Goal: Task Accomplishment & Management: Manage account settings

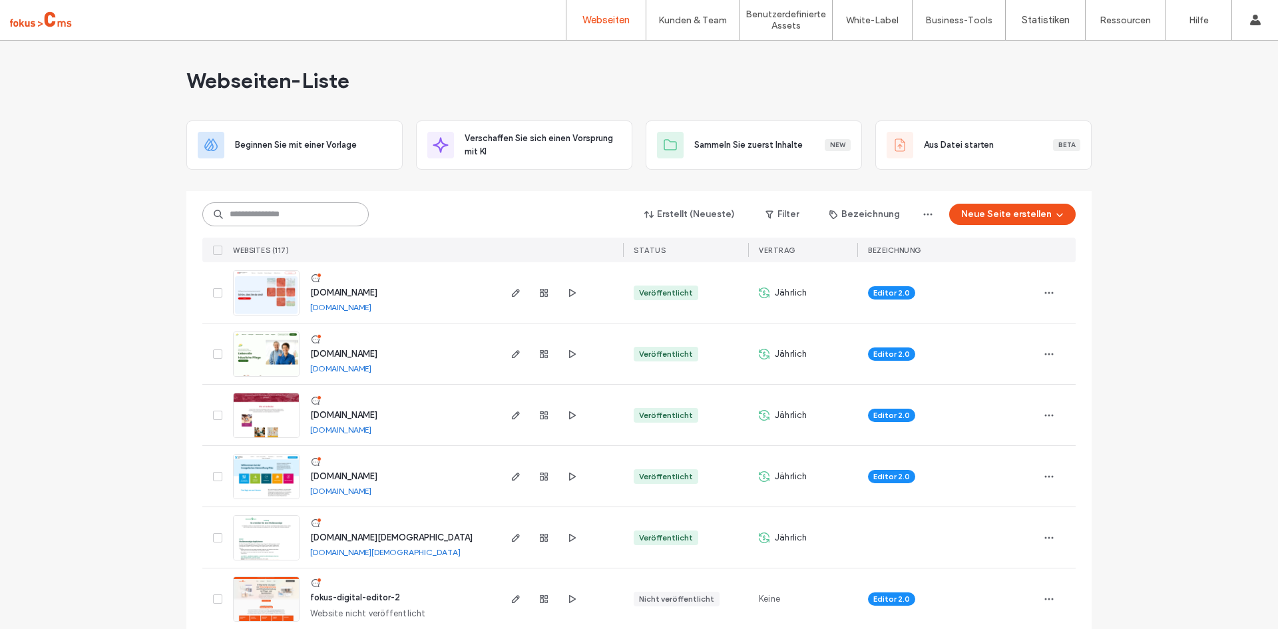
click at [268, 216] on input at bounding box center [285, 214] width 166 height 24
type input "****"
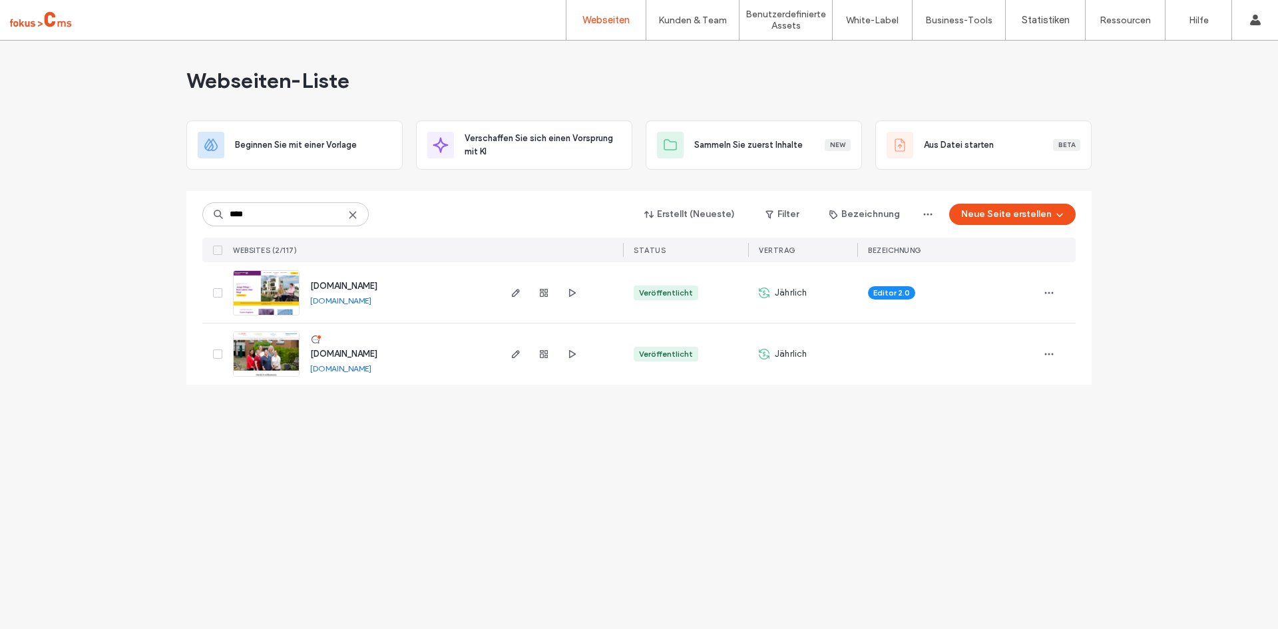
click at [354, 355] on span "[DOMAIN_NAME]" at bounding box center [343, 354] width 67 height 10
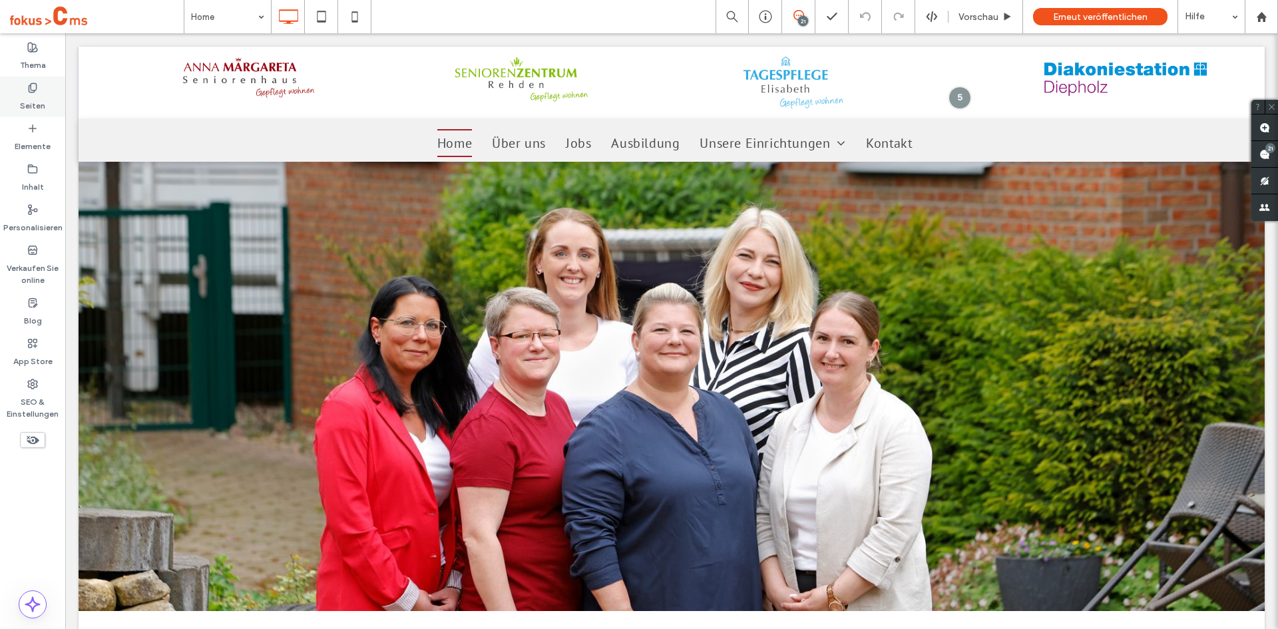
click at [31, 107] on label "Seiten" at bounding box center [32, 102] width 25 height 19
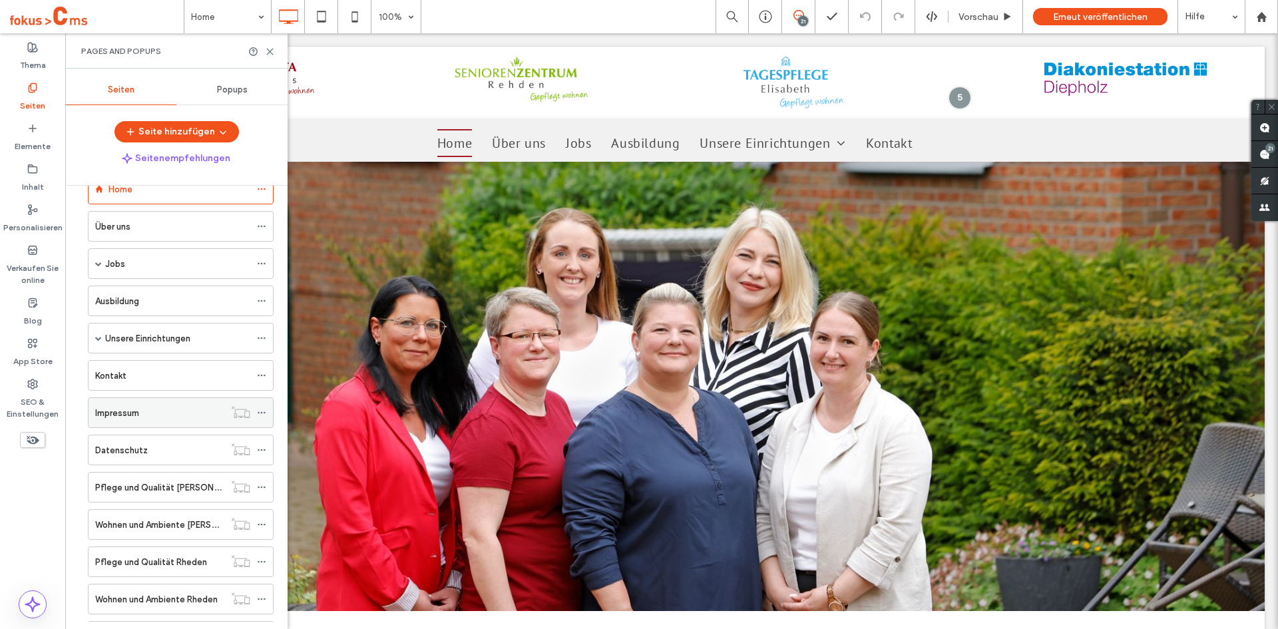
scroll to position [67, 0]
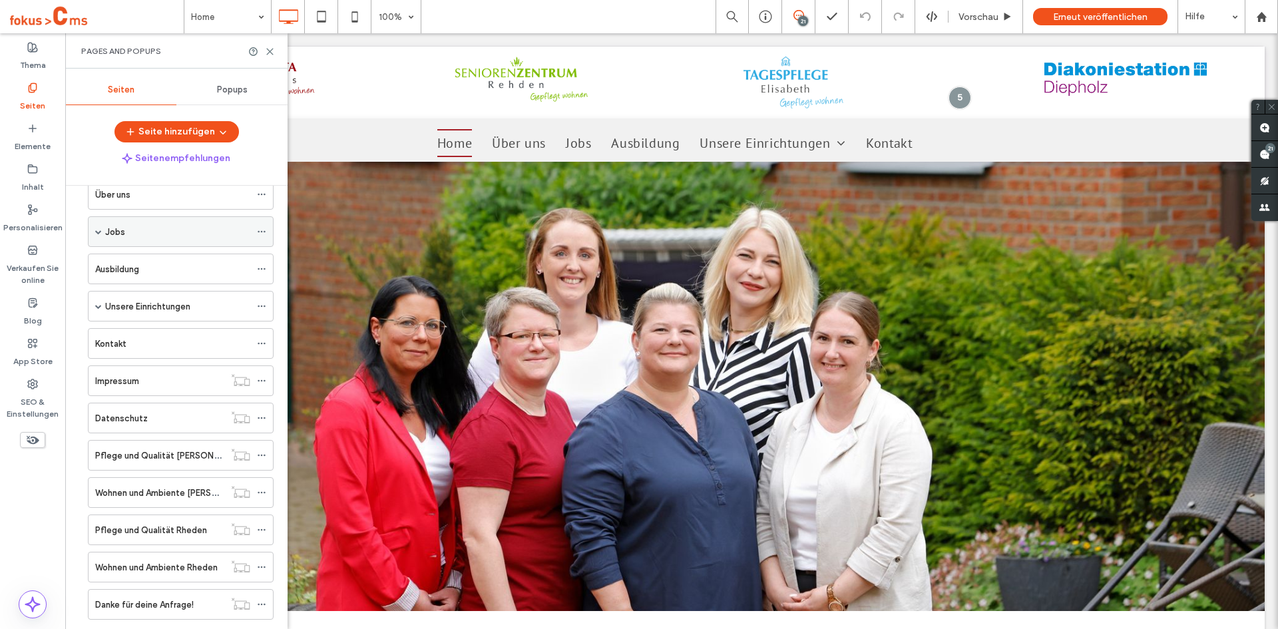
click at [101, 228] on span at bounding box center [98, 231] width 7 height 29
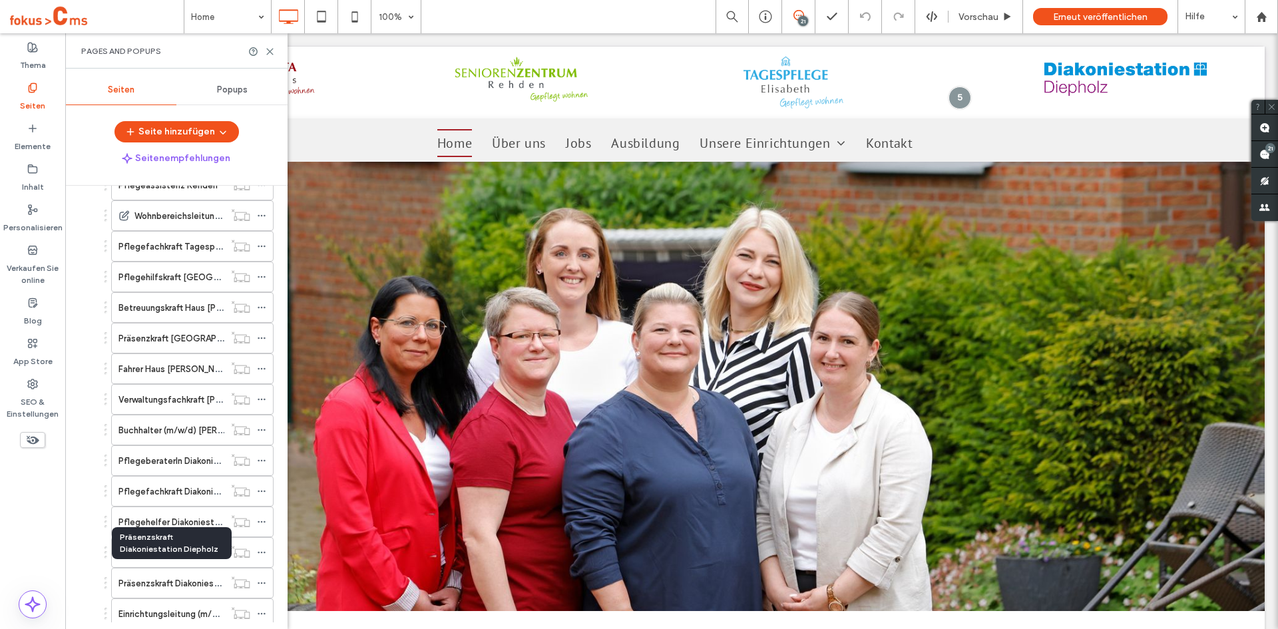
scroll to position [666, 0]
click at [264, 551] on icon at bounding box center [261, 551] width 9 height 9
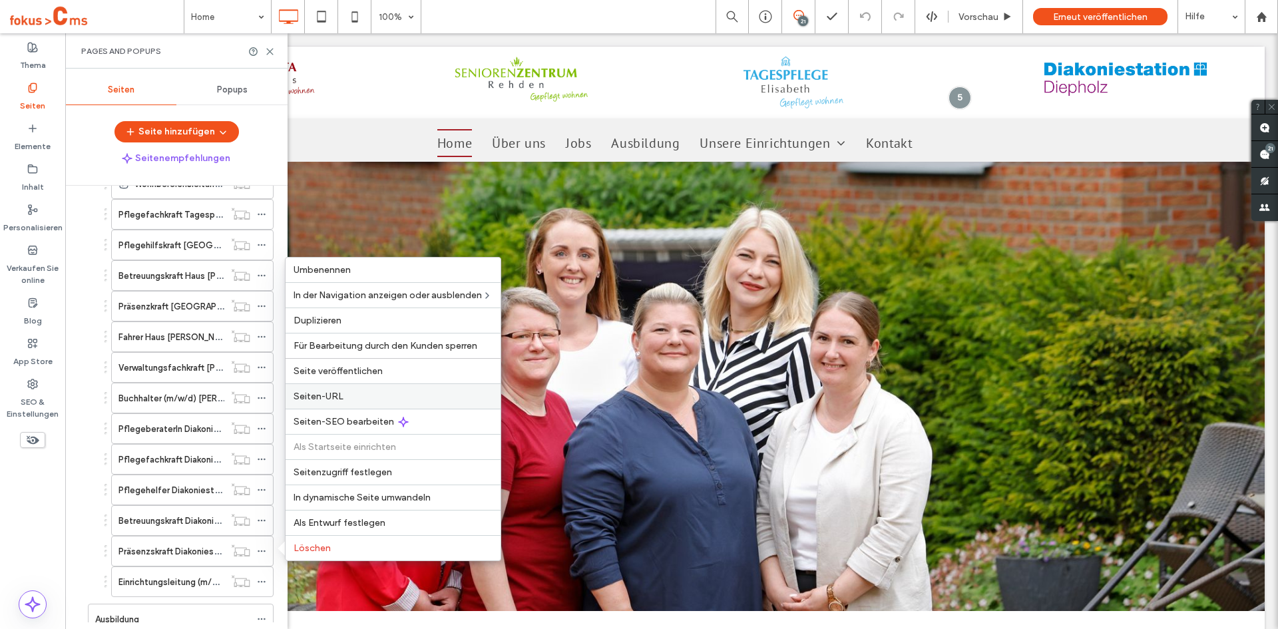
click at [324, 395] on span "Seiten-URL" at bounding box center [319, 396] width 50 height 11
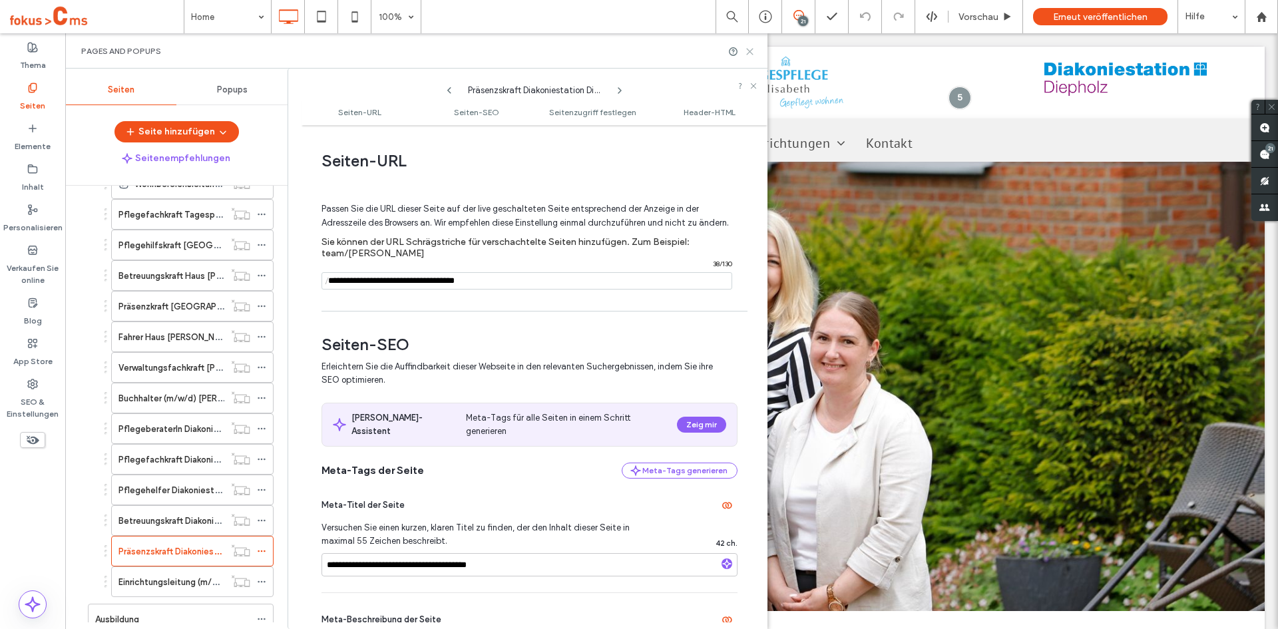
click at [751, 50] on use at bounding box center [750, 52] width 6 height 6
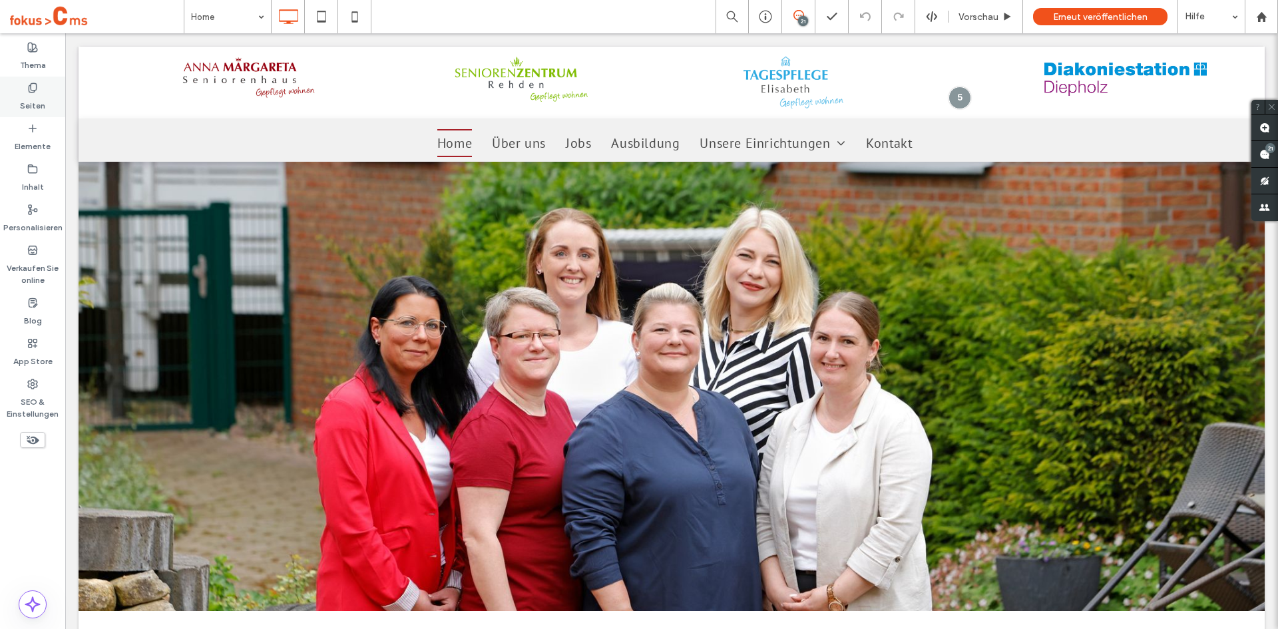
click at [28, 92] on icon at bounding box center [32, 88] width 11 height 11
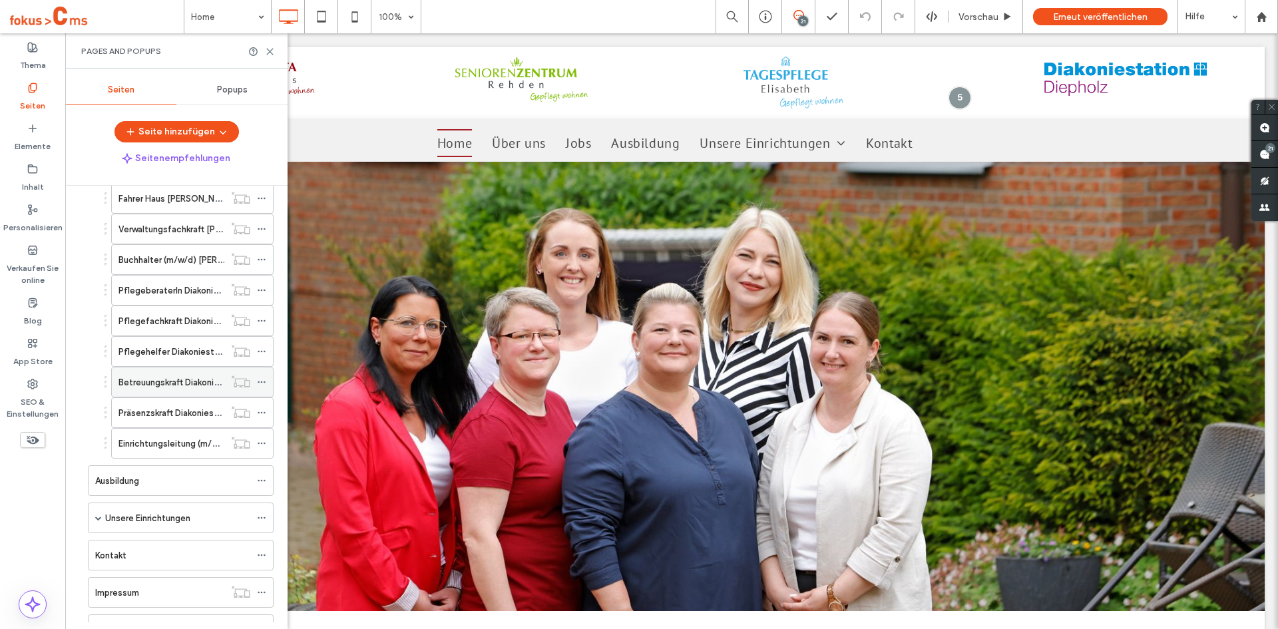
scroll to position [799, 0]
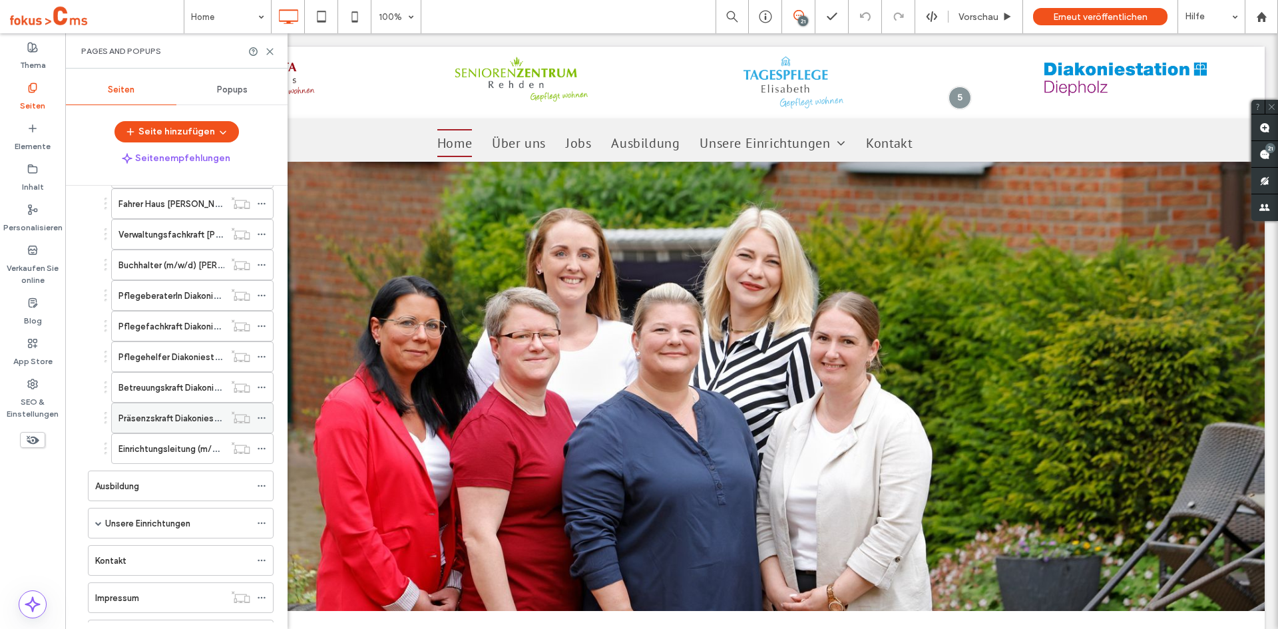
click at [259, 420] on icon at bounding box center [261, 417] width 9 height 9
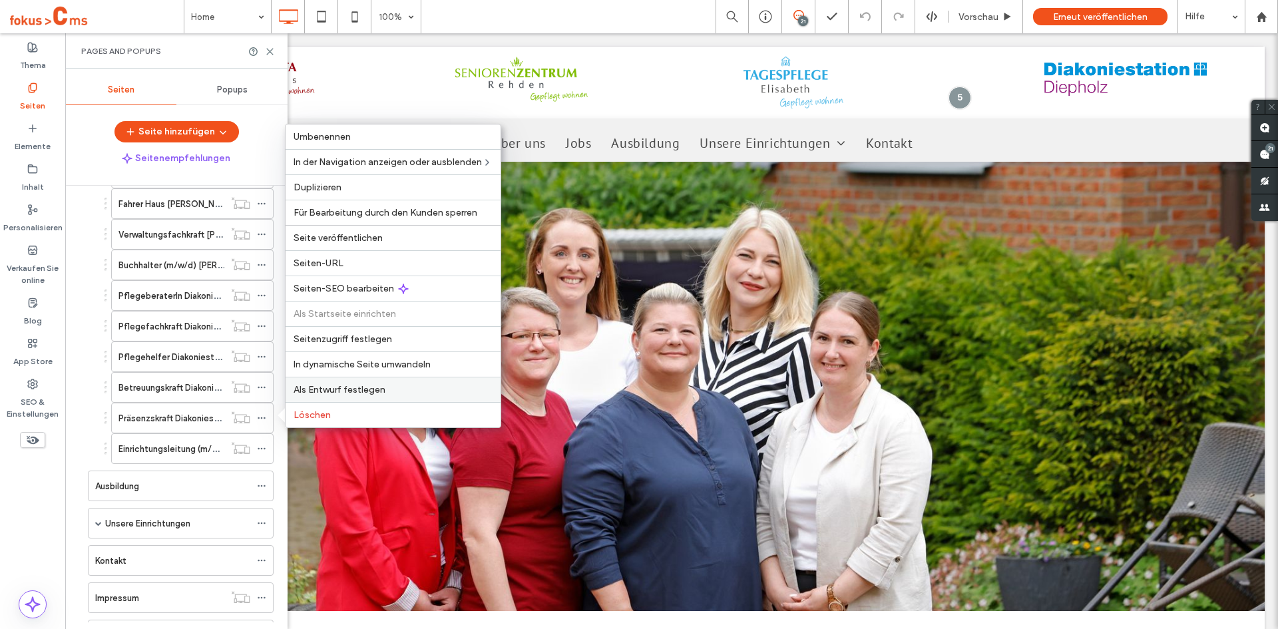
click at [327, 388] on span "Als Entwurf festlegen" at bounding box center [340, 389] width 92 height 11
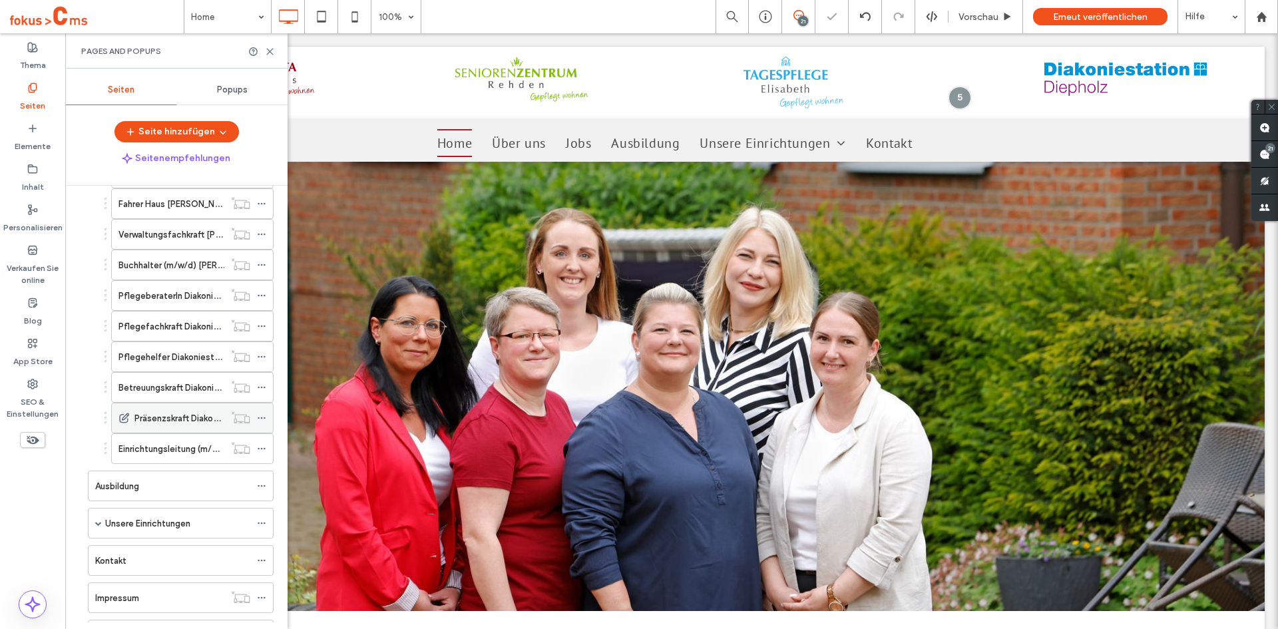
scroll to position [732, 0]
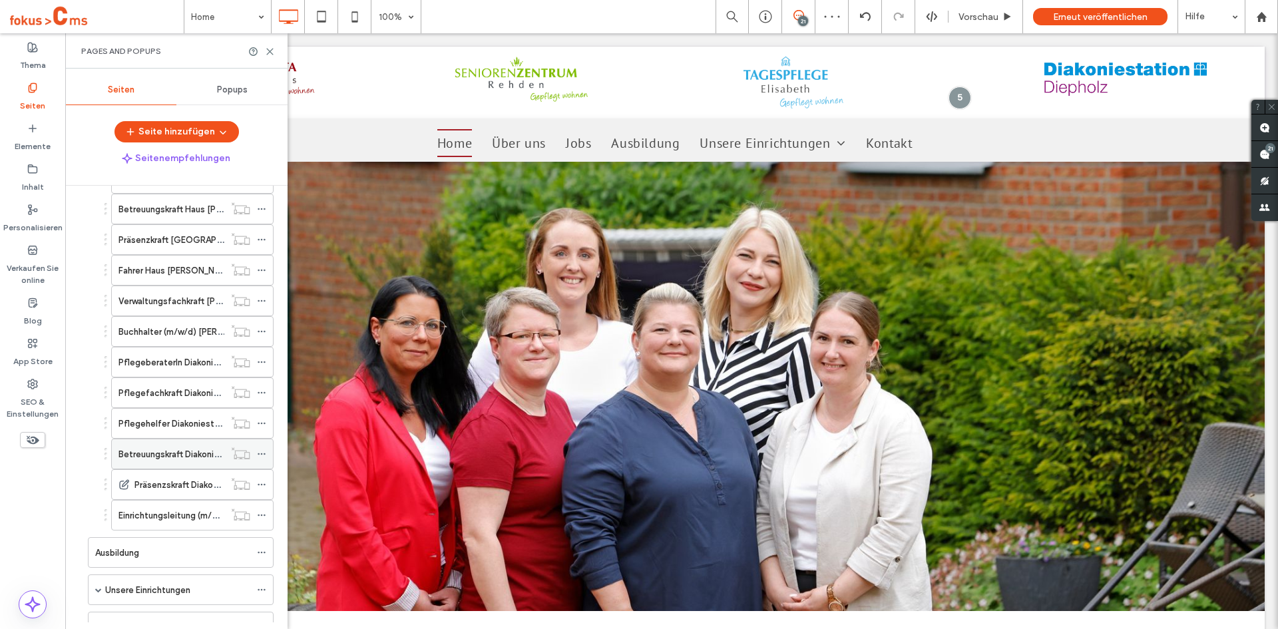
click at [258, 453] on use at bounding box center [261, 454] width 7 height 2
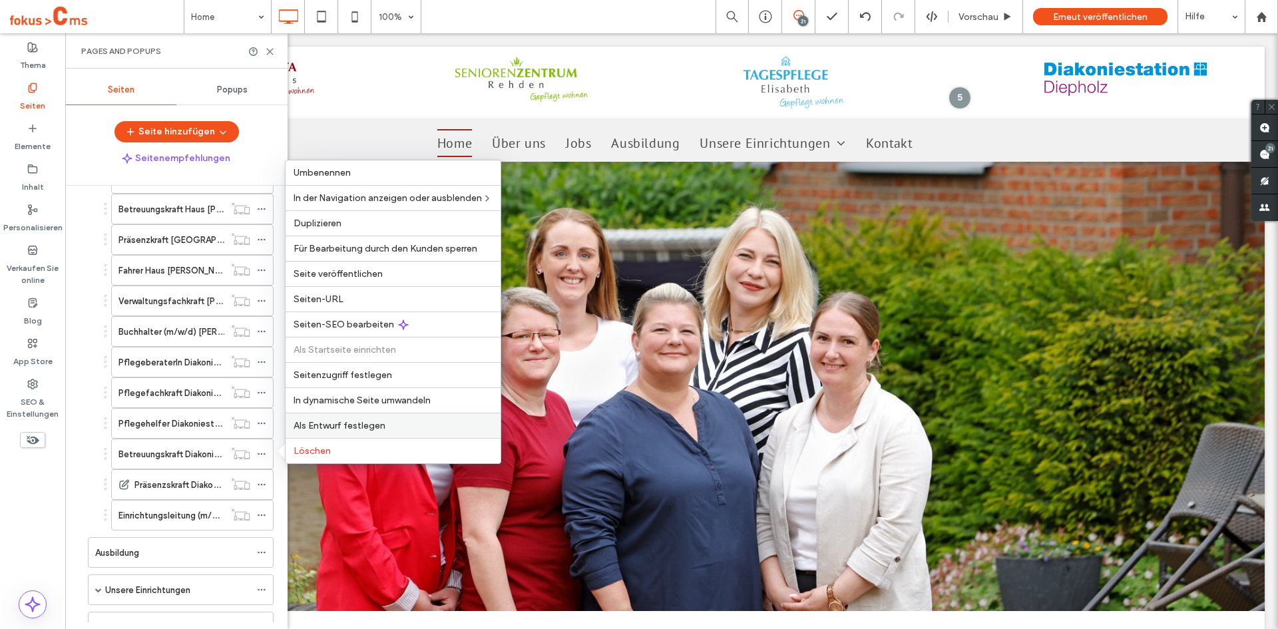
click at [321, 423] on span "Als Entwurf festlegen" at bounding box center [340, 425] width 92 height 11
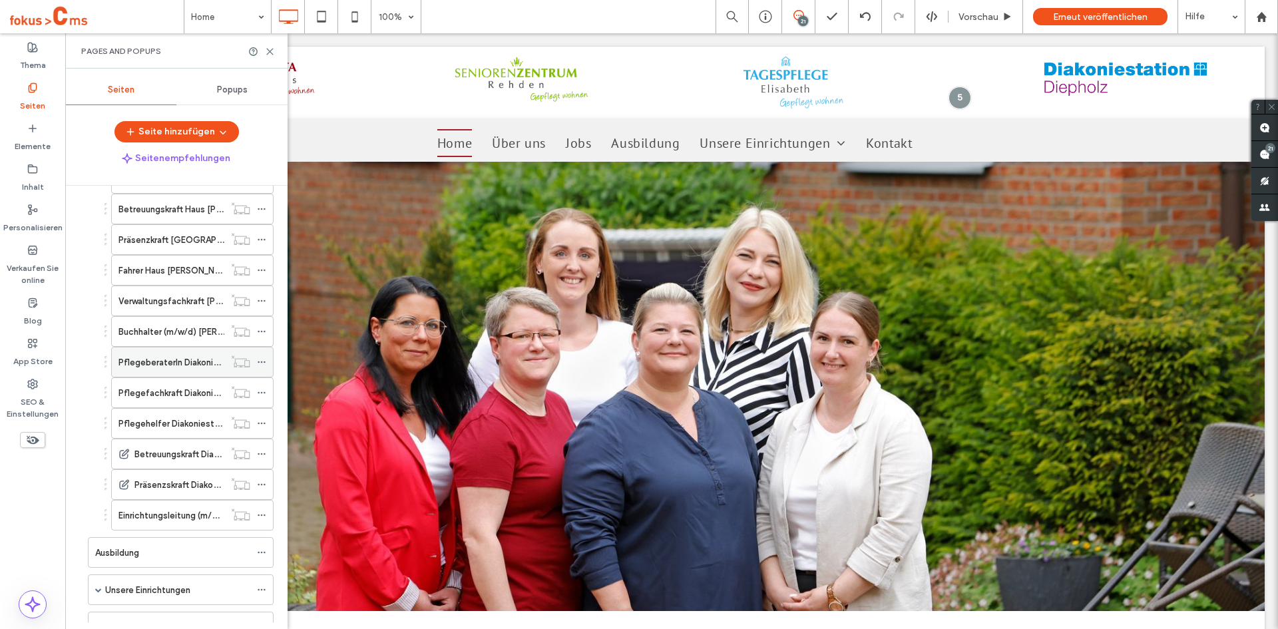
click at [260, 364] on icon at bounding box center [261, 362] width 9 height 9
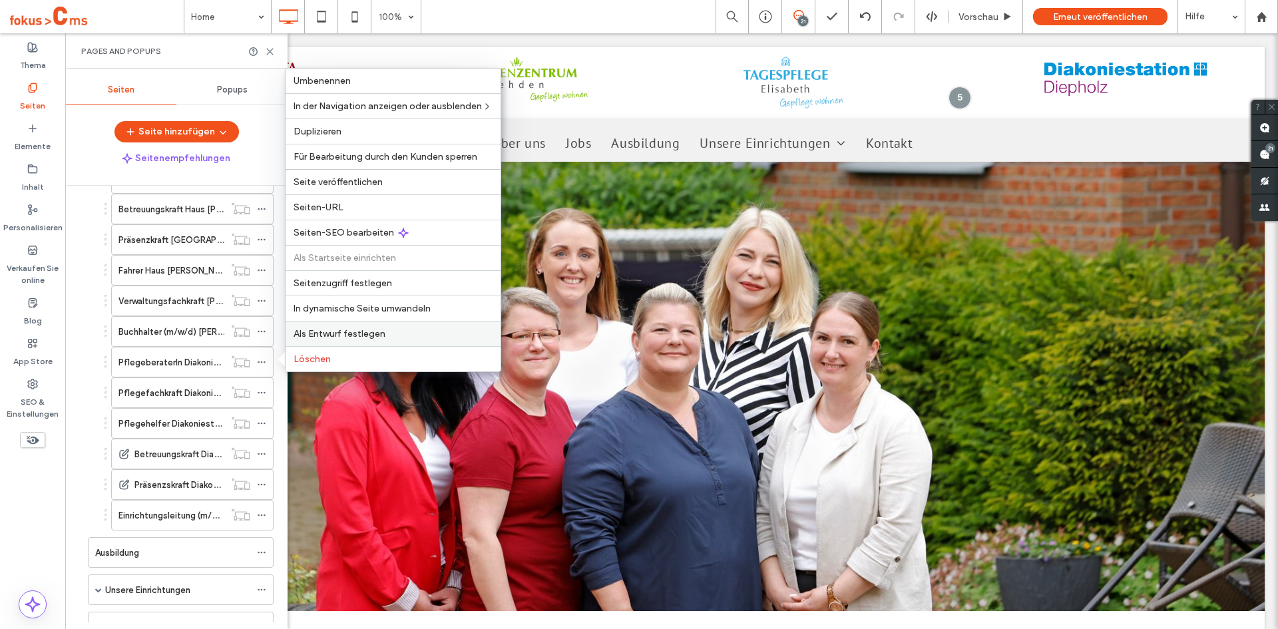
click at [321, 332] on span "Als Entwurf festlegen" at bounding box center [340, 333] width 92 height 11
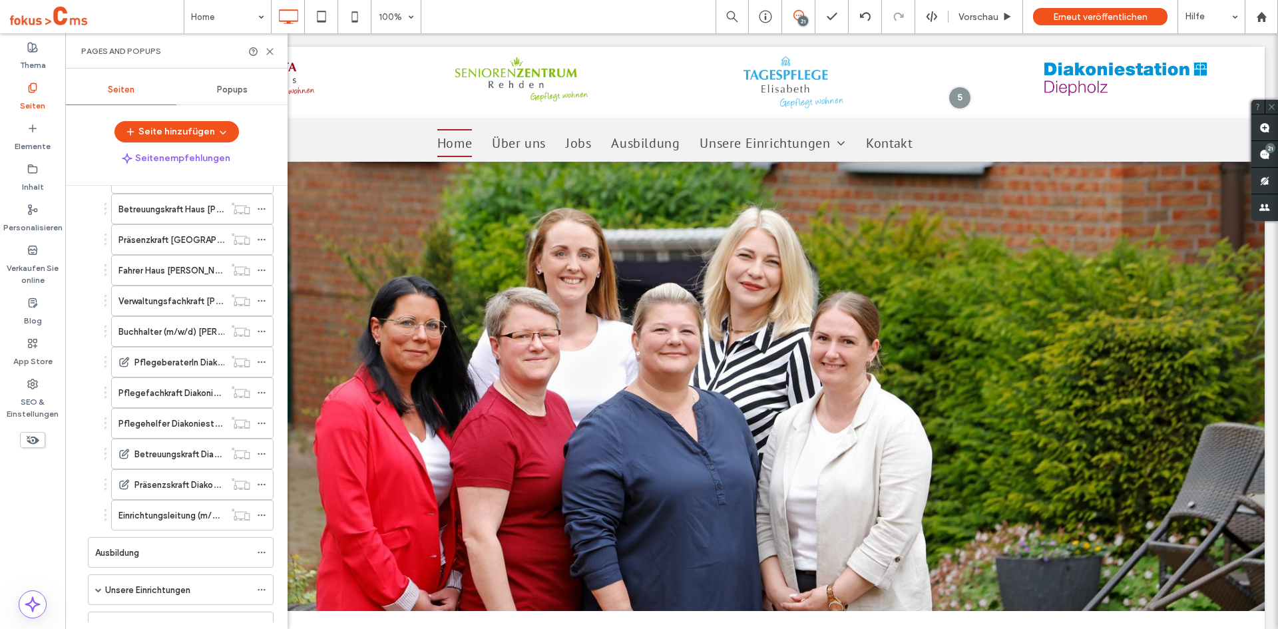
click at [178, 420] on label "Pflegehelfer Diakoniestation Diepholz" at bounding box center [196, 423] width 154 height 23
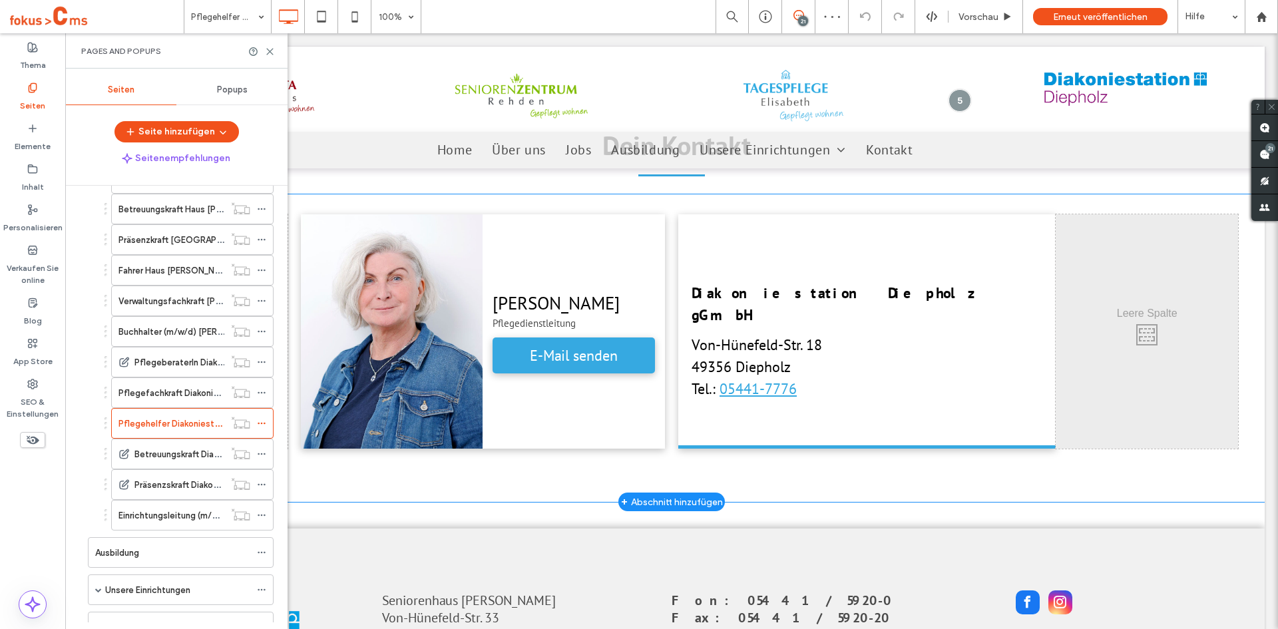
scroll to position [3469, 0]
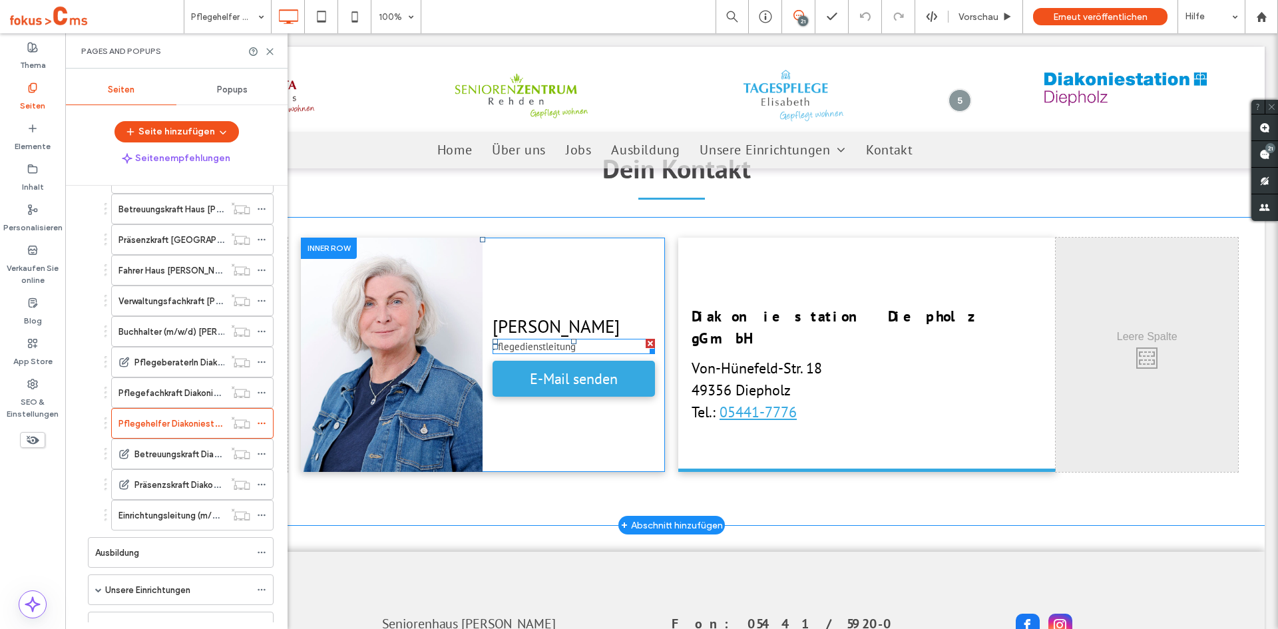
click at [559, 348] on span "Pflegedienstleitung" at bounding box center [534, 346] width 83 height 13
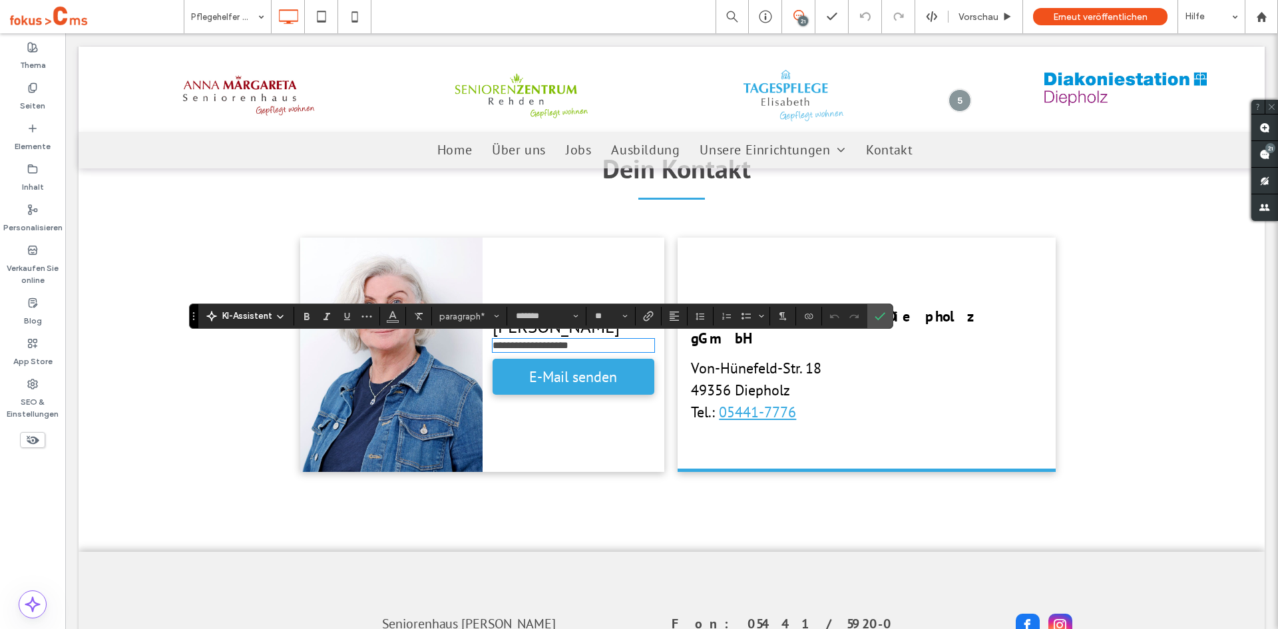
click at [579, 346] on p "**********" at bounding box center [574, 345] width 162 height 11
type input "**"
click at [881, 313] on icon "Bestätigen" at bounding box center [880, 316] width 11 height 11
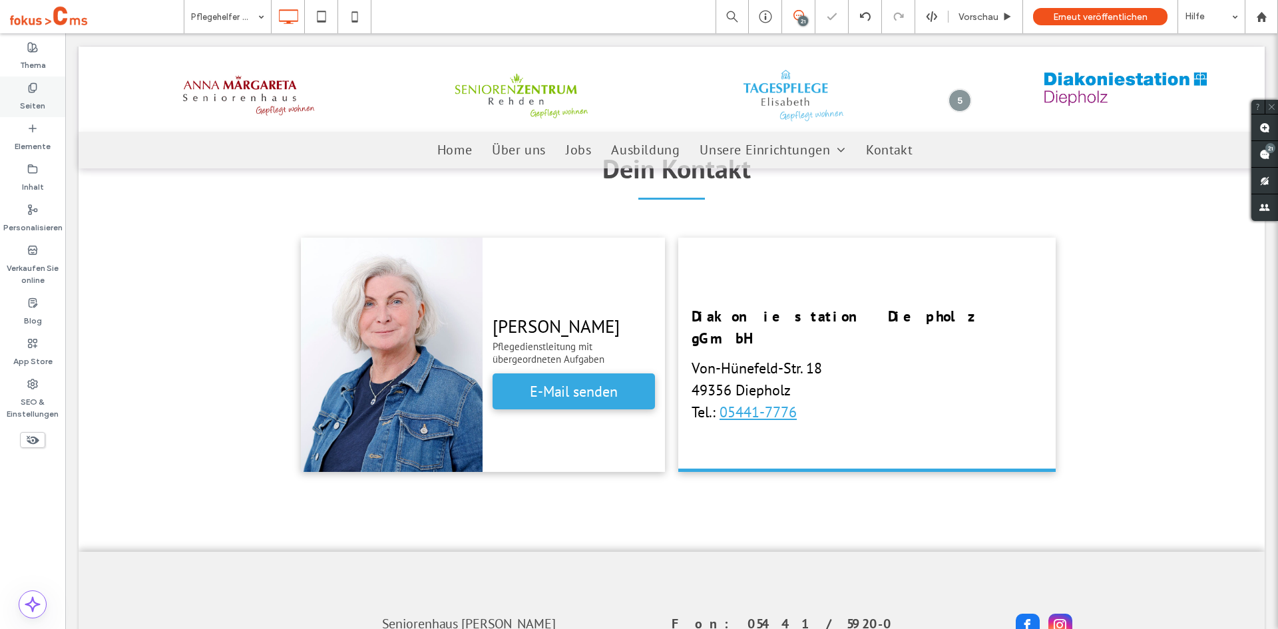
drag, startPoint x: 31, startPoint y: 91, endPoint x: 91, endPoint y: 284, distance: 202.8
click at [31, 91] on icon at bounding box center [32, 88] width 11 height 11
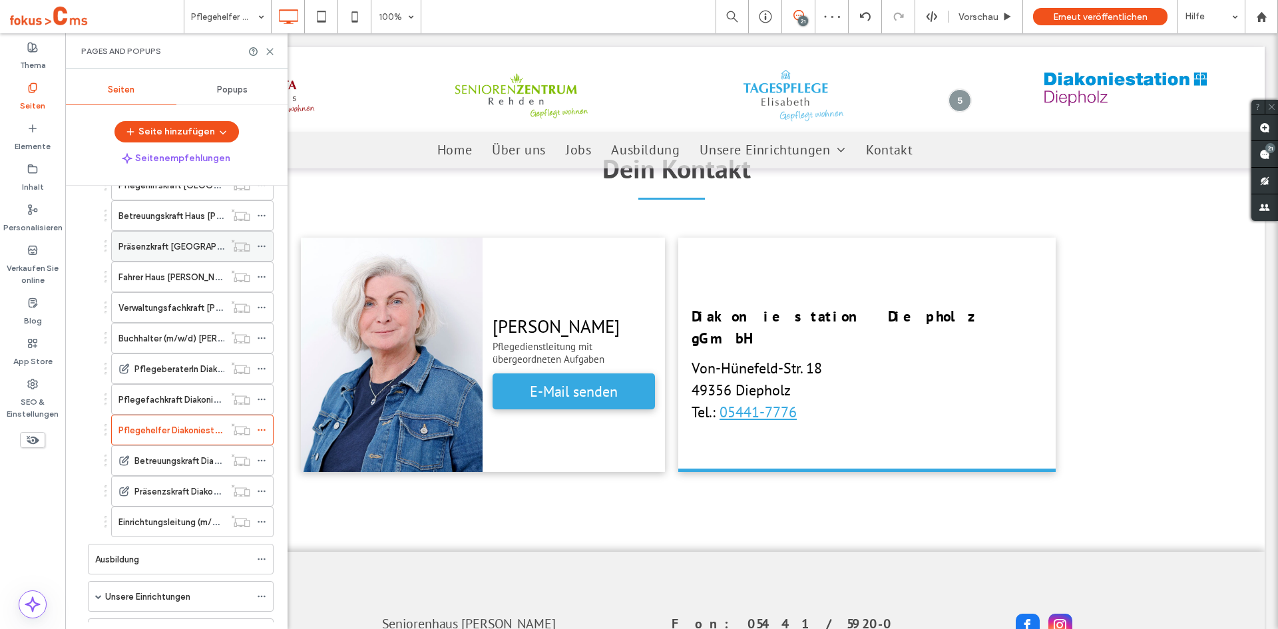
scroll to position [732, 0]
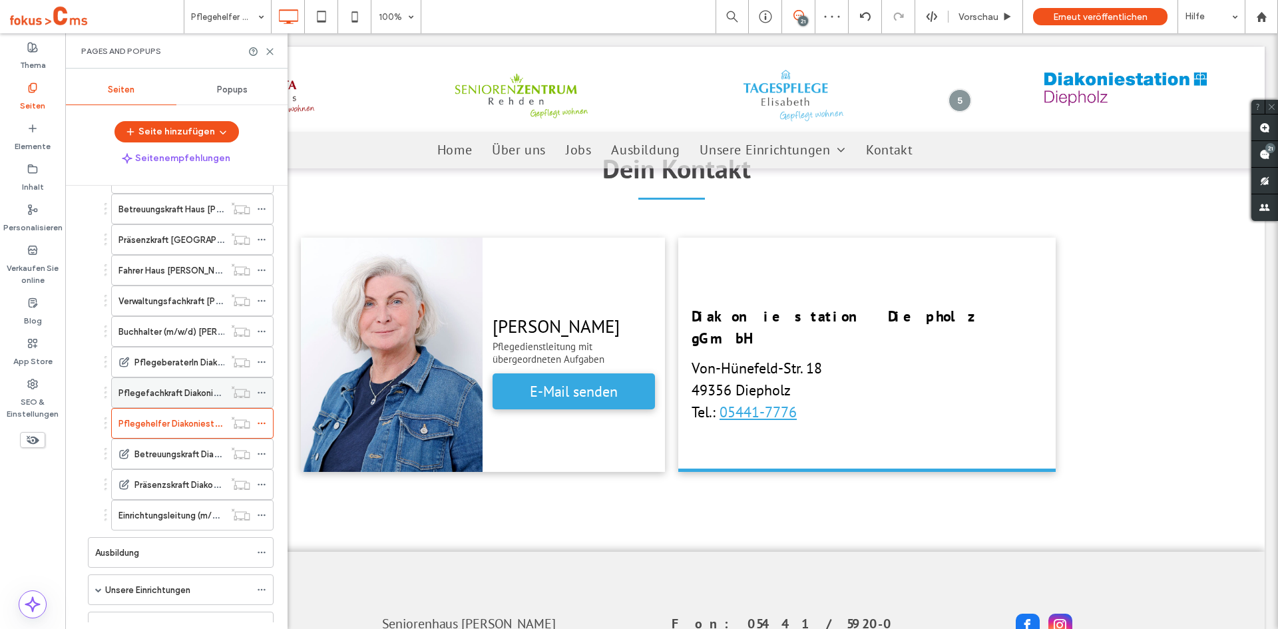
click at [174, 389] on label "Pflegefachkraft Diakoniestation Diepholz" at bounding box center [202, 392] width 166 height 23
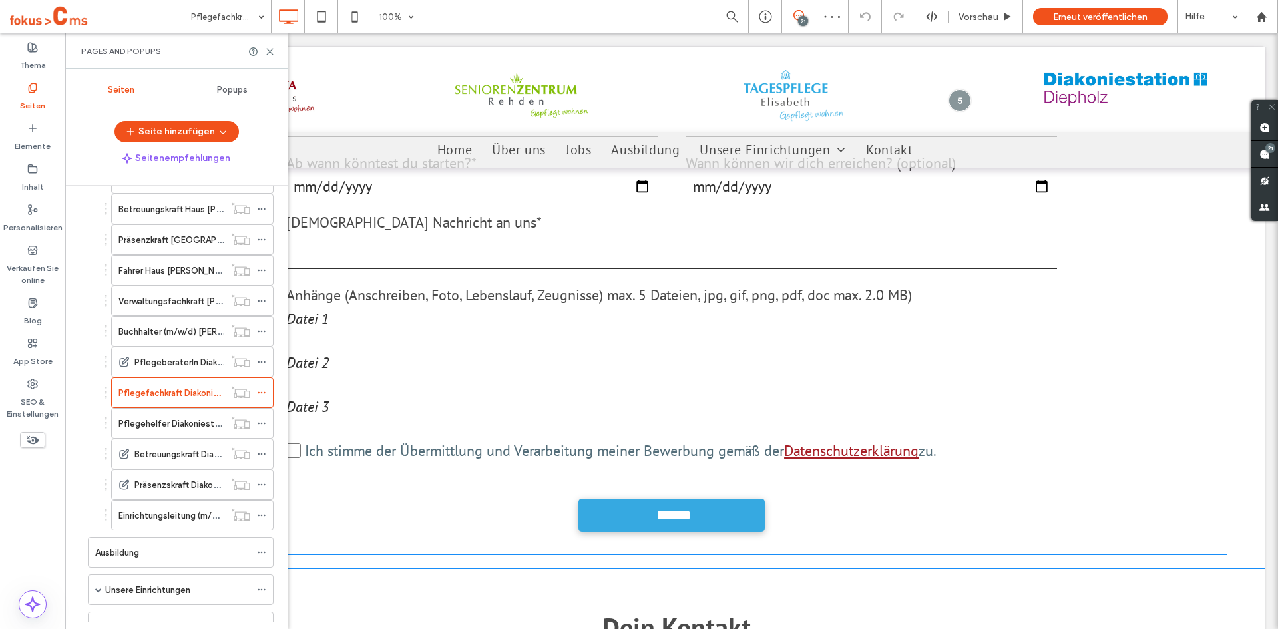
scroll to position [3262, 0]
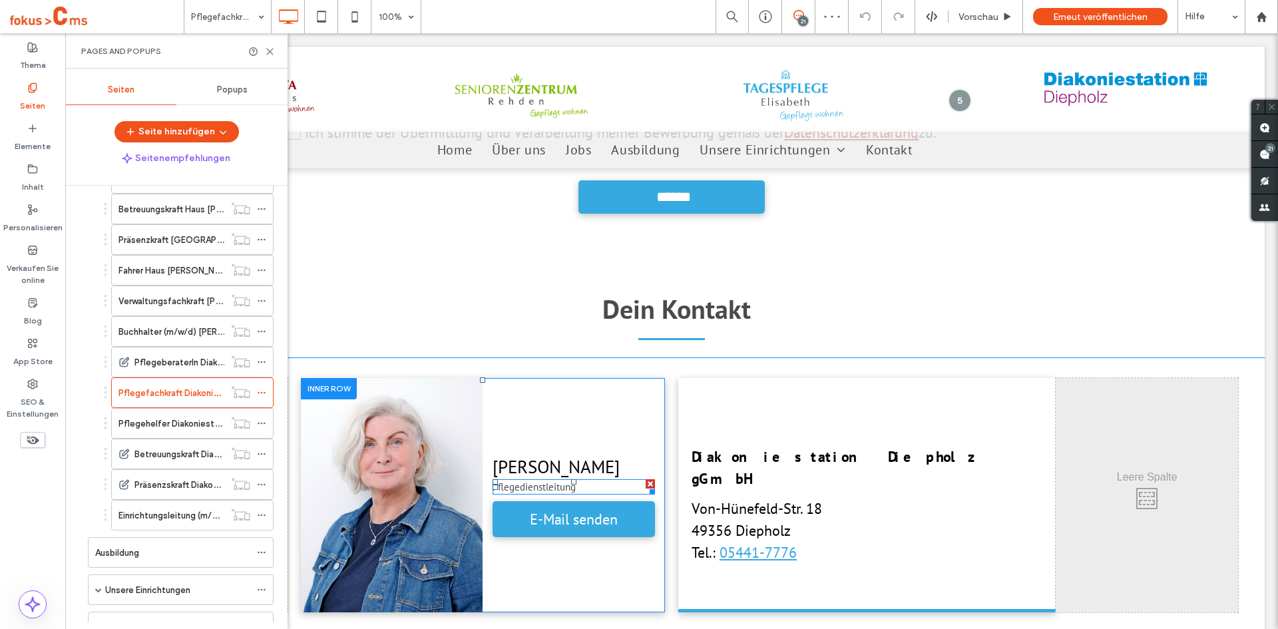
click at [565, 481] on span "Pflegedienstleitung" at bounding box center [534, 487] width 83 height 13
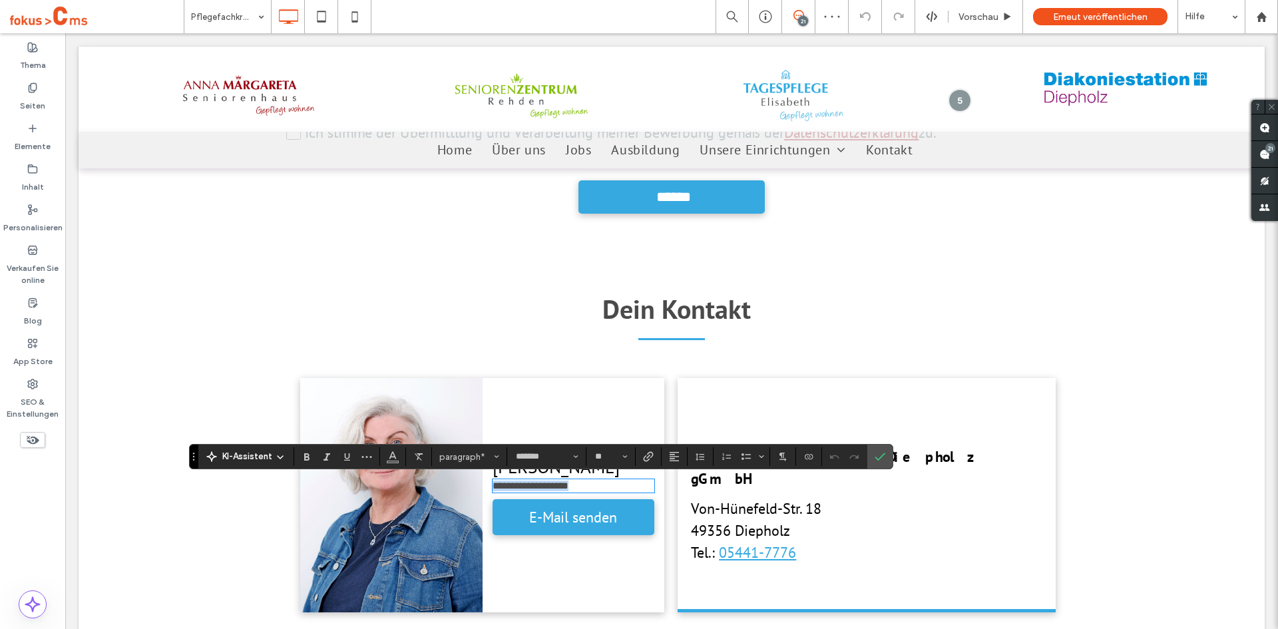
click at [569, 483] on span "**********" at bounding box center [531, 486] width 76 height 10
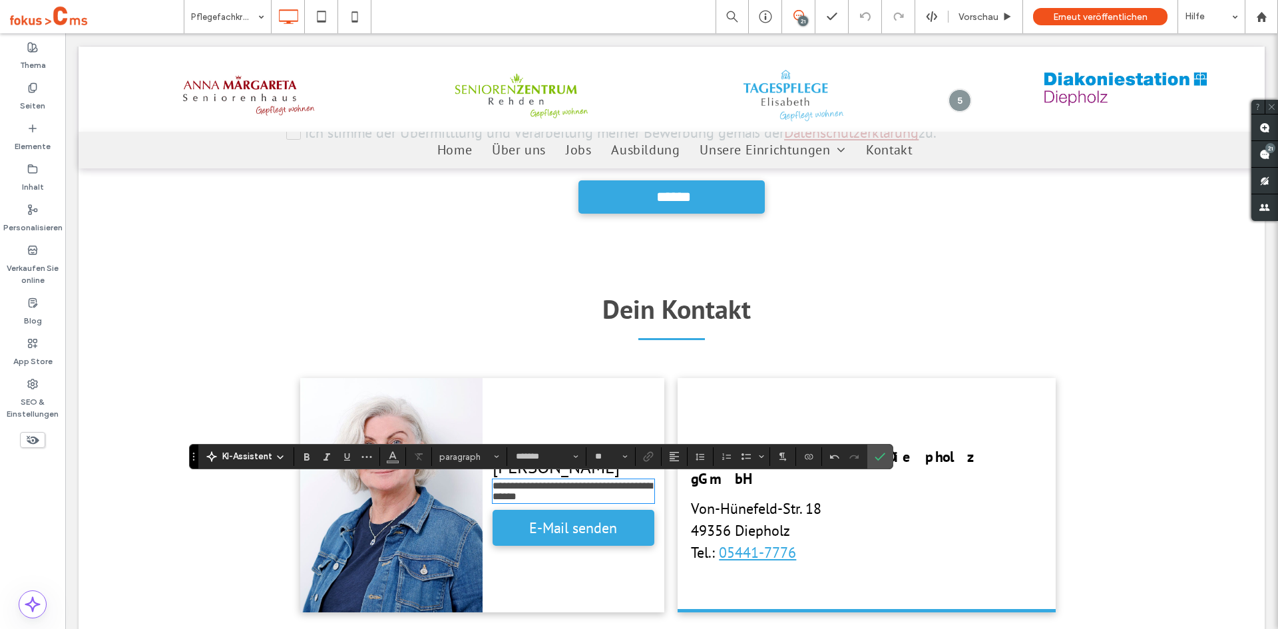
type input "**"
click at [574, 493] on span "**********" at bounding box center [573, 491] width 160 height 21
click at [882, 455] on icon "Bestätigen" at bounding box center [880, 456] width 11 height 11
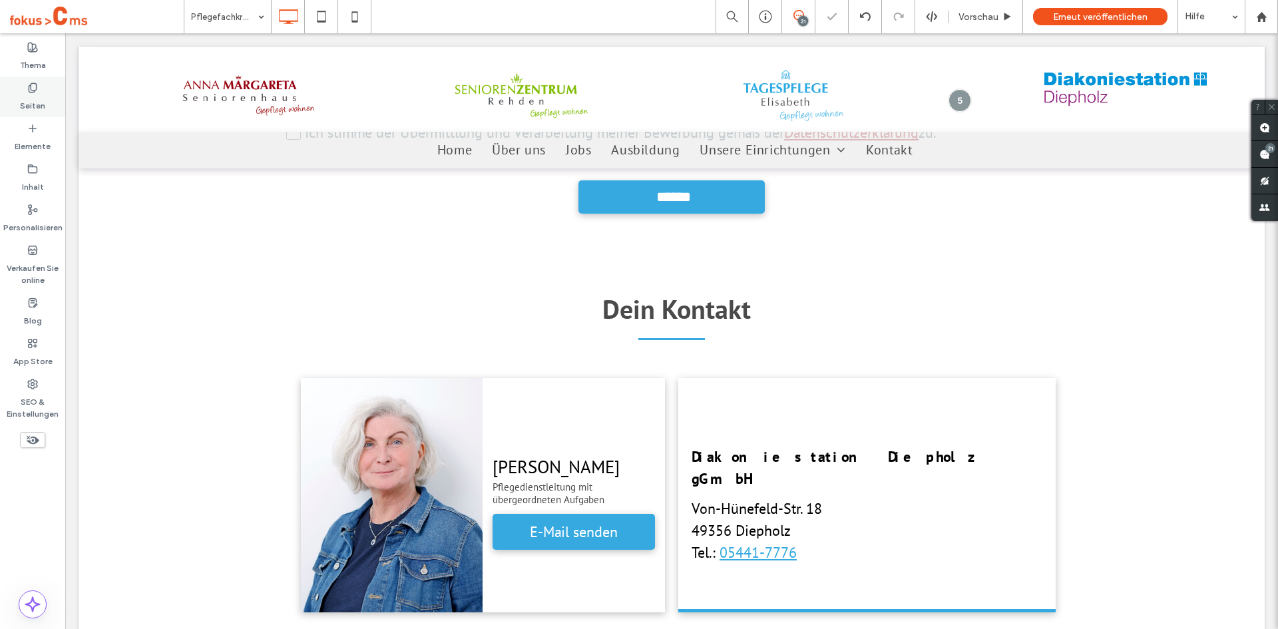
click at [33, 95] on label "Seiten" at bounding box center [32, 102] width 25 height 19
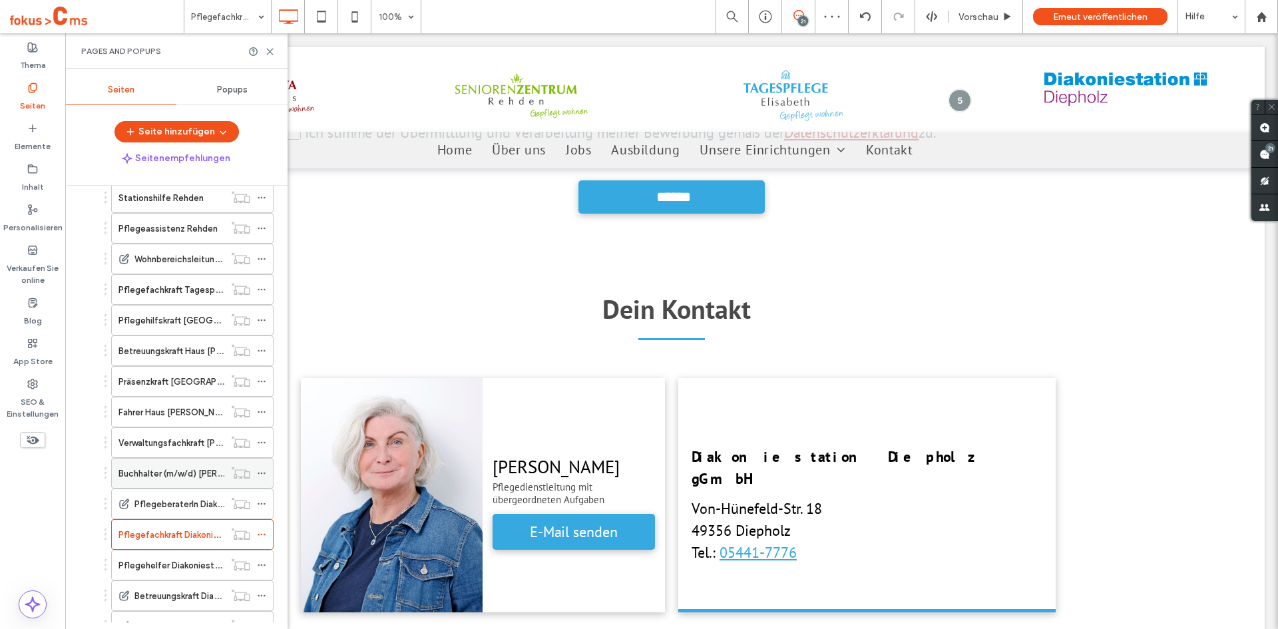
scroll to position [666, 0]
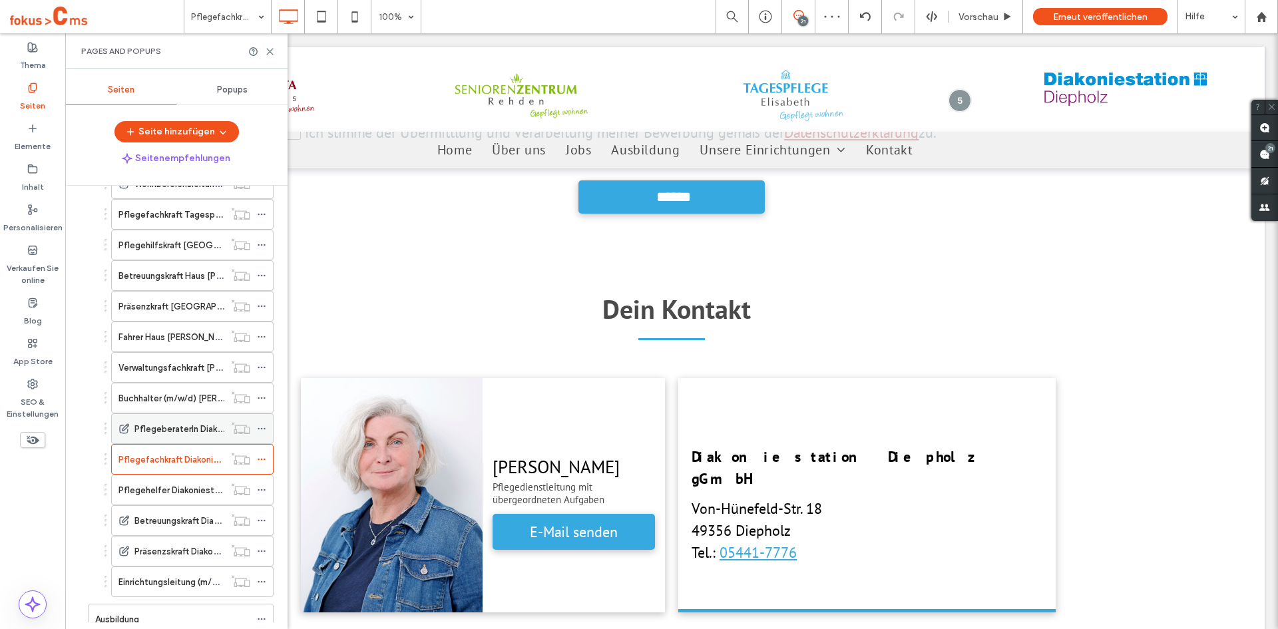
click at [193, 427] on label "PflegeberaterIn Diakoniestation Diepholz" at bounding box center [217, 428] width 166 height 23
click at [270, 51] on use at bounding box center [270, 52] width 6 height 6
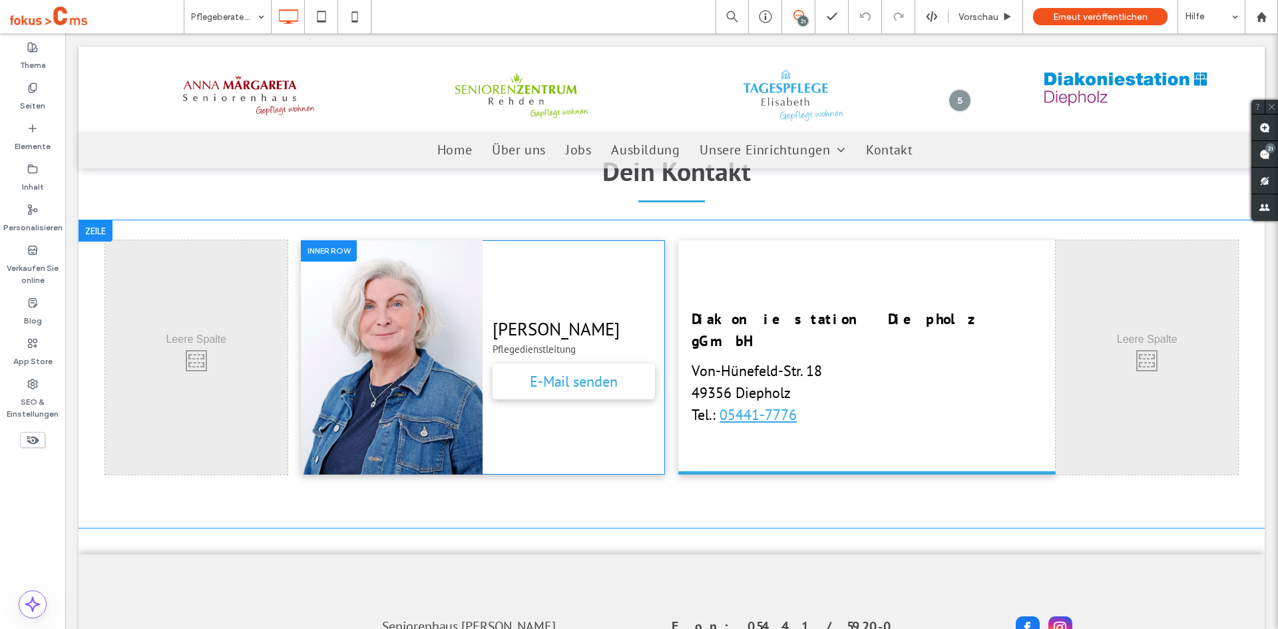
scroll to position [3462, 0]
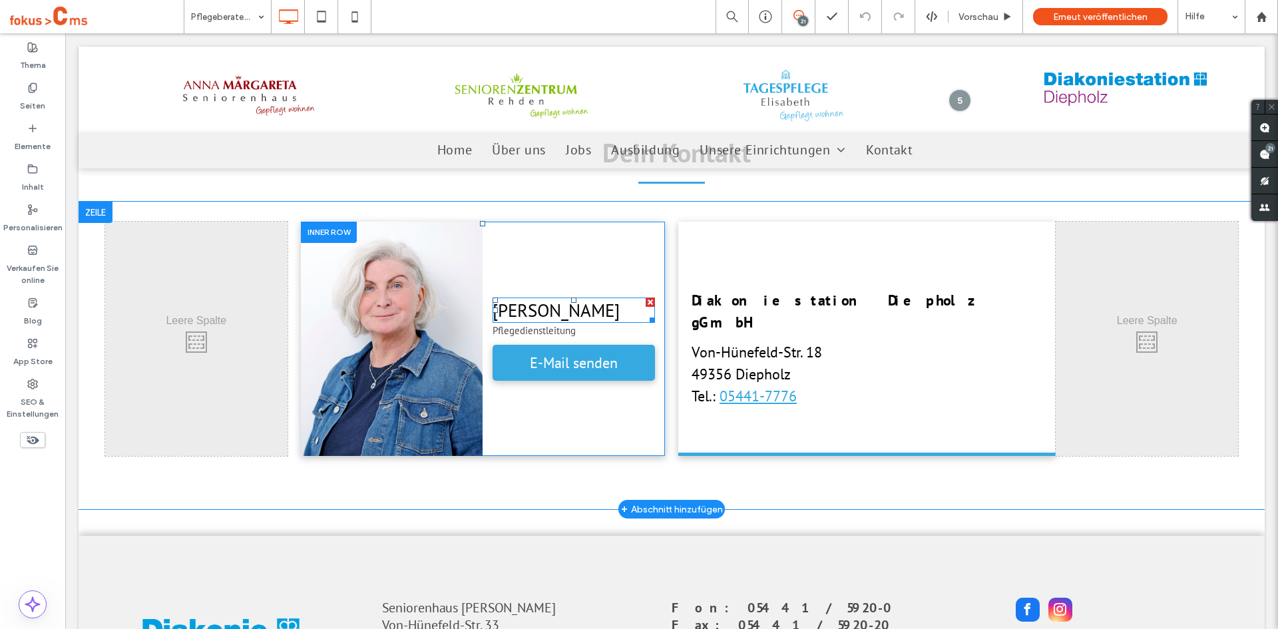
click at [577, 318] on span "[PERSON_NAME]" at bounding box center [556, 310] width 127 height 23
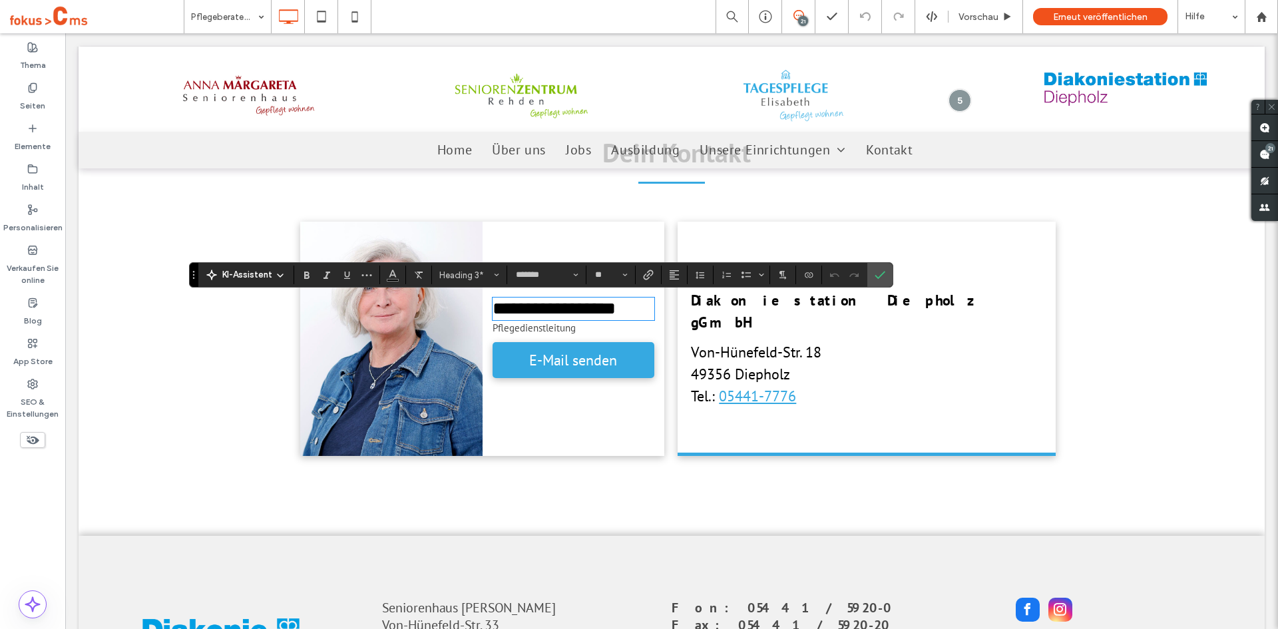
click at [580, 330] on p "Pflegedienstleitung" at bounding box center [574, 328] width 162 height 13
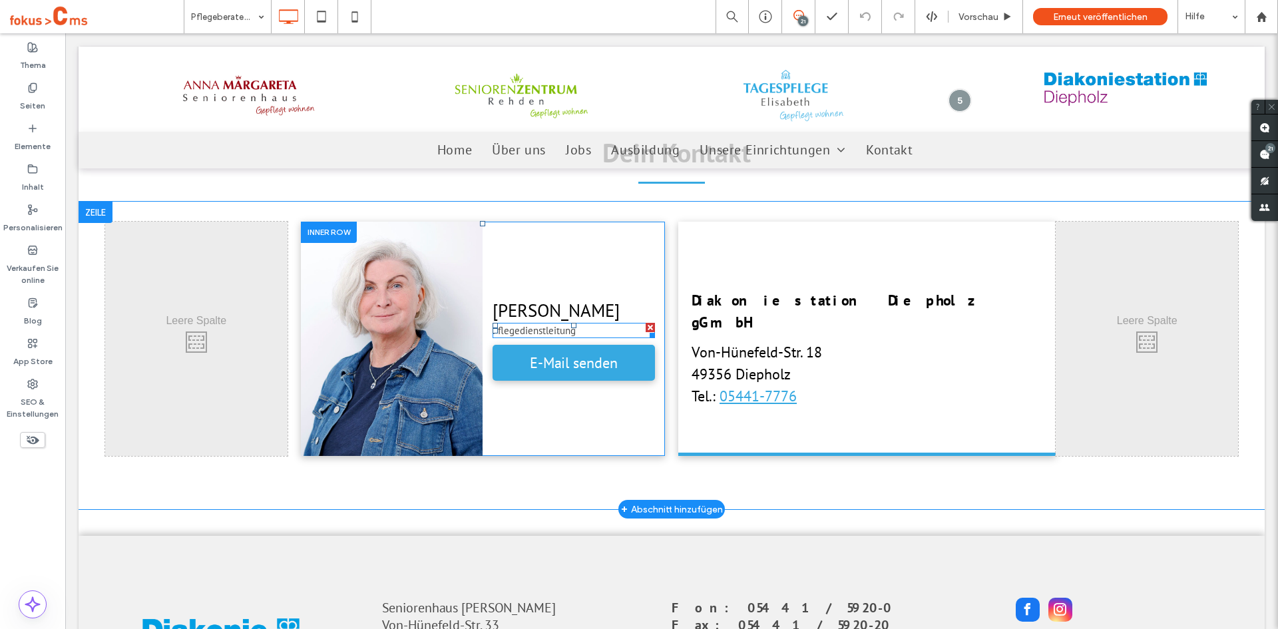
click at [580, 330] on p "Pflegedienstleitung" at bounding box center [574, 330] width 162 height 13
type input "*******"
type input "**"
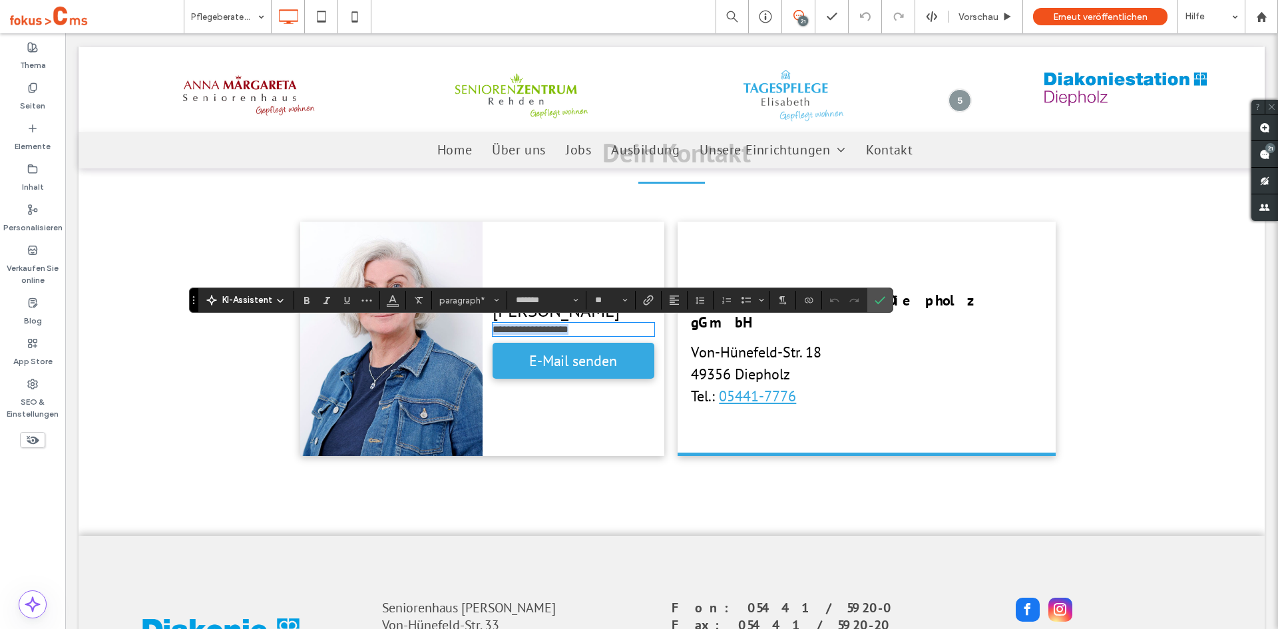
click at [580, 329] on p "**********" at bounding box center [574, 329] width 162 height 11
click at [581, 330] on p "**********" at bounding box center [574, 329] width 162 height 11
click at [577, 330] on p "**********" at bounding box center [574, 329] width 162 height 11
type input "**"
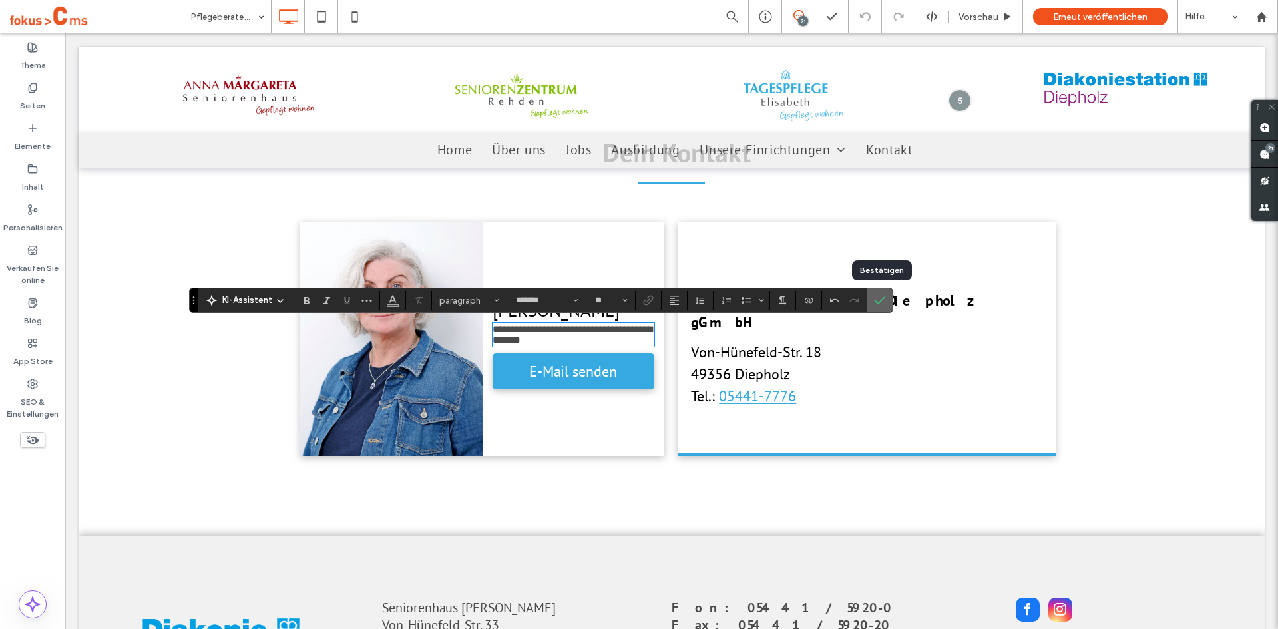
drag, startPoint x: 883, startPoint y: 299, endPoint x: 808, endPoint y: 265, distance: 81.9
click at [883, 299] on use "Bestätigen" at bounding box center [880, 301] width 11 height 8
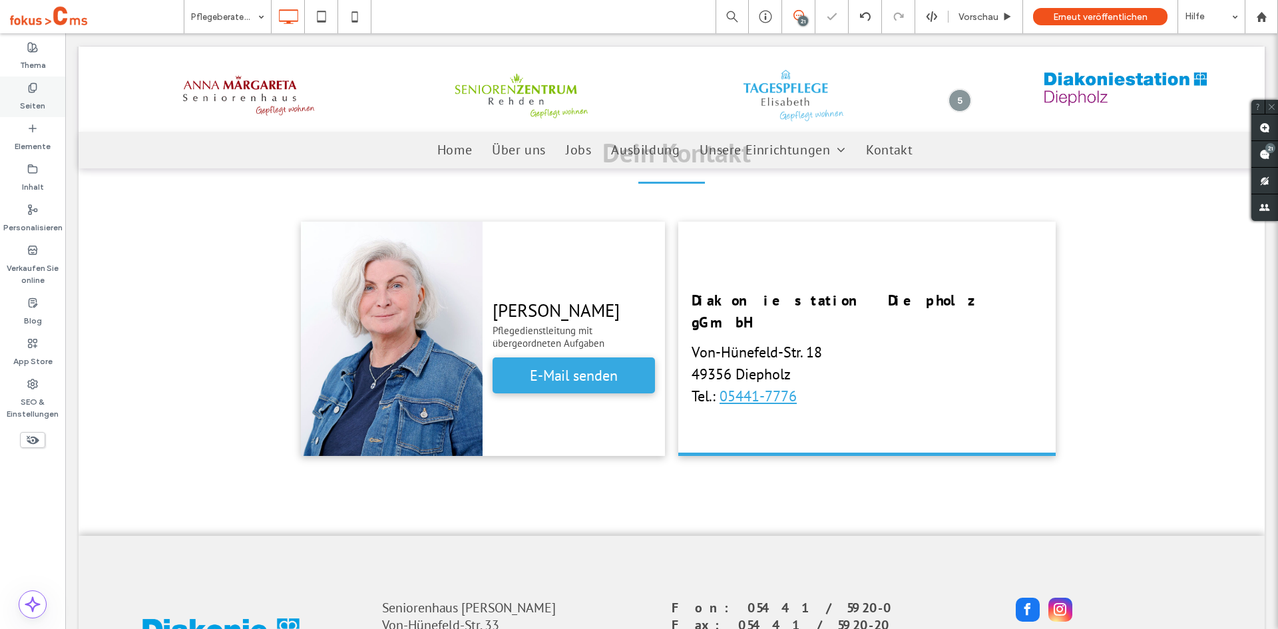
drag, startPoint x: 32, startPoint y: 88, endPoint x: 57, endPoint y: 262, distance: 176.3
click at [32, 88] on icon at bounding box center [32, 88] width 11 height 11
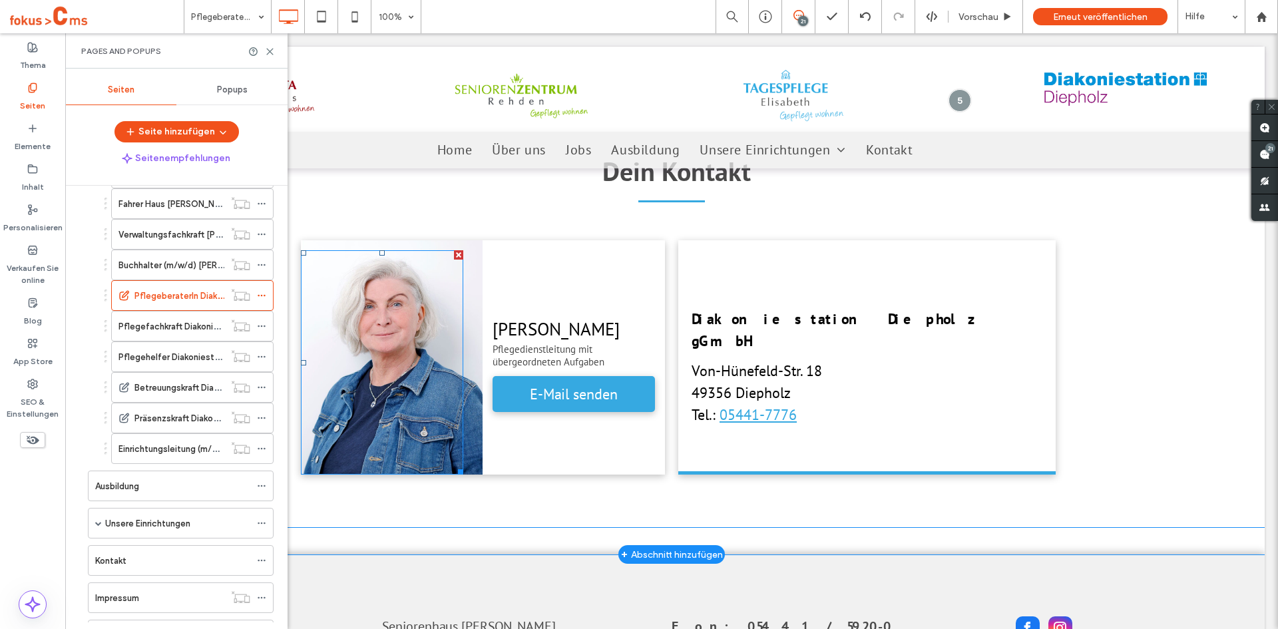
scroll to position [3358, 0]
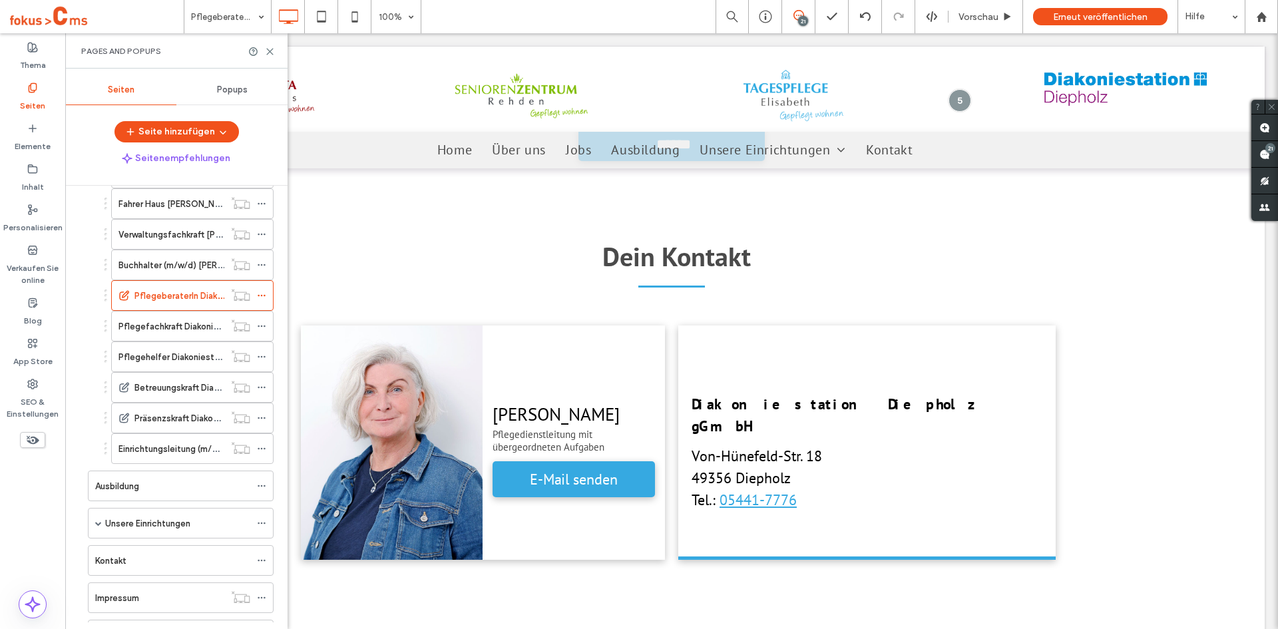
click at [30, 95] on label "Seiten" at bounding box center [32, 102] width 25 height 19
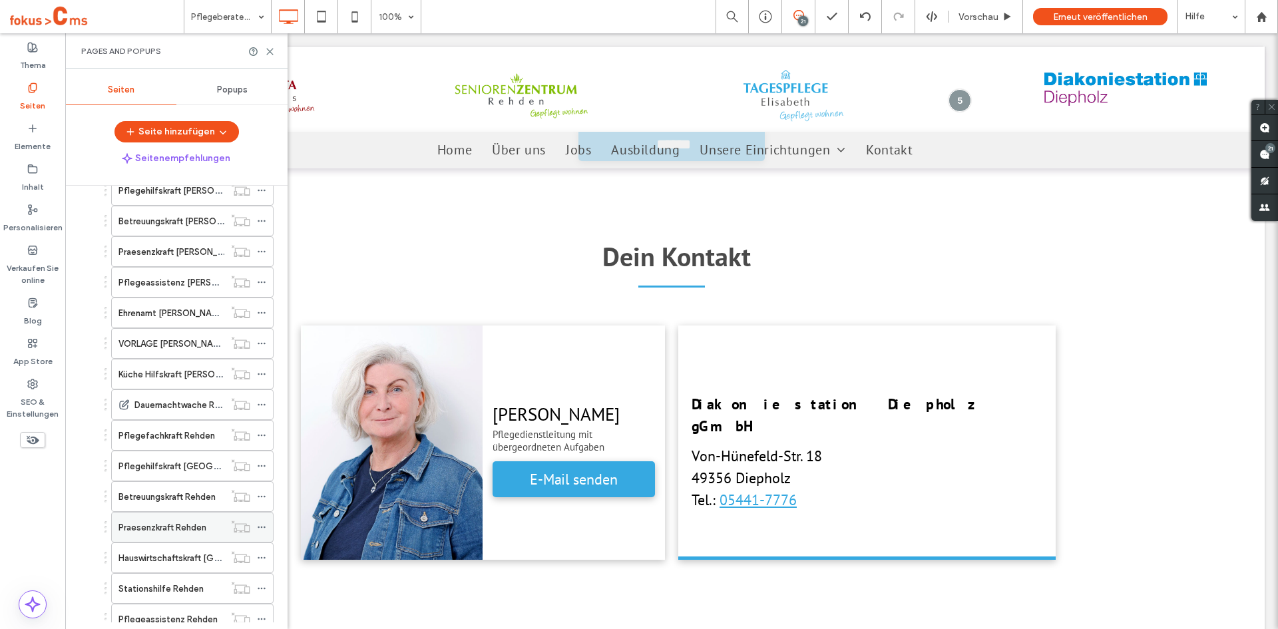
scroll to position [0, 0]
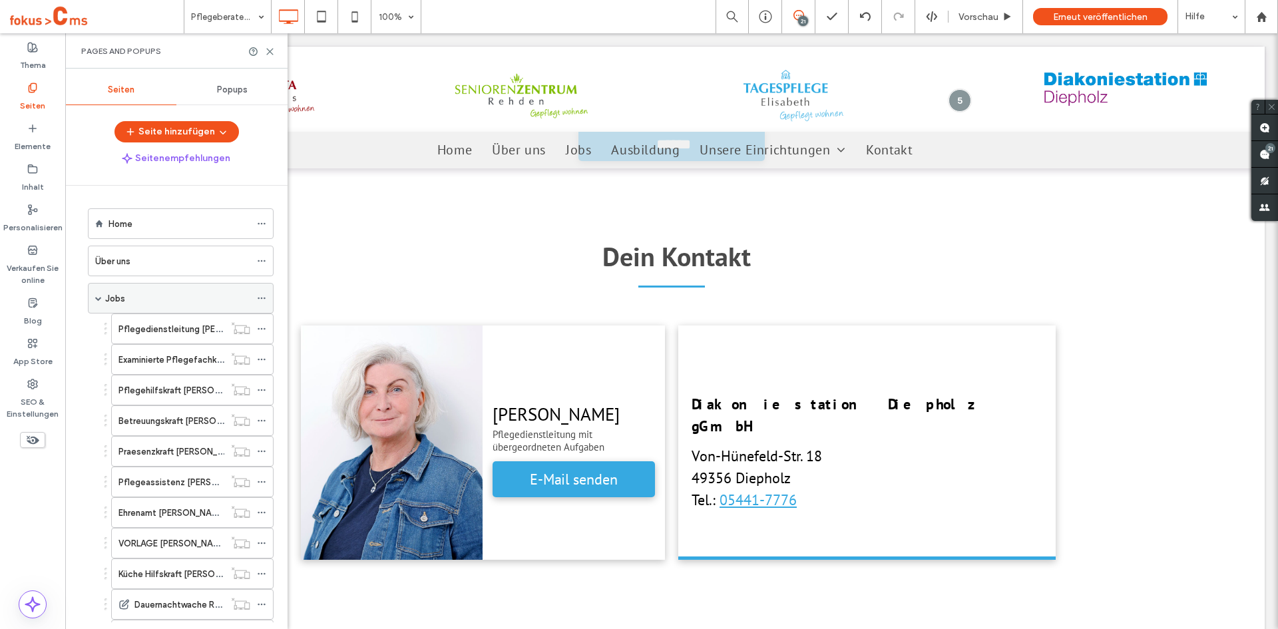
click at [158, 304] on div "Jobs" at bounding box center [177, 299] width 145 height 14
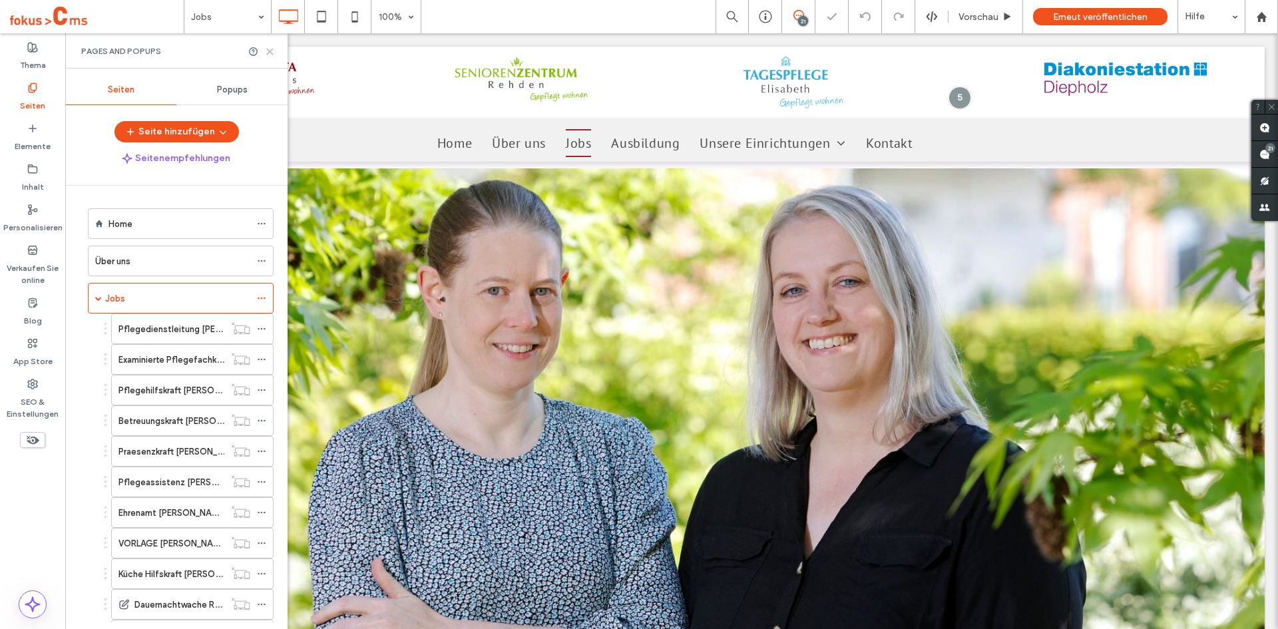
click at [270, 51] on use at bounding box center [270, 52] width 6 height 6
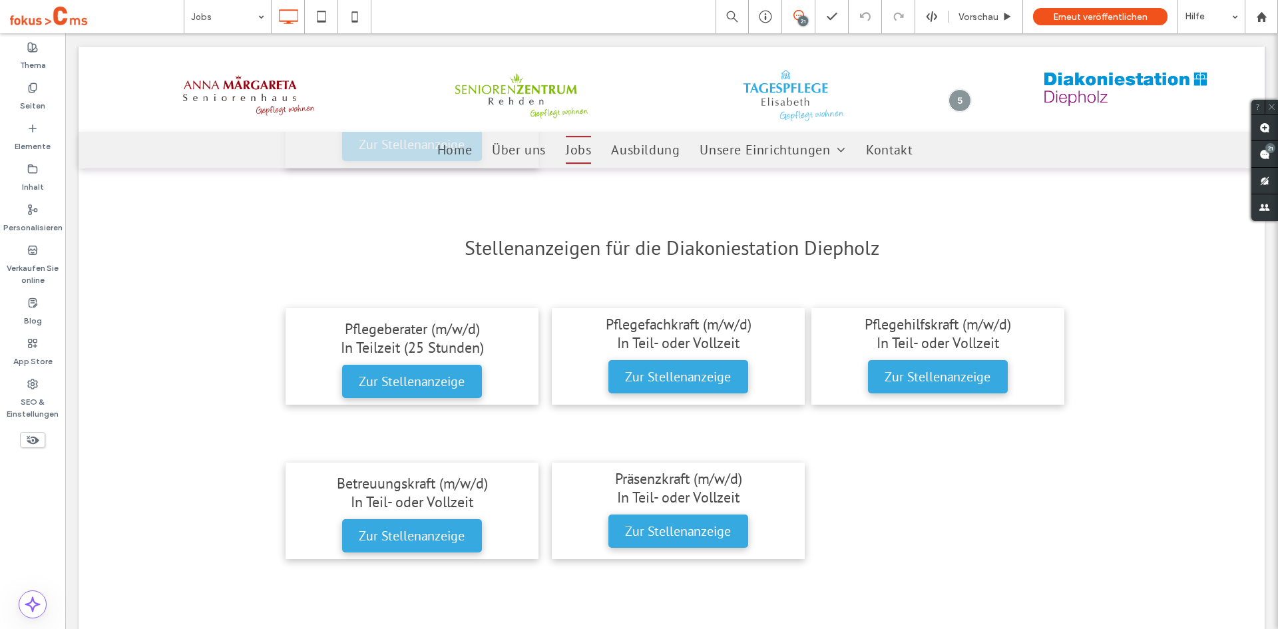
scroll to position [2264, 0]
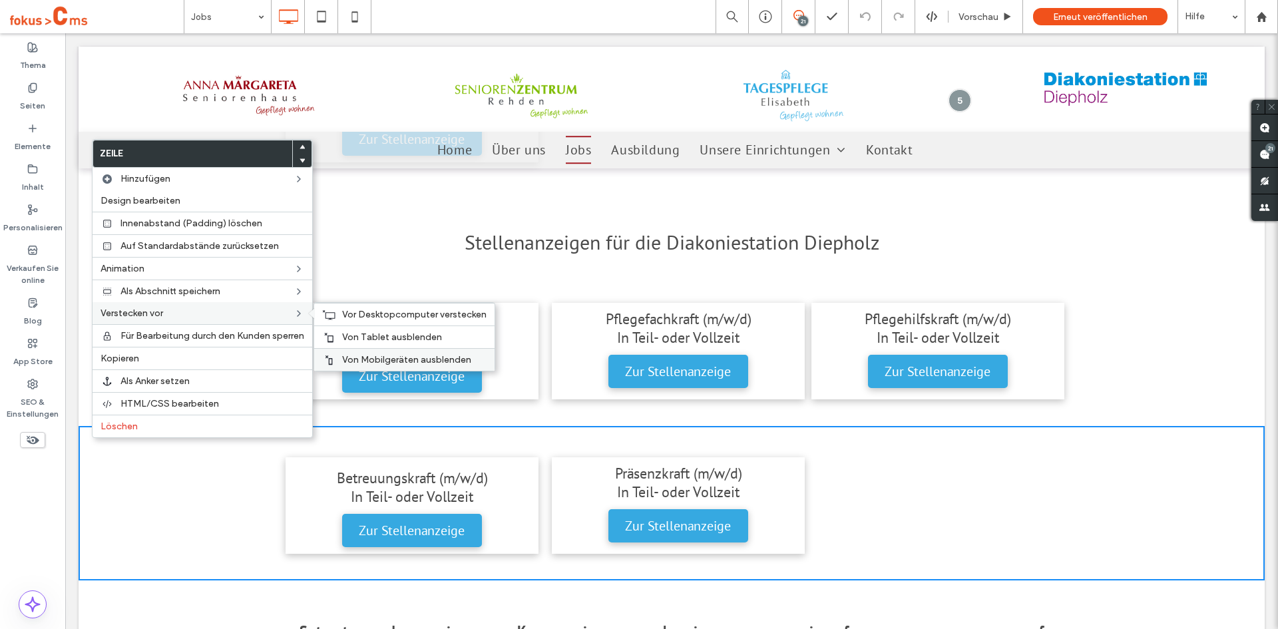
click at [378, 359] on span "Von Mobilgeräten ausblenden" at bounding box center [406, 359] width 129 height 11
click at [385, 334] on span "Von Tablet ausblenden" at bounding box center [392, 337] width 100 height 11
click at [390, 312] on span "Vor Desktopcomputer verstecken" at bounding box center [414, 314] width 144 height 11
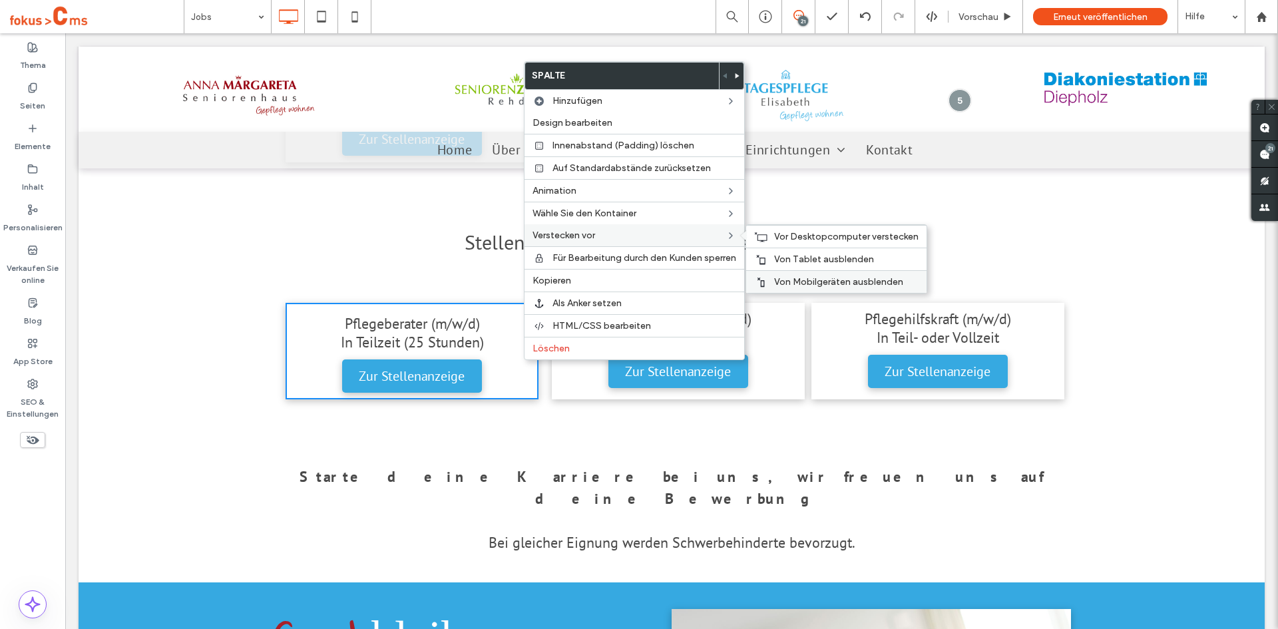
click at [796, 282] on span "Von Mobilgeräten ausblenden" at bounding box center [838, 281] width 129 height 11
click at [803, 260] on span "Von Tablet ausblenden" at bounding box center [824, 259] width 100 height 11
click at [811, 234] on span "Vor Desktopcomputer verstecken" at bounding box center [846, 236] width 144 height 11
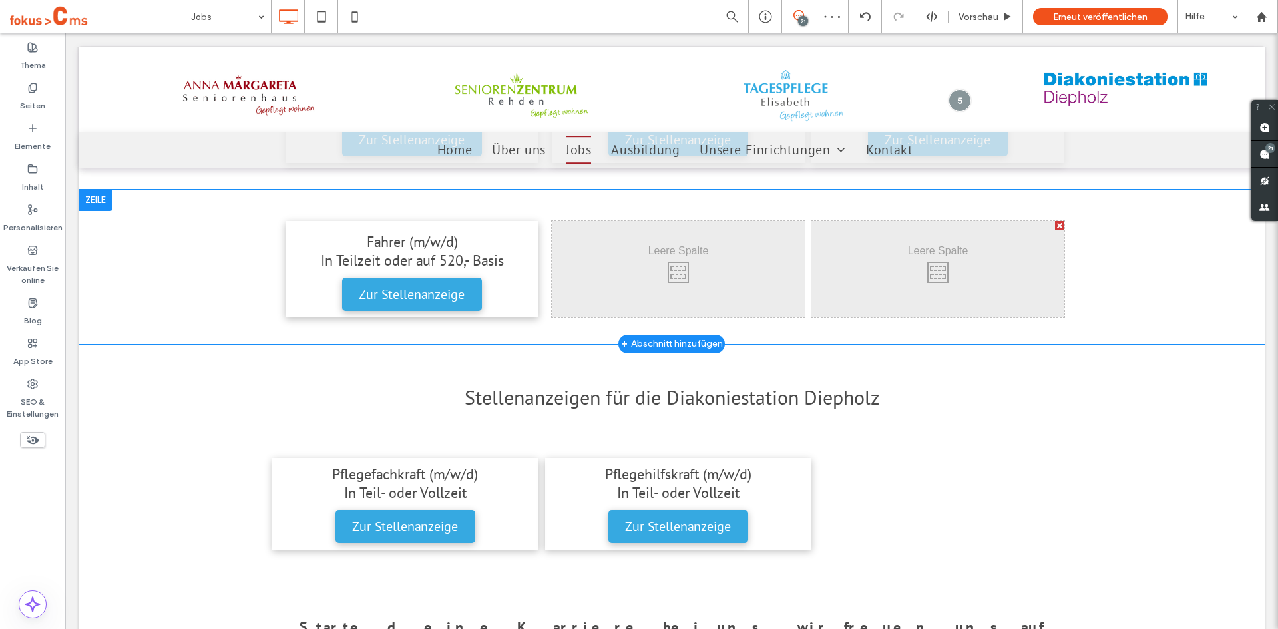
scroll to position [2131, 0]
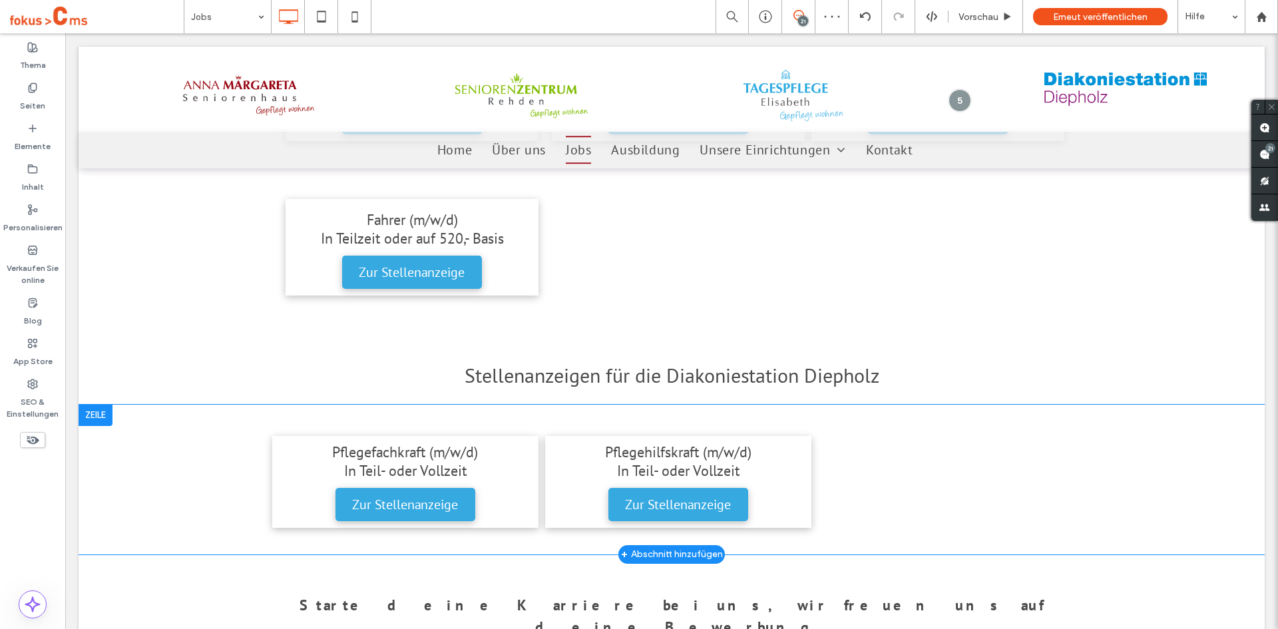
click at [94, 409] on div at bounding box center [96, 415] width 34 height 21
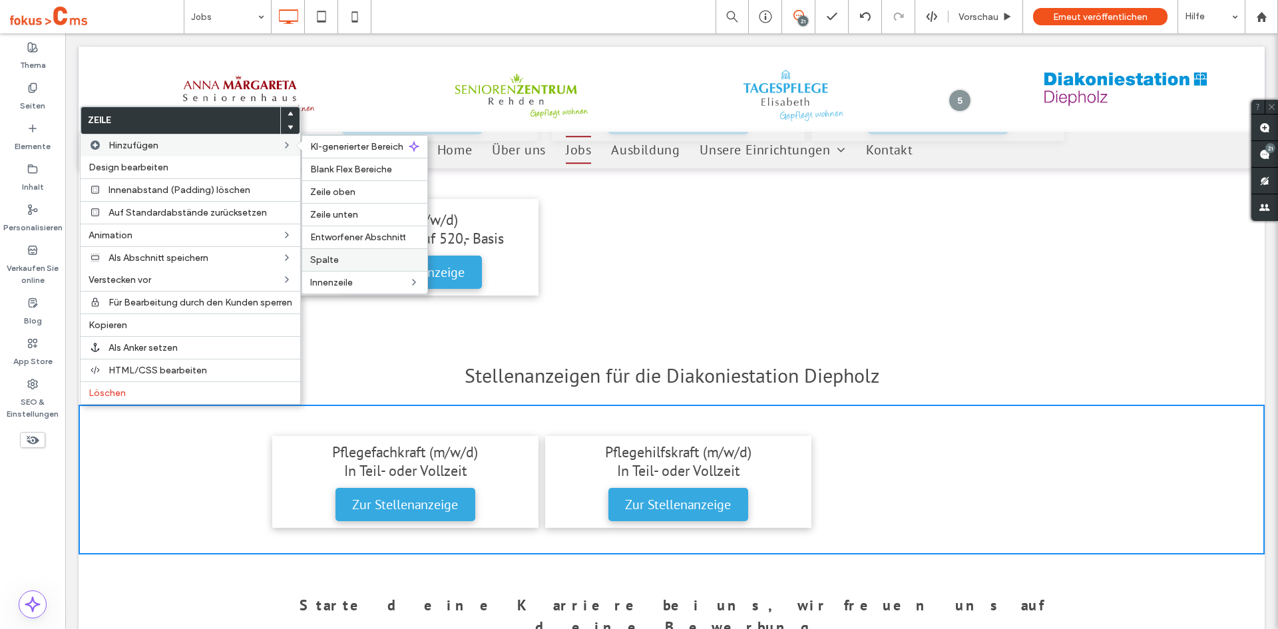
drag, startPoint x: 338, startPoint y: 254, endPoint x: 304, endPoint y: 256, distance: 34.0
click at [338, 254] on span "Spalte" at bounding box center [324, 259] width 29 height 11
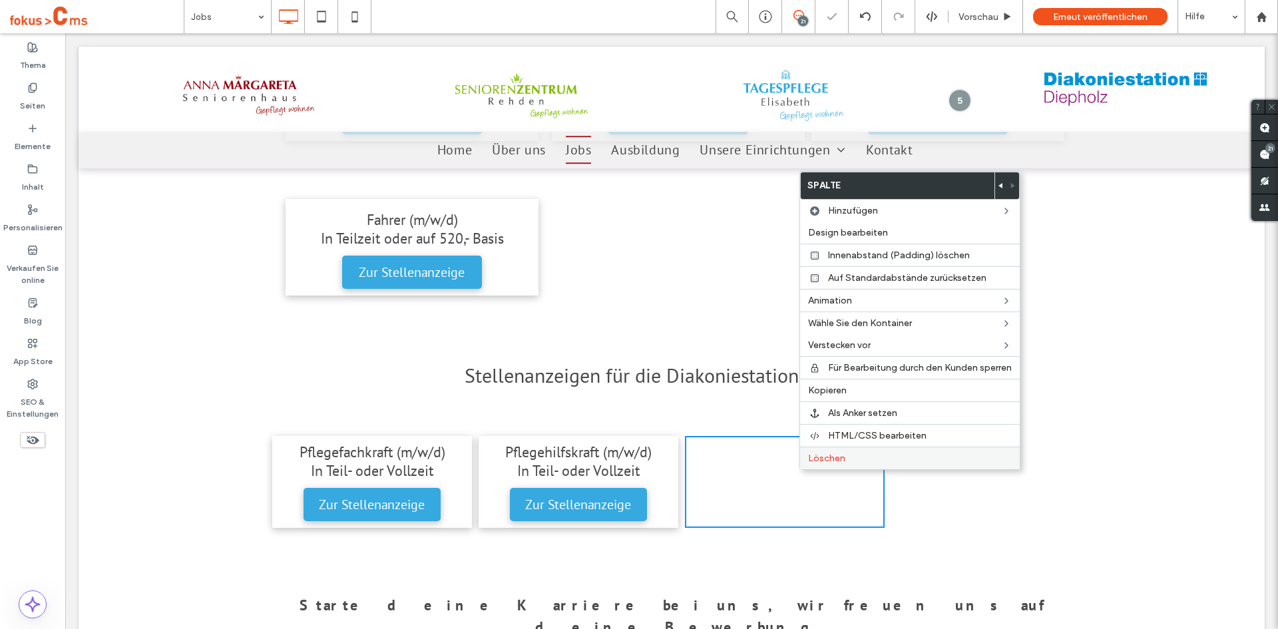
click at [822, 456] on span "Löschen" at bounding box center [826, 458] width 37 height 11
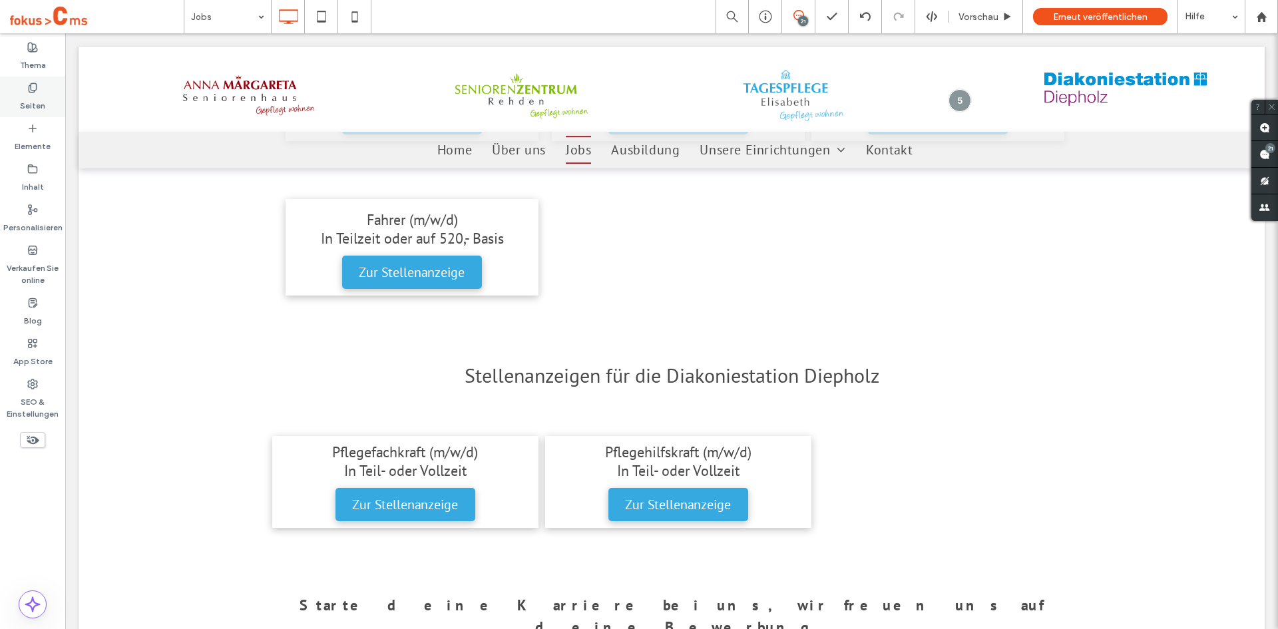
click at [34, 87] on icon at bounding box center [32, 88] width 11 height 11
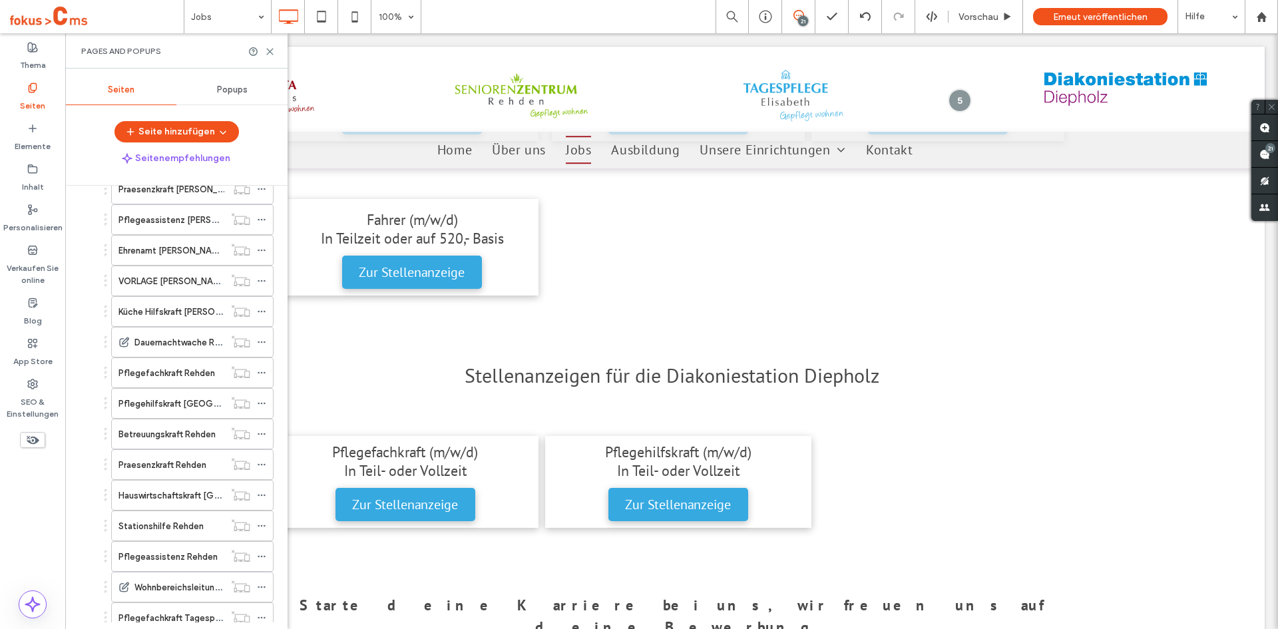
scroll to position [67, 0]
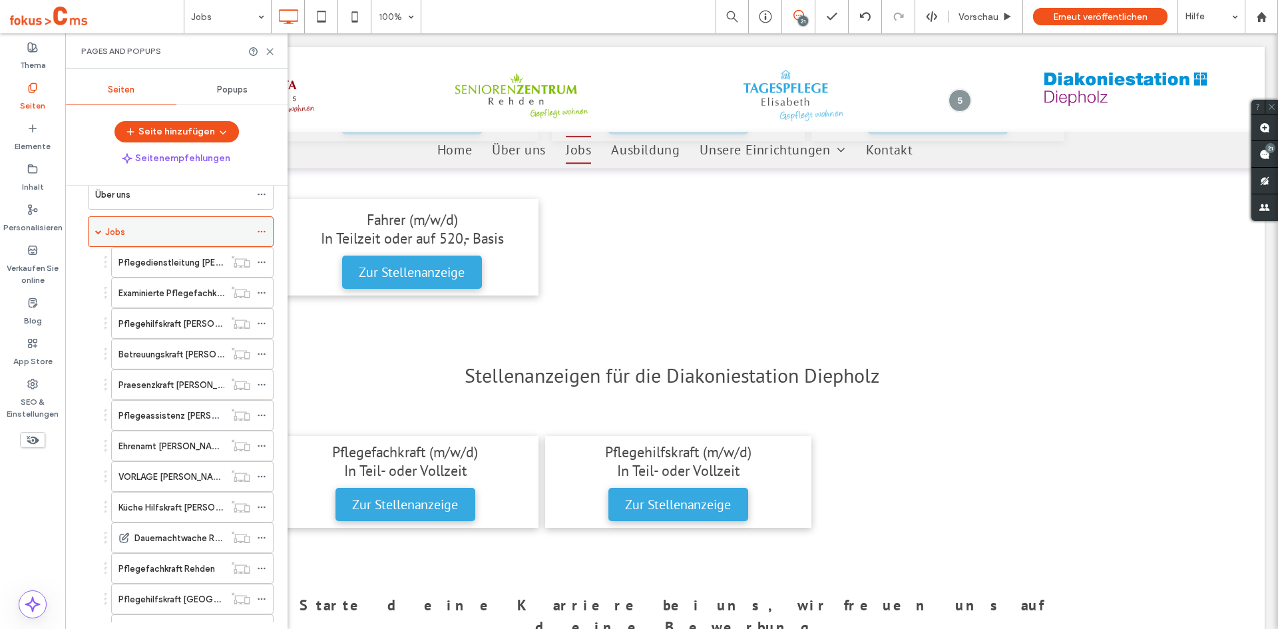
click at [263, 232] on icon at bounding box center [261, 231] width 9 height 9
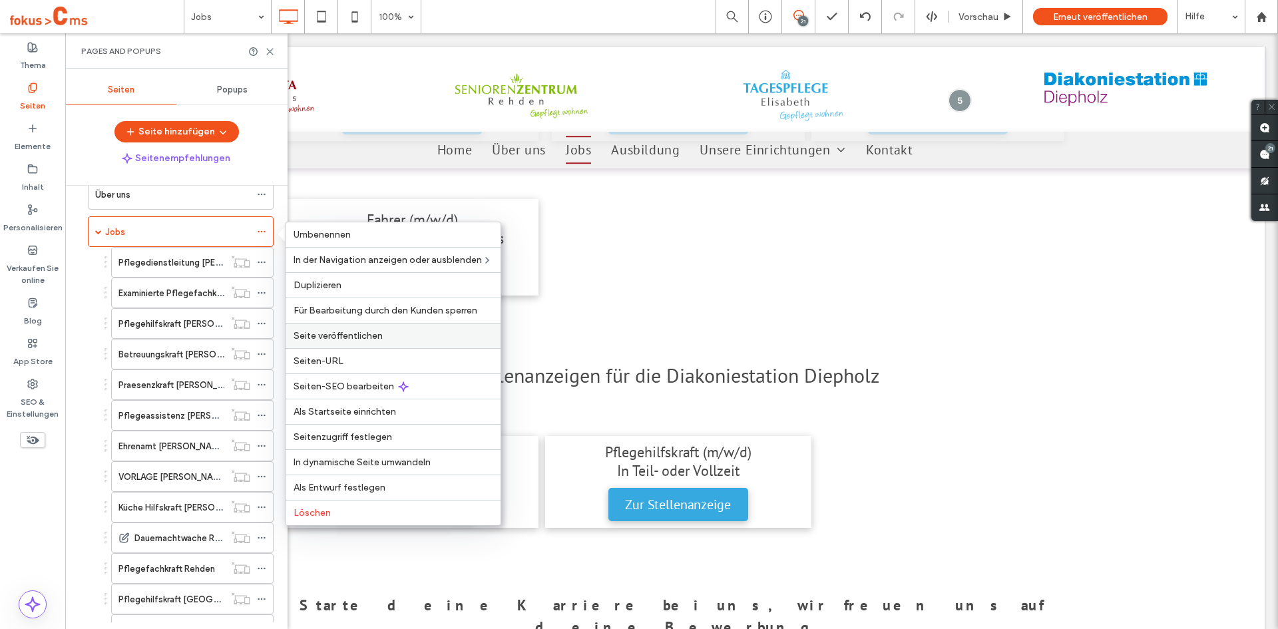
click at [329, 336] on span "Seite veröffentlichen" at bounding box center [338, 335] width 89 height 11
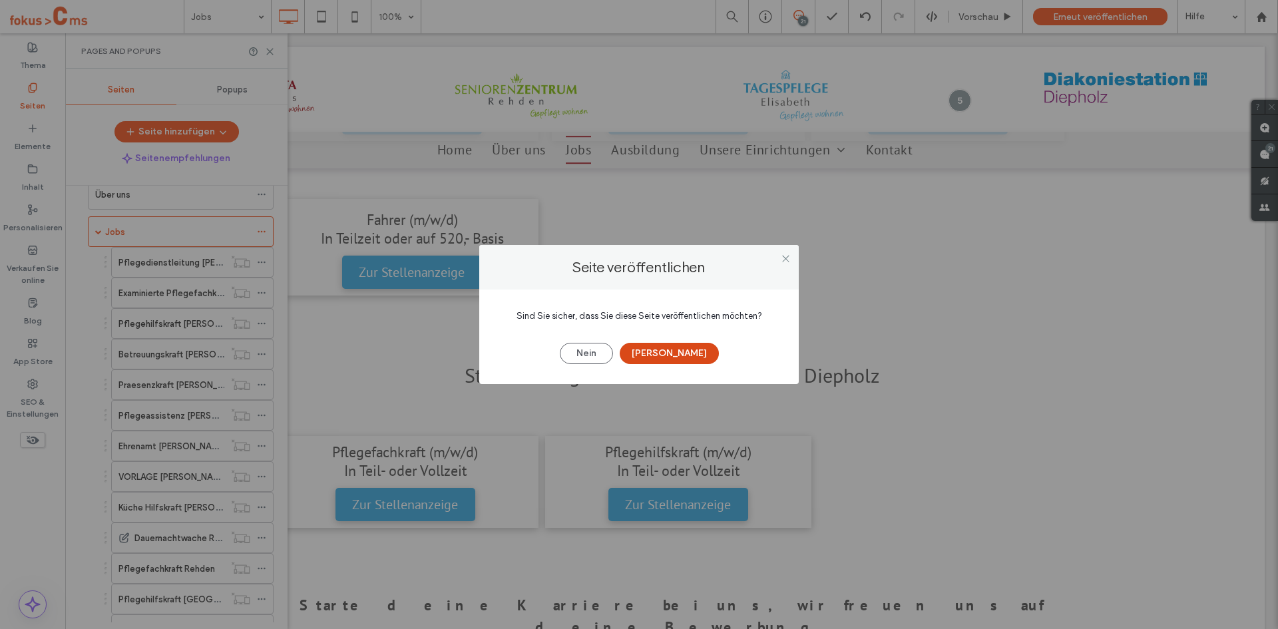
click at [676, 352] on button "[PERSON_NAME]" at bounding box center [669, 353] width 99 height 21
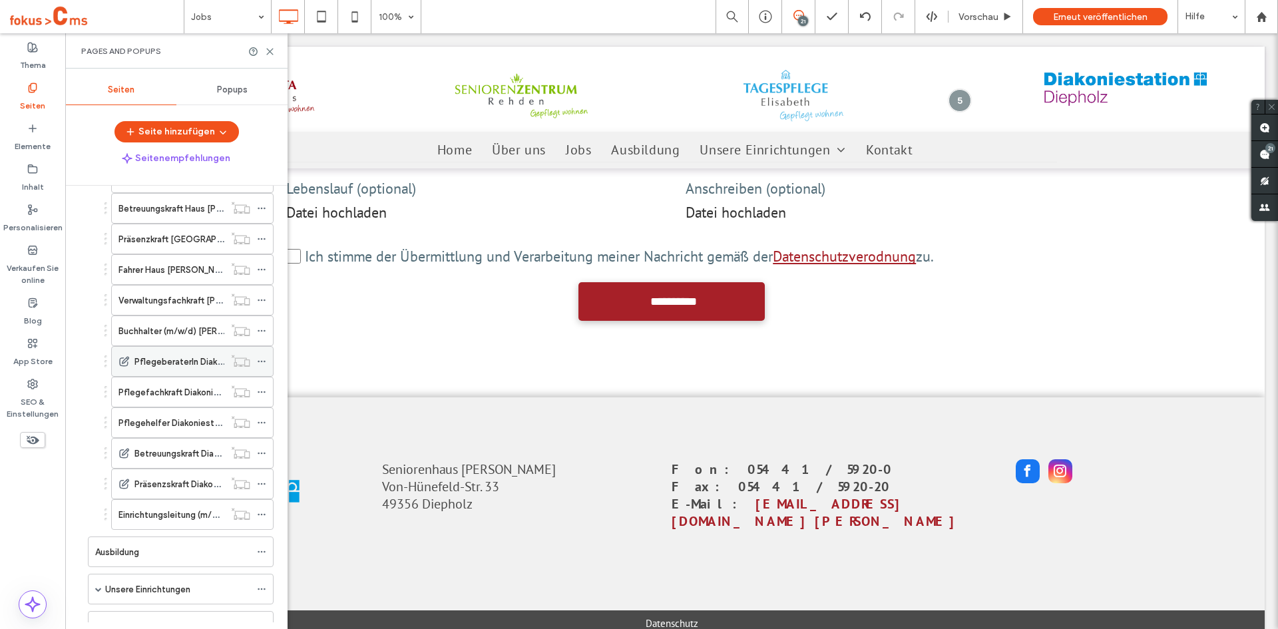
scroll to position [732, 0]
click at [188, 365] on label "PflegeberaterIn Diakoniestation Diepholz" at bounding box center [217, 362] width 166 height 23
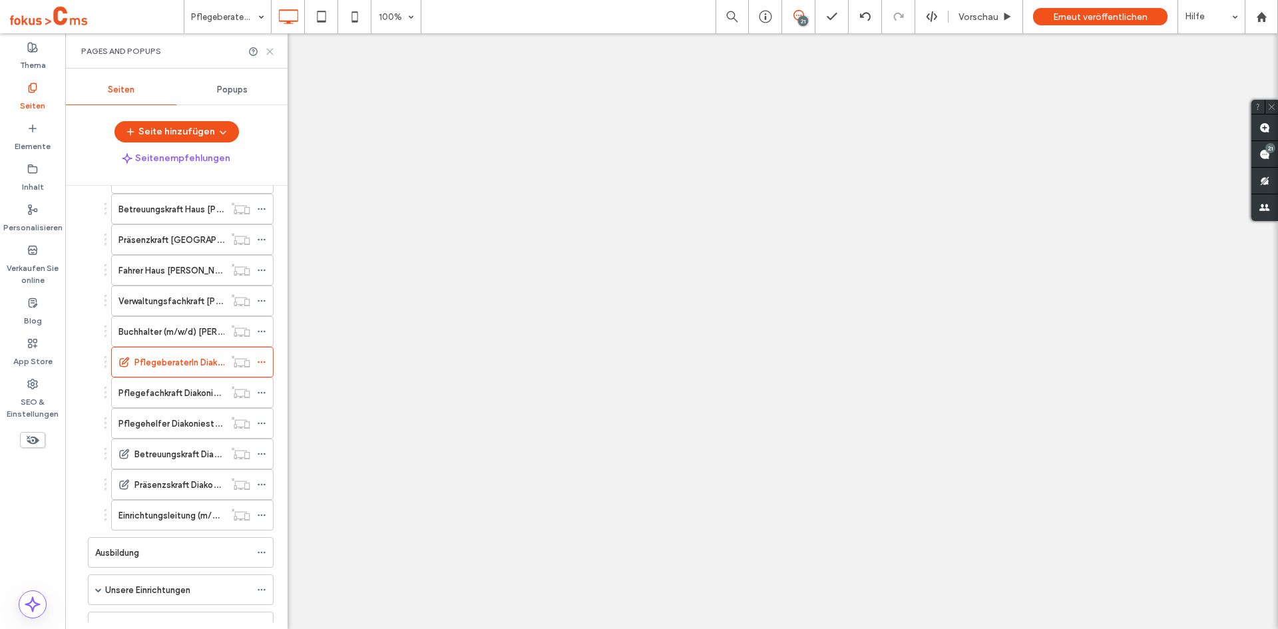
click at [272, 53] on use at bounding box center [270, 52] width 6 height 6
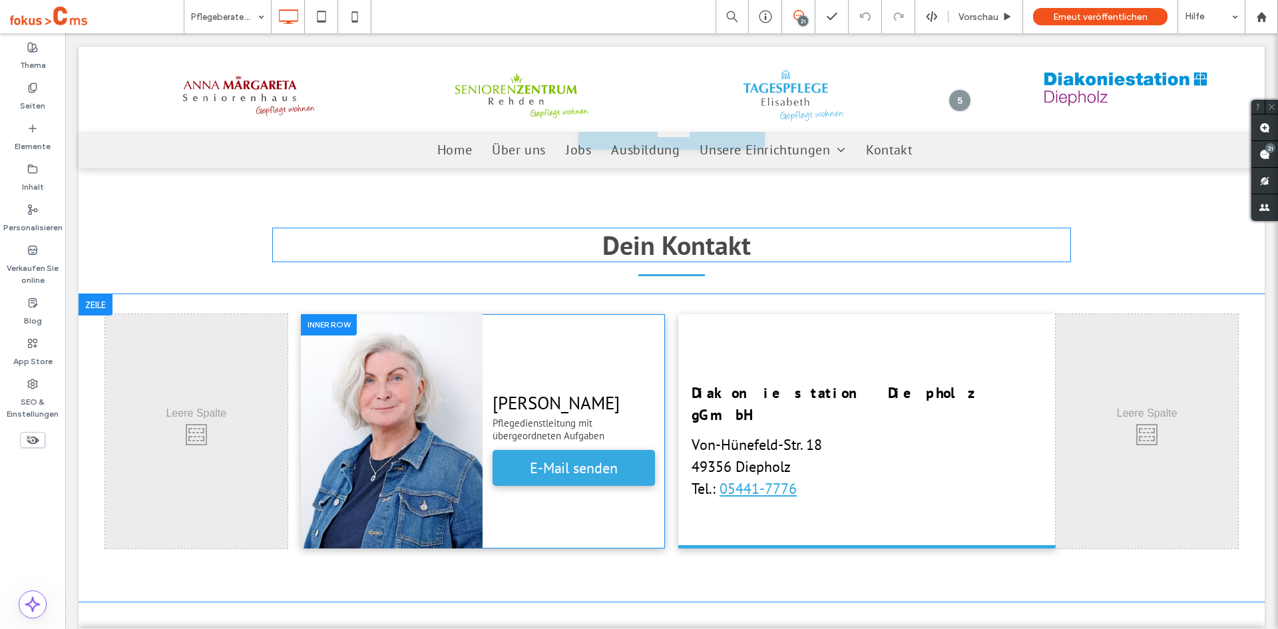
scroll to position [3462, 0]
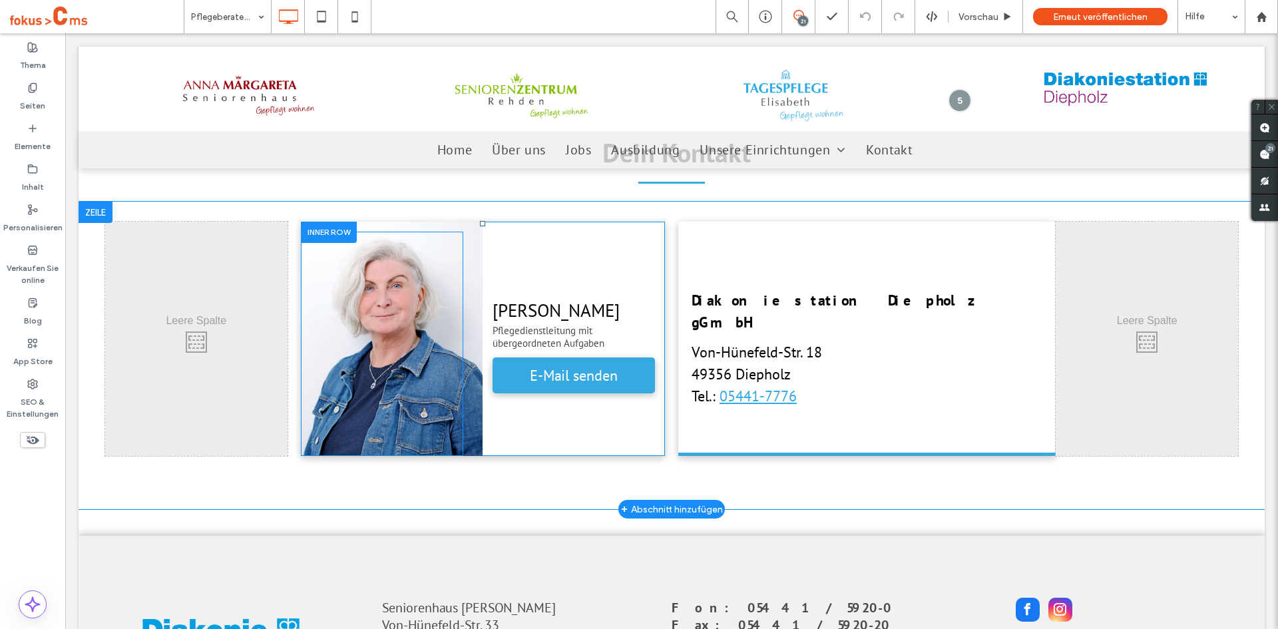
click at [346, 308] on div at bounding box center [382, 344] width 162 height 224
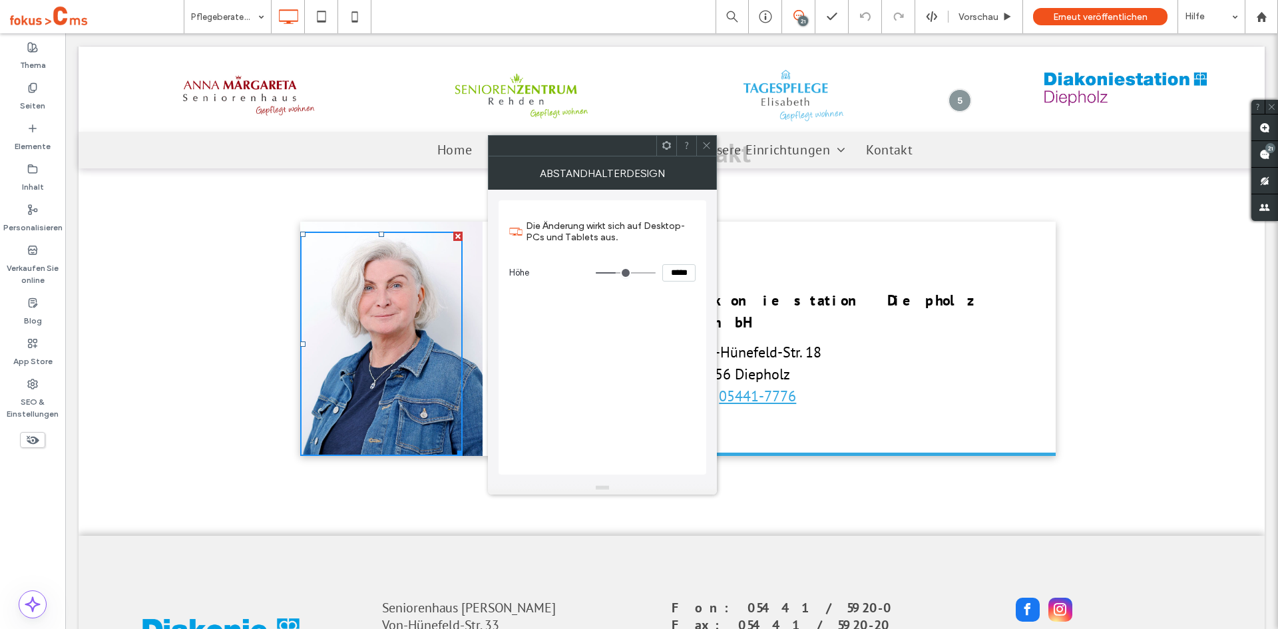
click at [704, 138] on span at bounding box center [707, 146] width 10 height 20
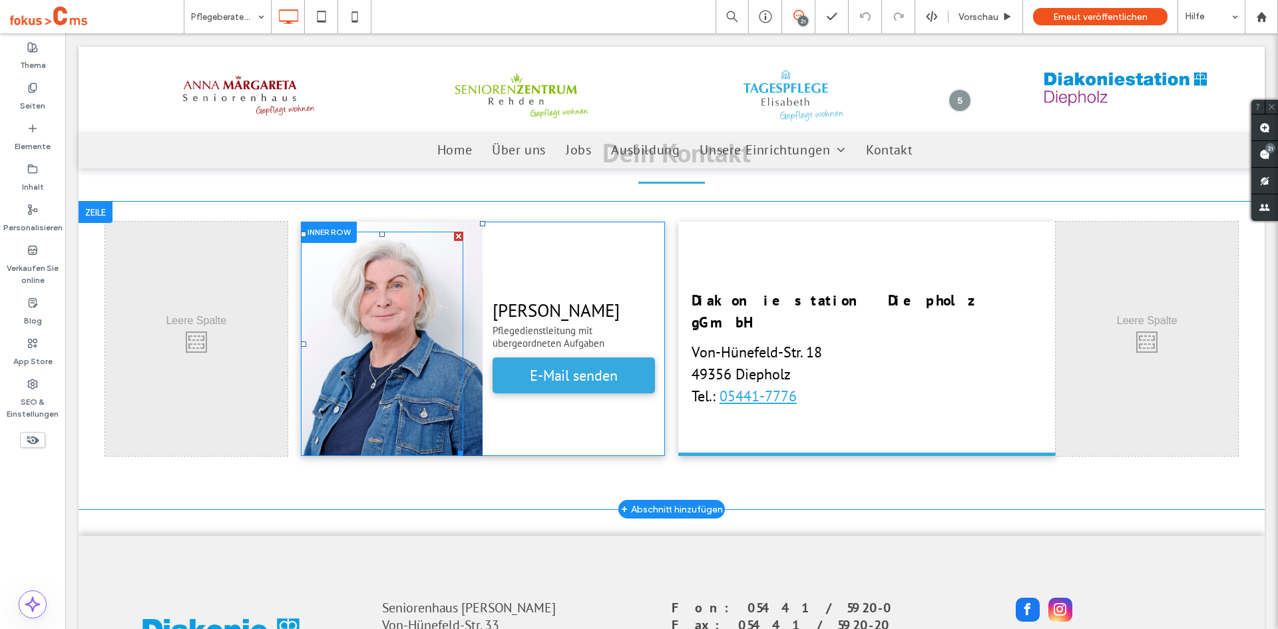
click at [461, 278] on div at bounding box center [382, 344] width 162 height 224
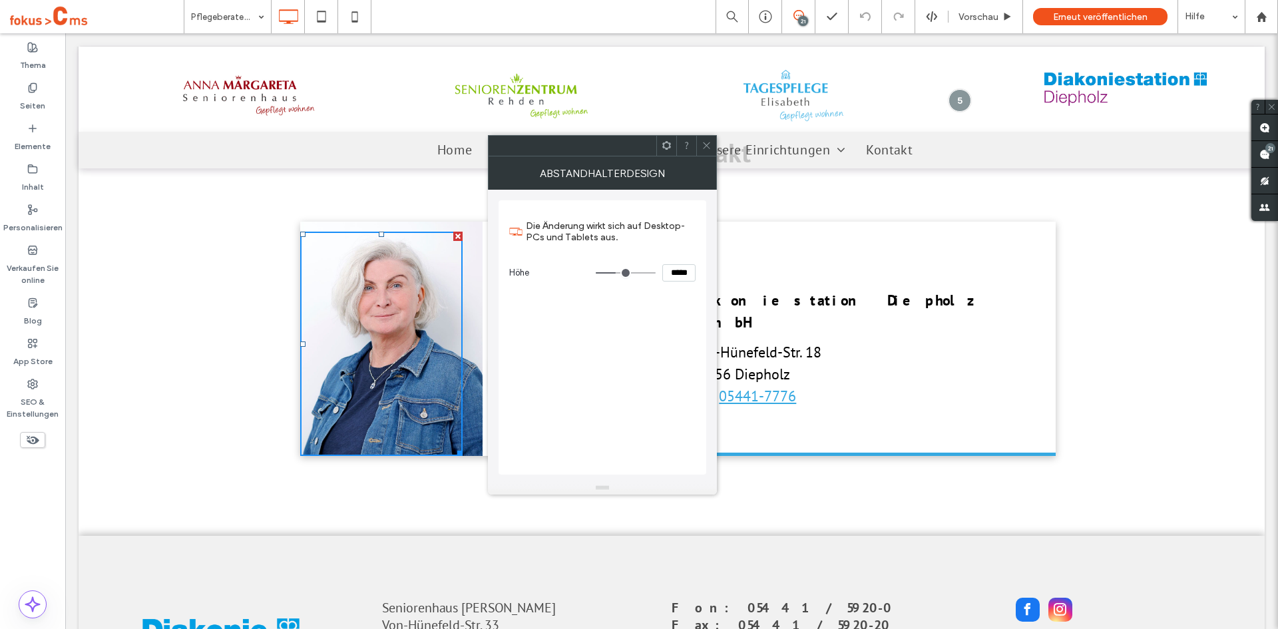
click at [706, 142] on icon at bounding box center [707, 145] width 10 height 10
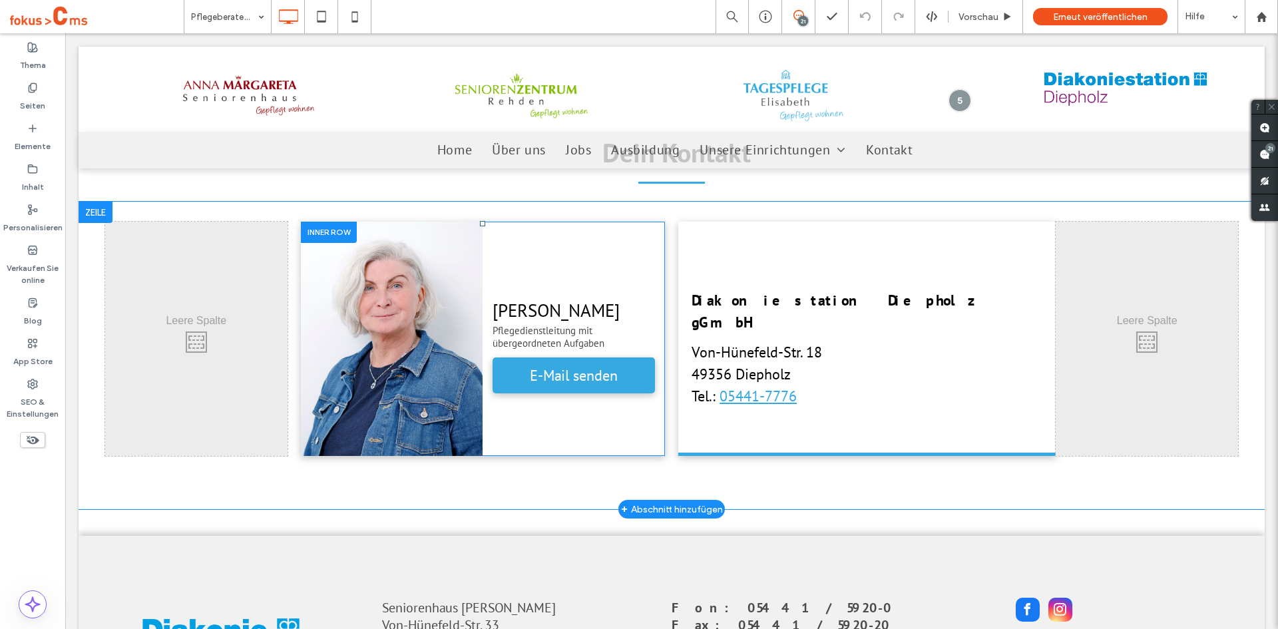
click at [471, 276] on div "Click To Paste" at bounding box center [392, 339] width 182 height 234
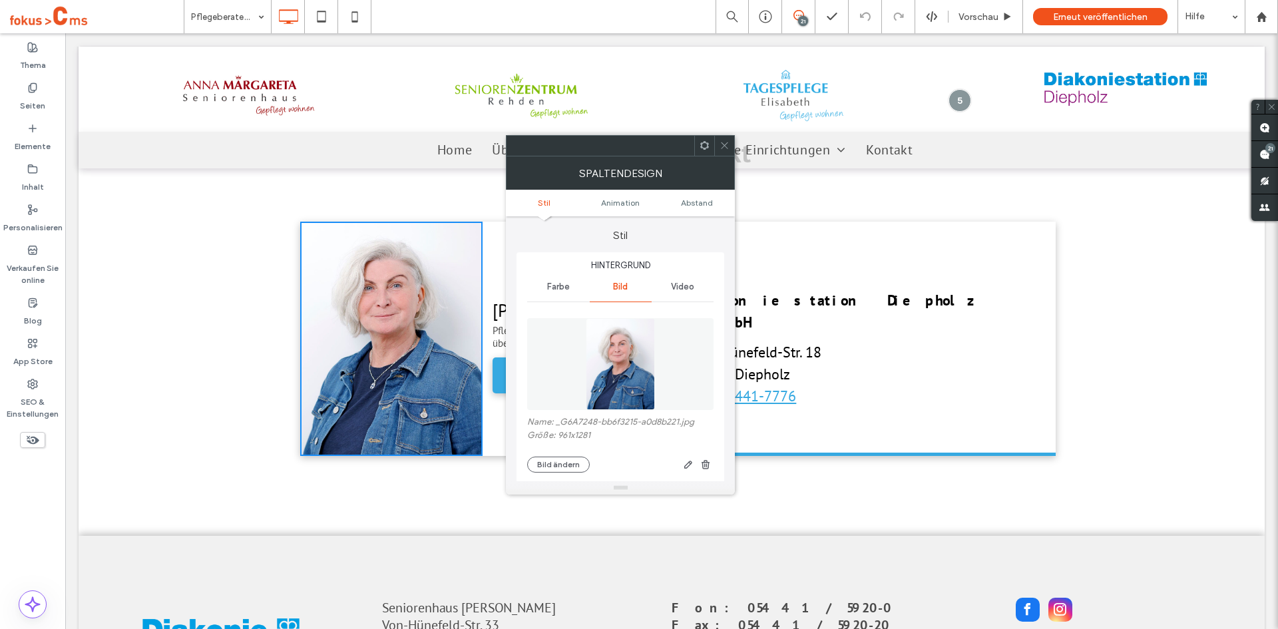
click at [612, 361] on img at bounding box center [620, 364] width 69 height 92
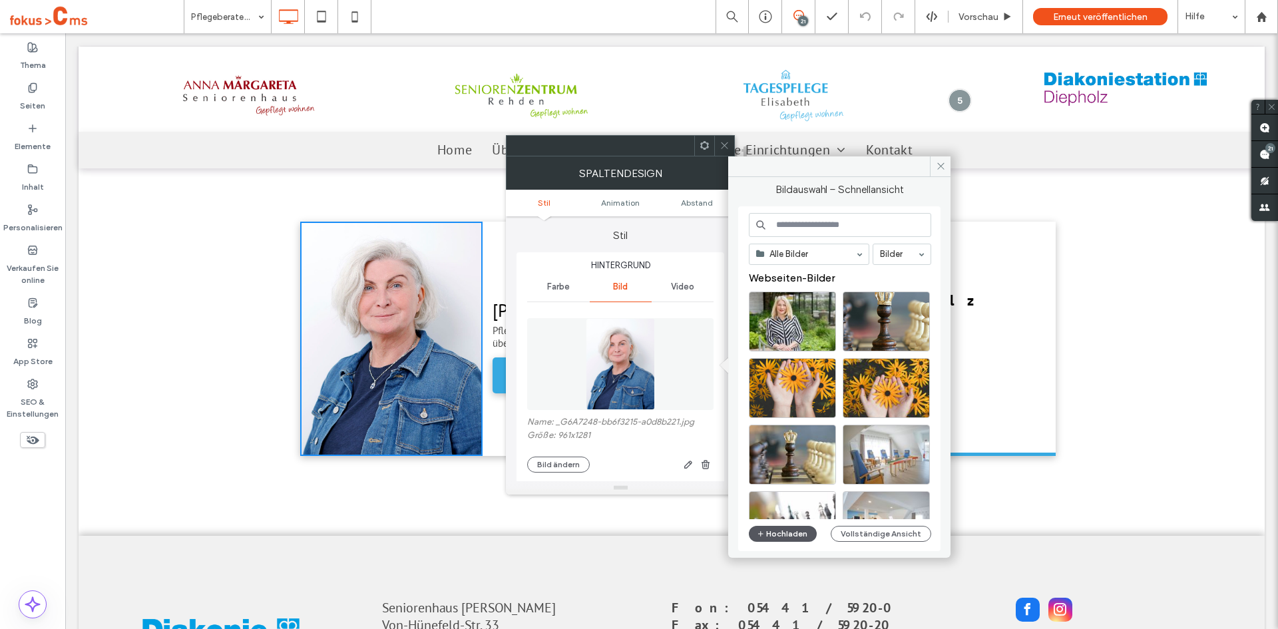
click at [790, 529] on button "Hochladen" at bounding box center [783, 534] width 68 height 16
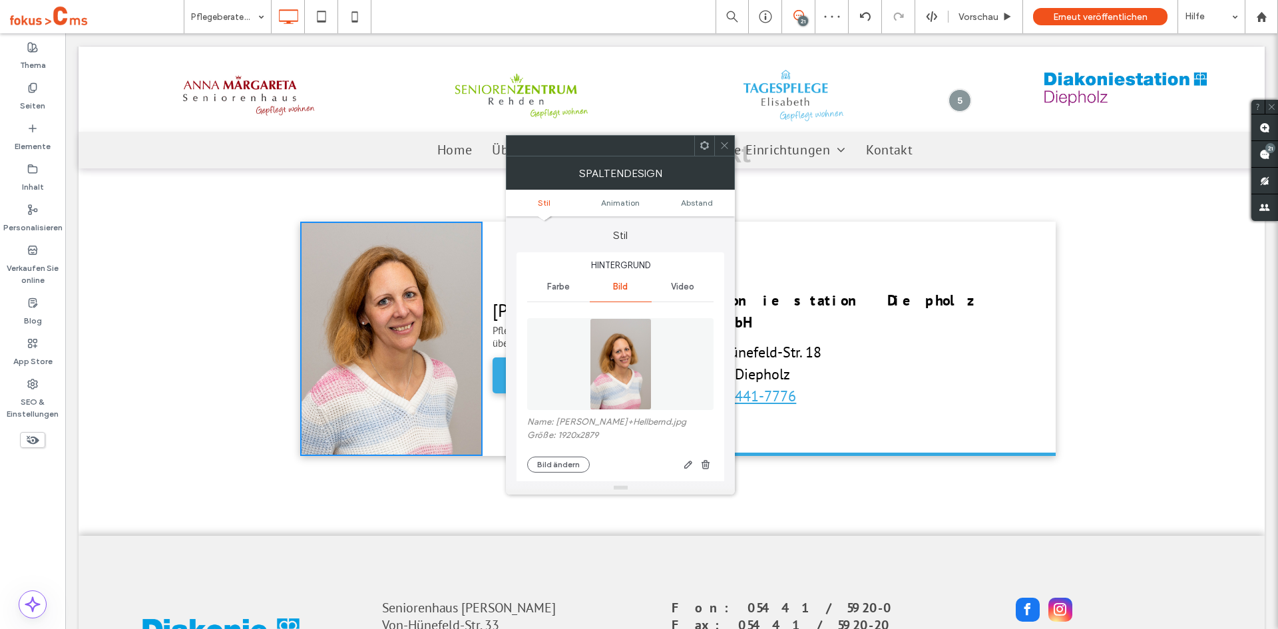
click at [720, 143] on icon at bounding box center [725, 145] width 10 height 10
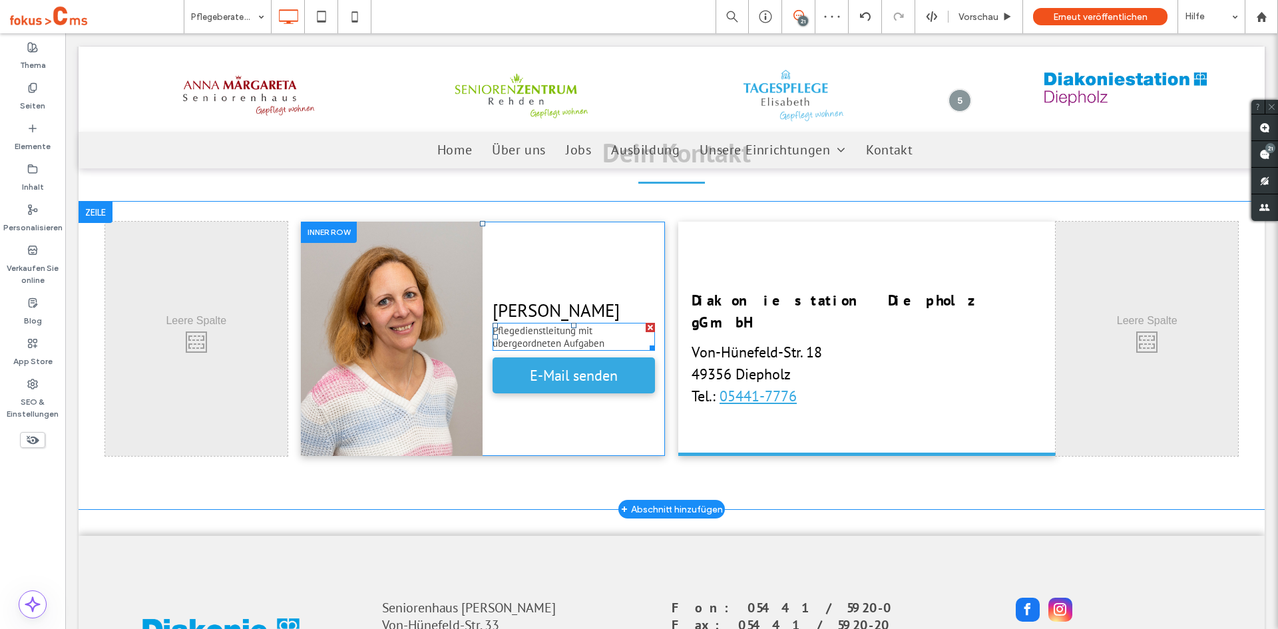
click at [580, 337] on span "Pflegedienstleitung mit übergeordneten Aufgaben" at bounding box center [549, 336] width 112 height 25
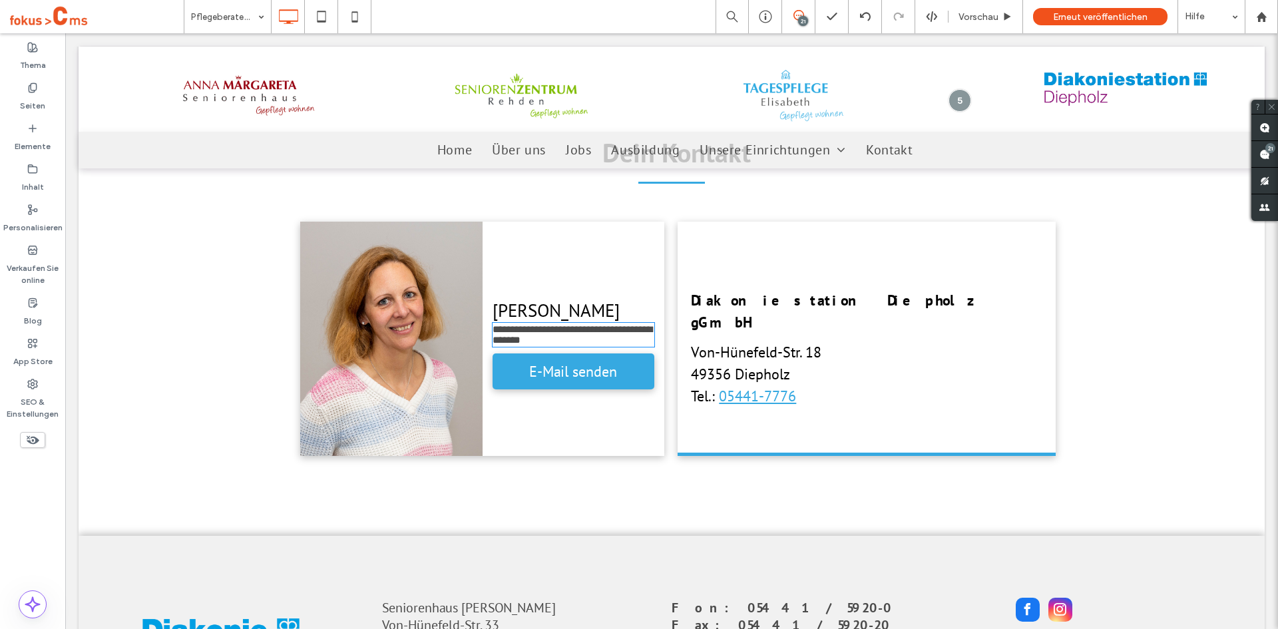
type input "*******"
type input "**"
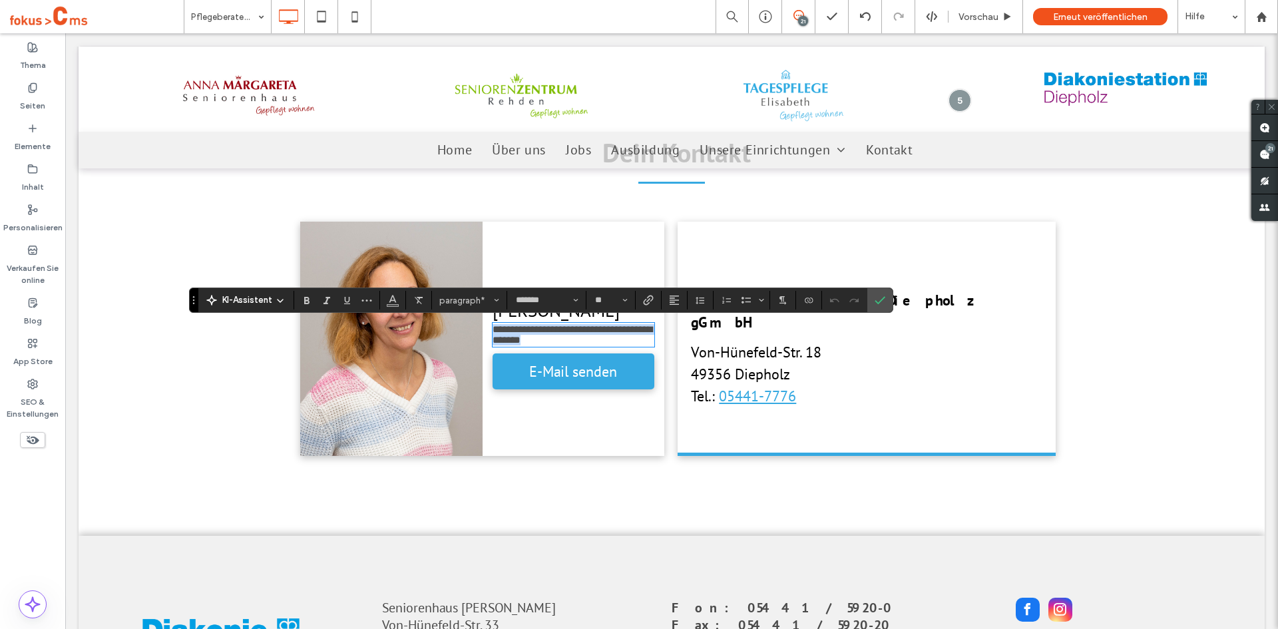
click at [587, 334] on span "**********" at bounding box center [573, 334] width 160 height 21
drag, startPoint x: 575, startPoint y: 331, endPoint x: 603, endPoint y: 340, distance: 28.8
click at [603, 340] on p "**********" at bounding box center [574, 334] width 162 height 21
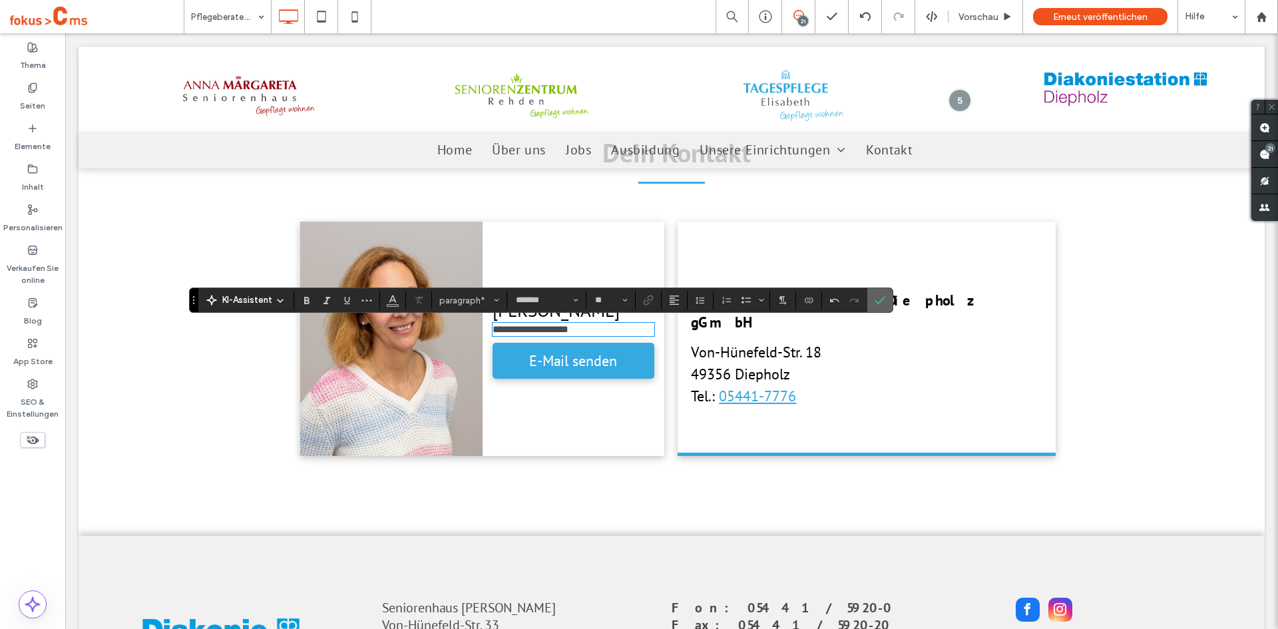
click at [878, 298] on icon "Bestätigen" at bounding box center [880, 300] width 11 height 11
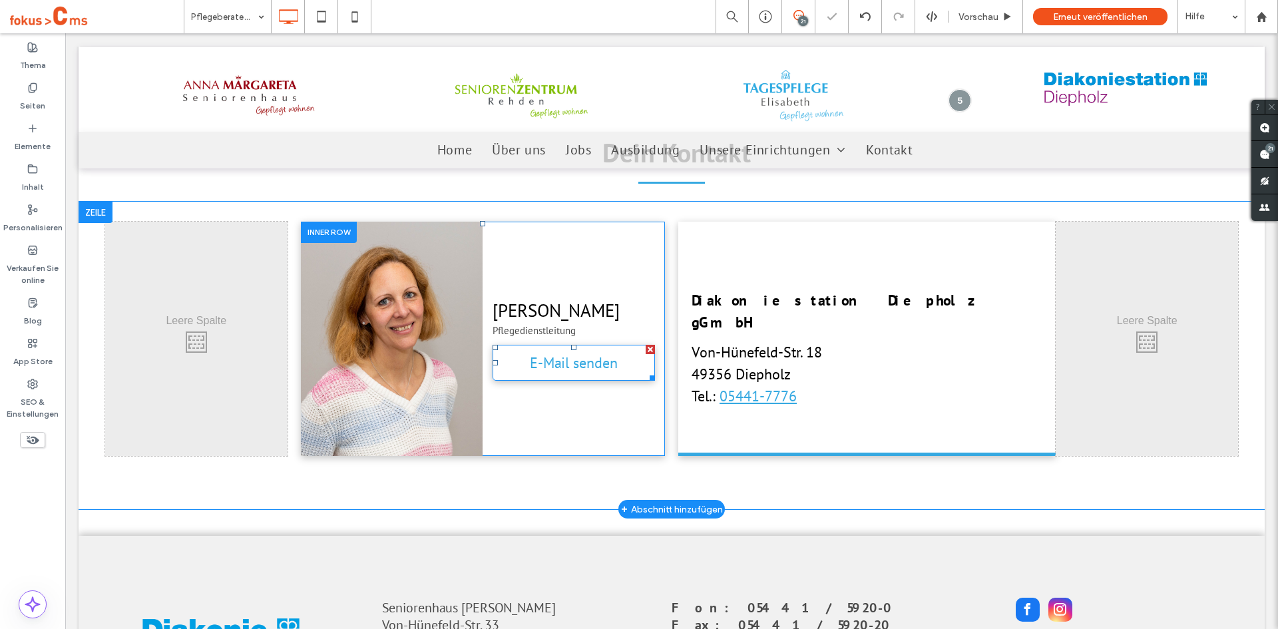
click at [583, 366] on span "E-Mail senden" at bounding box center [574, 363] width 88 height 32
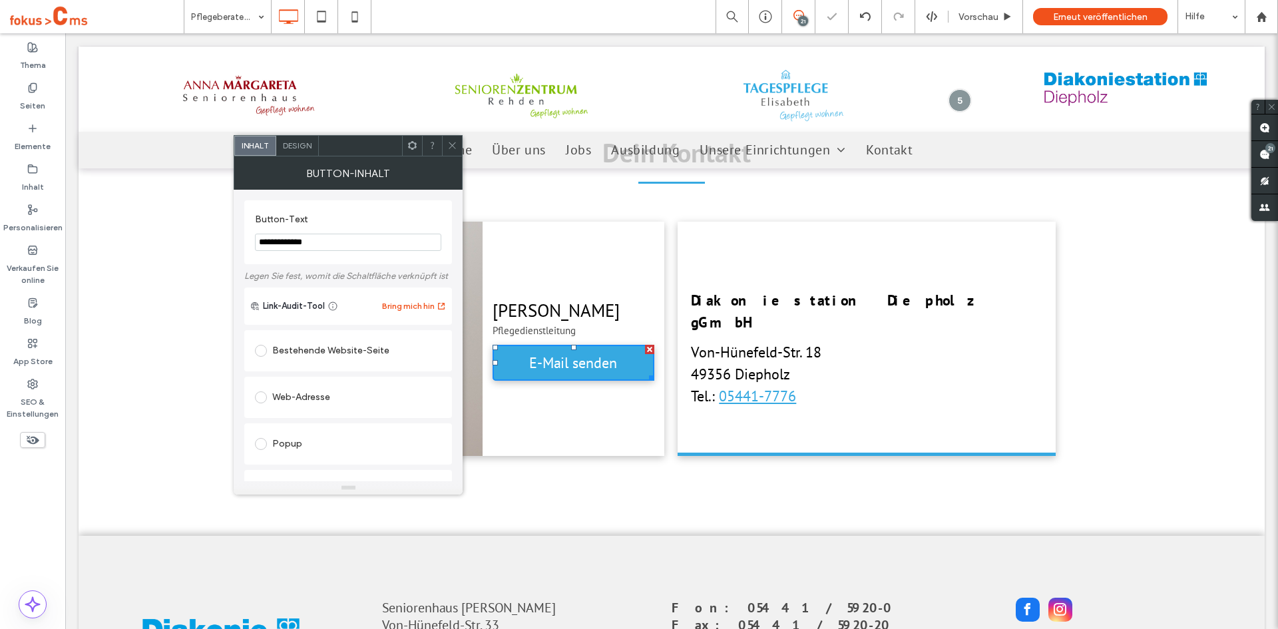
click at [299, 150] on span "Design" at bounding box center [297, 145] width 29 height 10
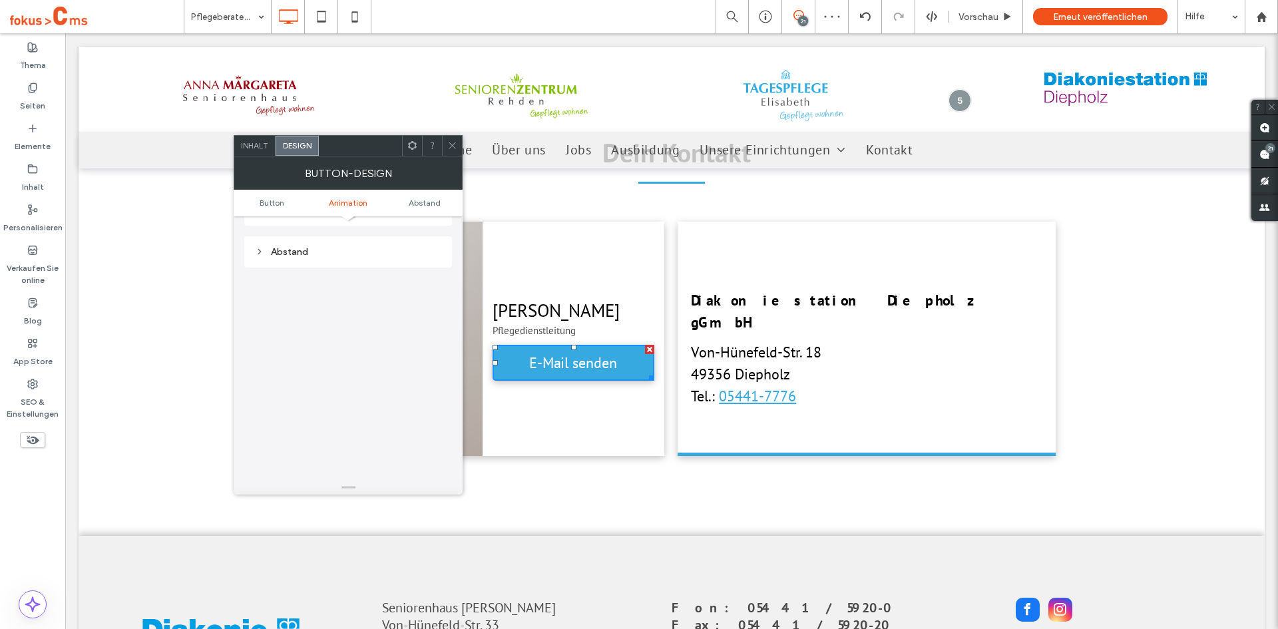
scroll to position [627, 0]
click at [259, 150] on span "Inhalt" at bounding box center [254, 145] width 27 height 10
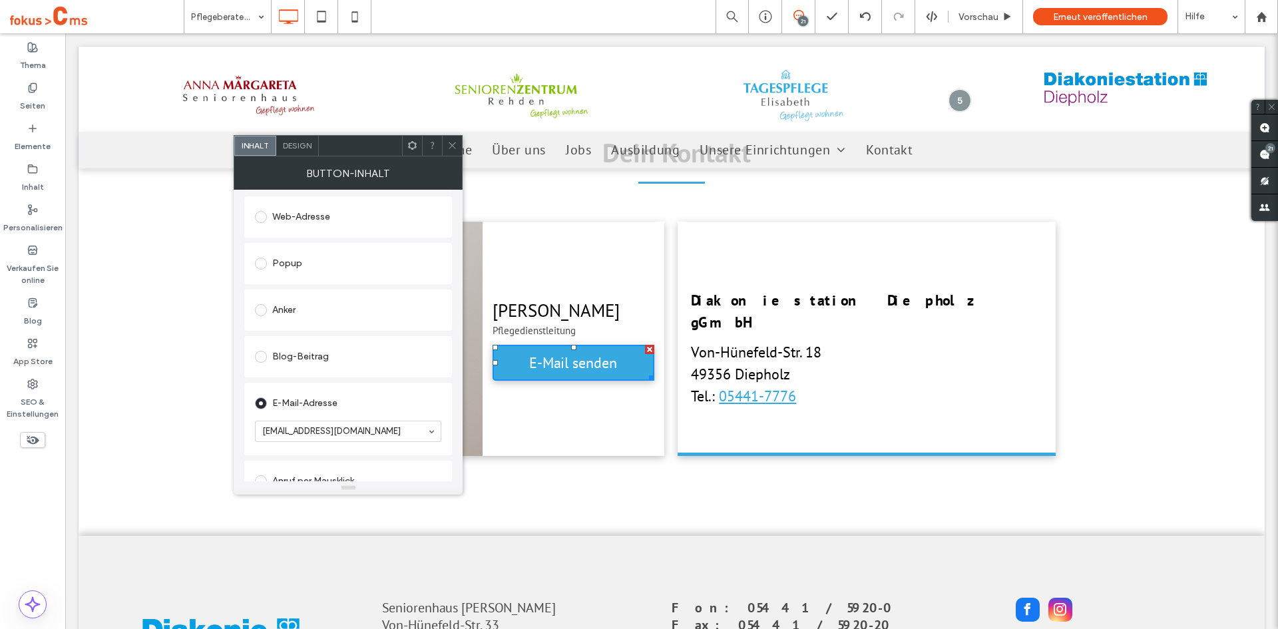
scroll to position [248, 0]
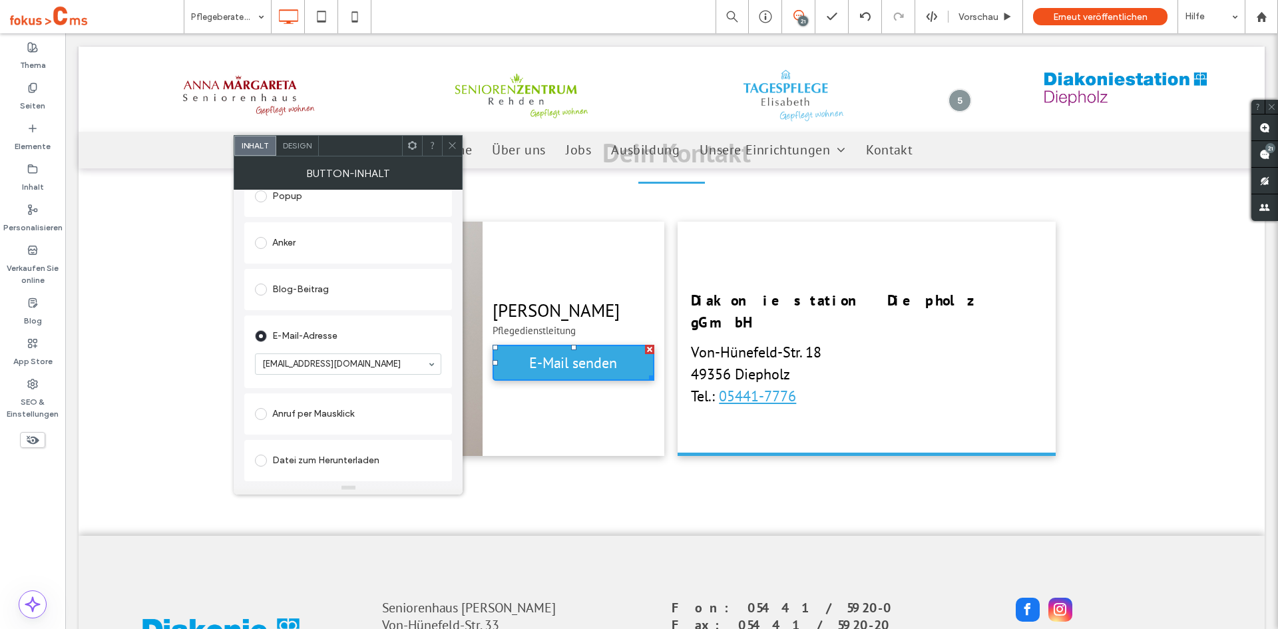
click at [451, 149] on icon at bounding box center [452, 145] width 10 height 10
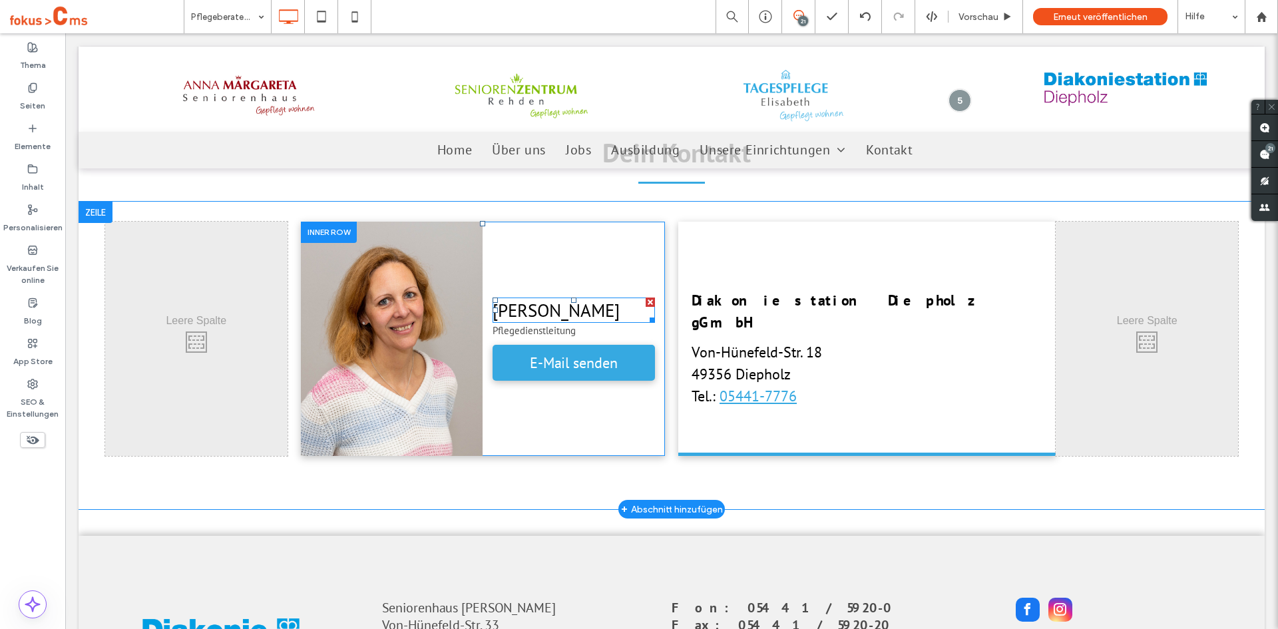
click at [549, 317] on span "[PERSON_NAME]" at bounding box center [556, 310] width 127 height 23
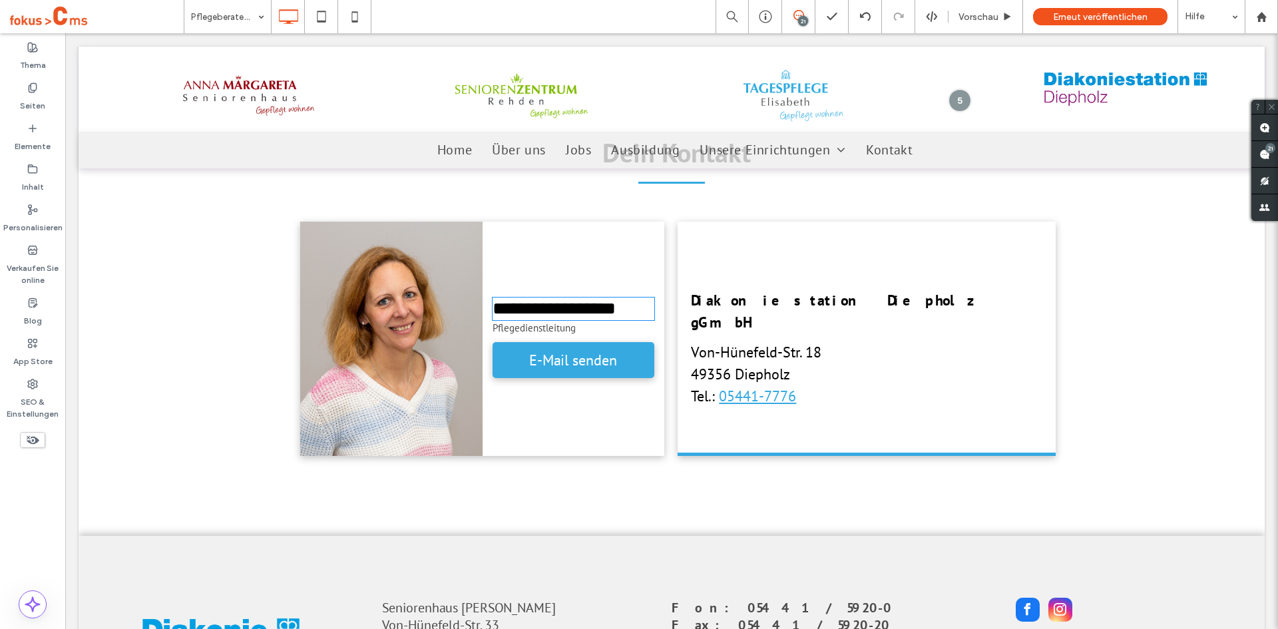
type input "*******"
click at [550, 316] on span "**********" at bounding box center [554, 309] width 123 height 18
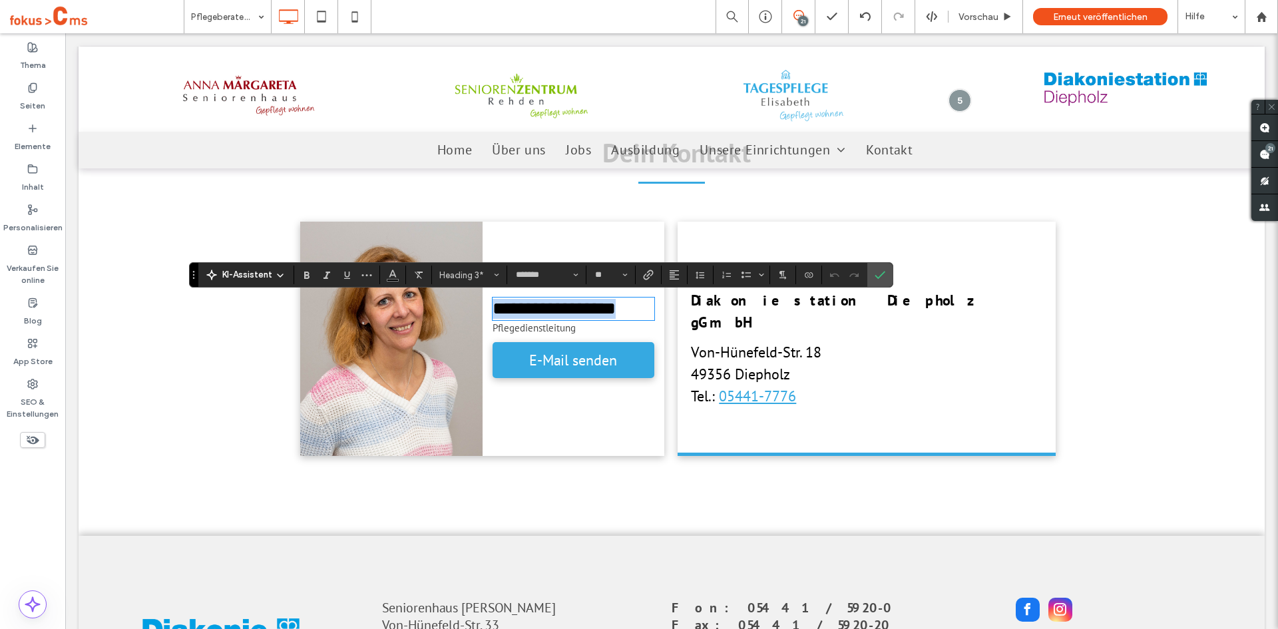
click at [535, 312] on span "**********" at bounding box center [554, 309] width 123 height 18
drag, startPoint x: 549, startPoint y: 312, endPoint x: 630, endPoint y: 310, distance: 80.6
click at [616, 310] on span "**********" at bounding box center [554, 309] width 123 height 18
type input "**"
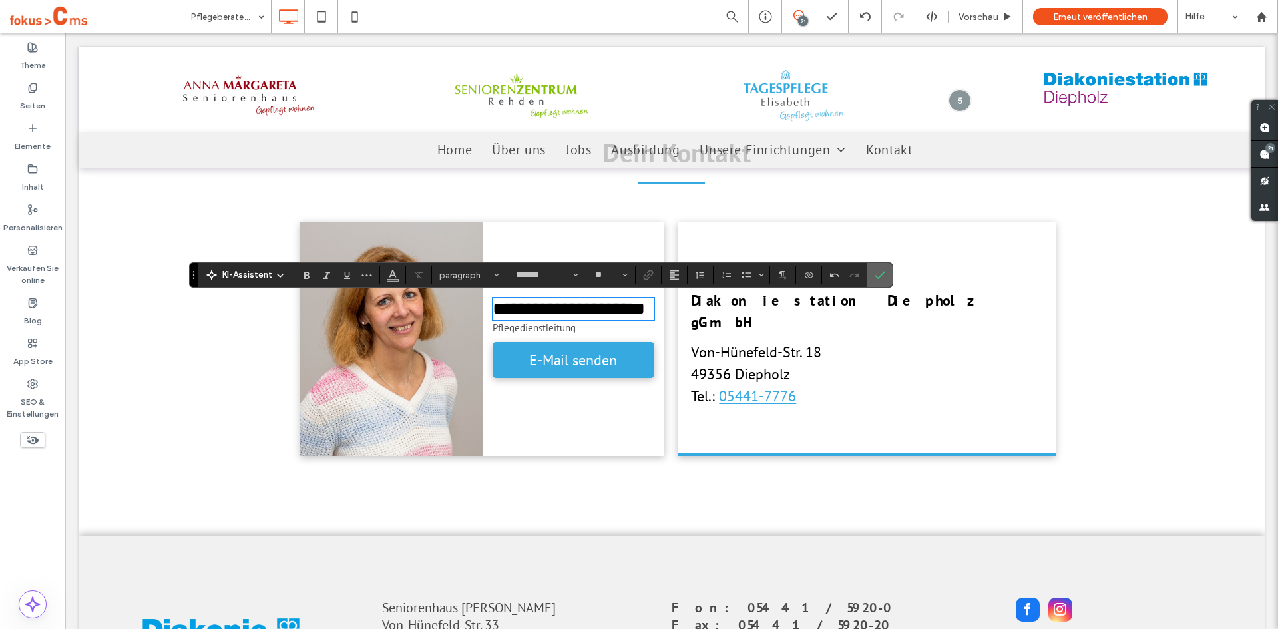
drag, startPoint x: 880, startPoint y: 276, endPoint x: 804, endPoint y: 240, distance: 83.7
click at [880, 276] on icon "Bestätigen" at bounding box center [880, 275] width 11 height 11
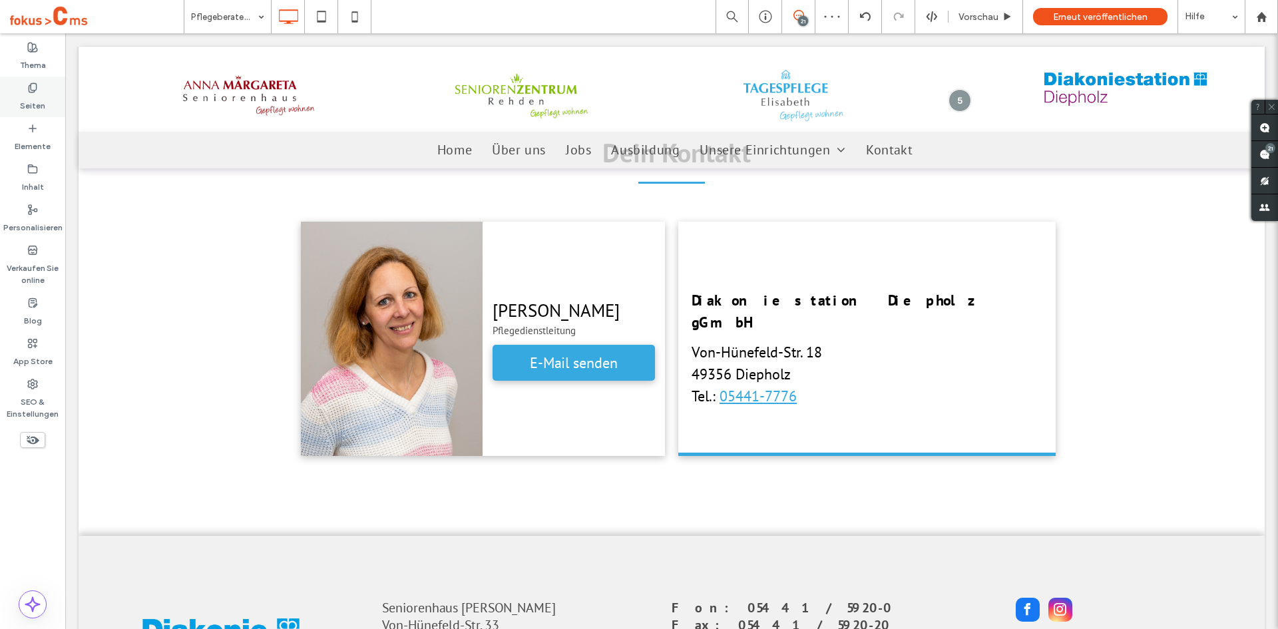
click at [37, 95] on label "Seiten" at bounding box center [32, 102] width 25 height 19
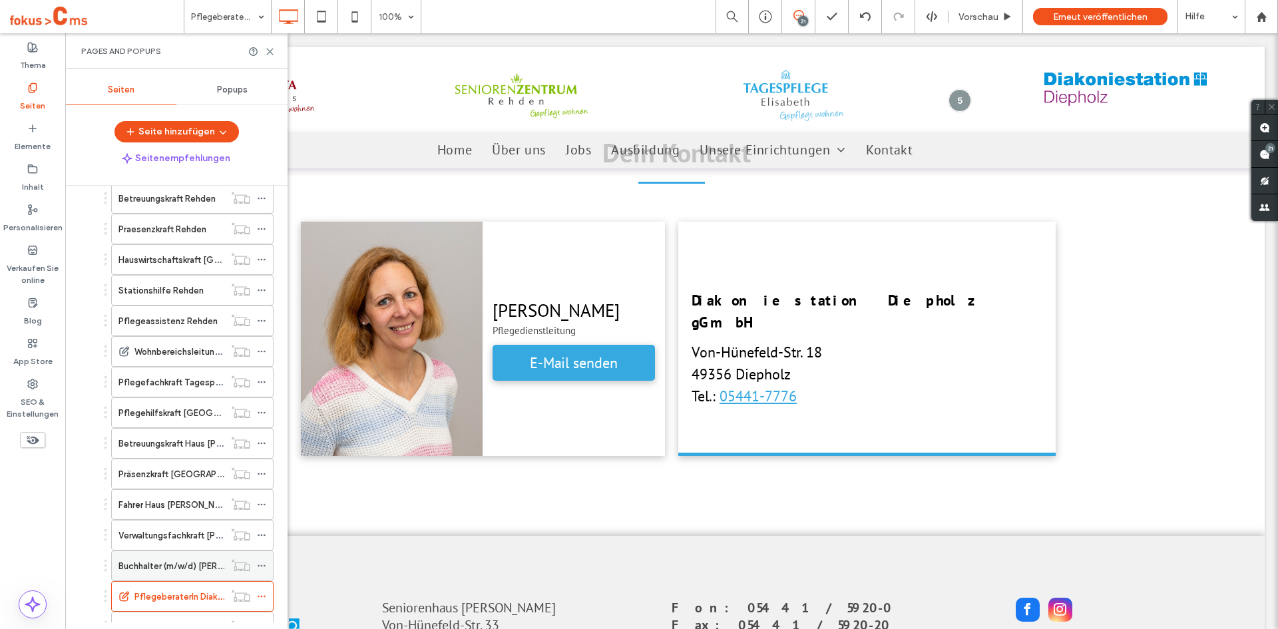
scroll to position [666, 0]
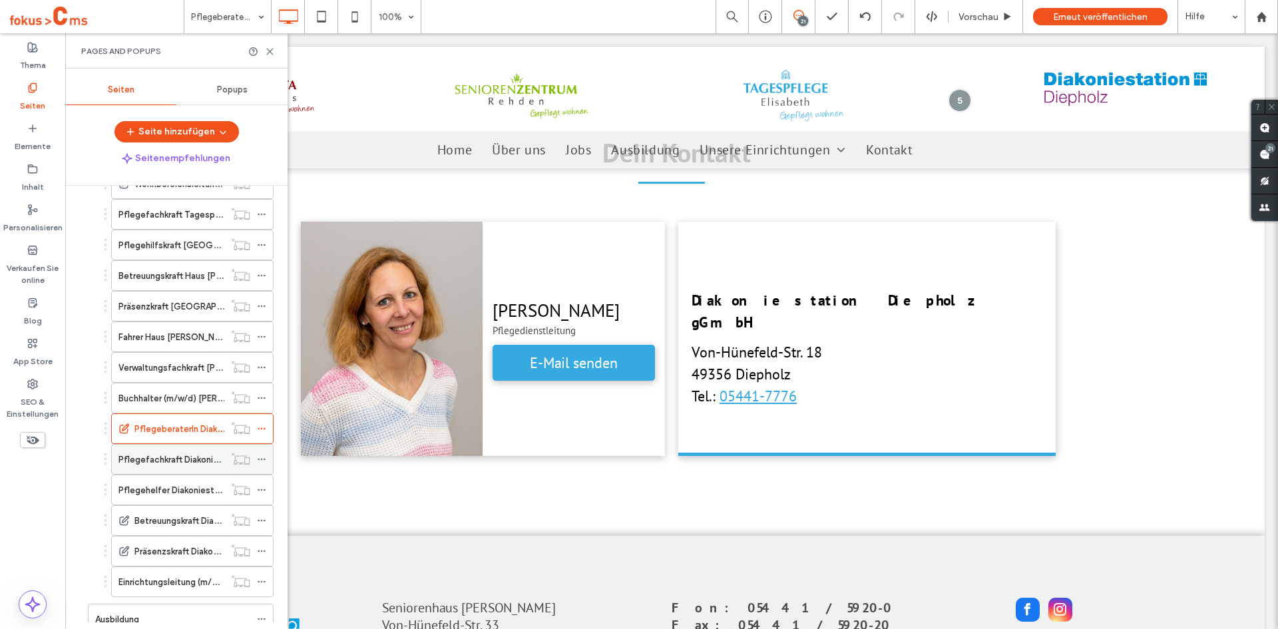
click at [169, 455] on label "Pflegefachkraft Diakoniestation Diepholz" at bounding box center [202, 459] width 166 height 23
click at [270, 53] on icon at bounding box center [270, 52] width 10 height 10
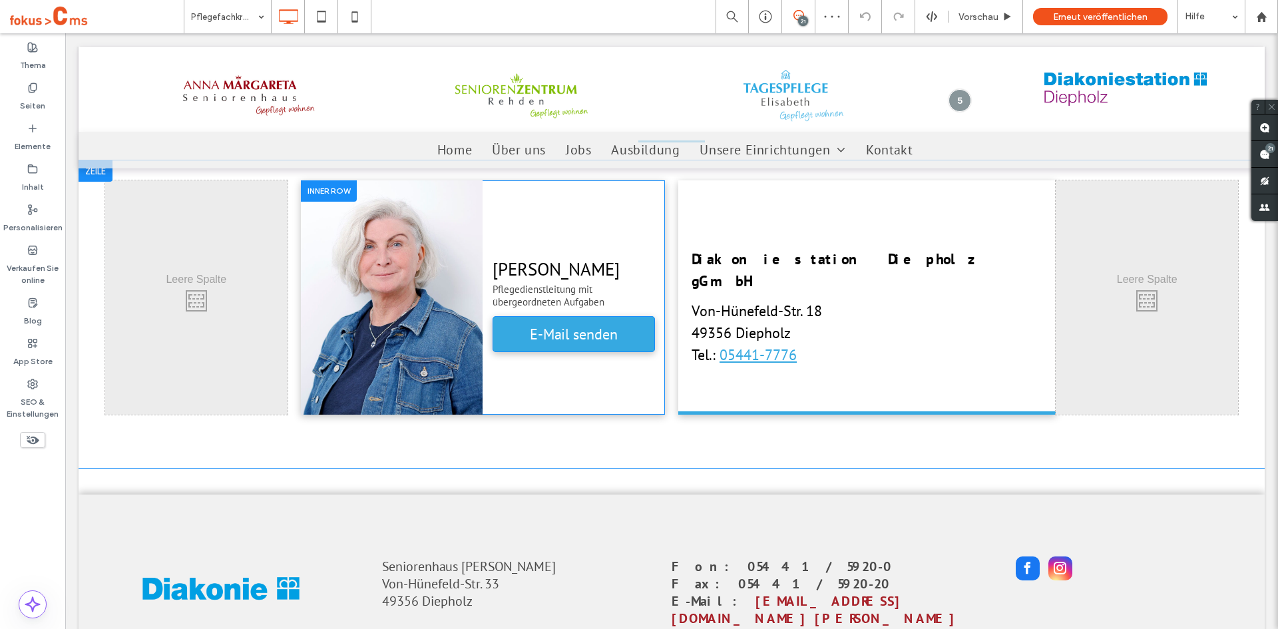
scroll to position [3462, 0]
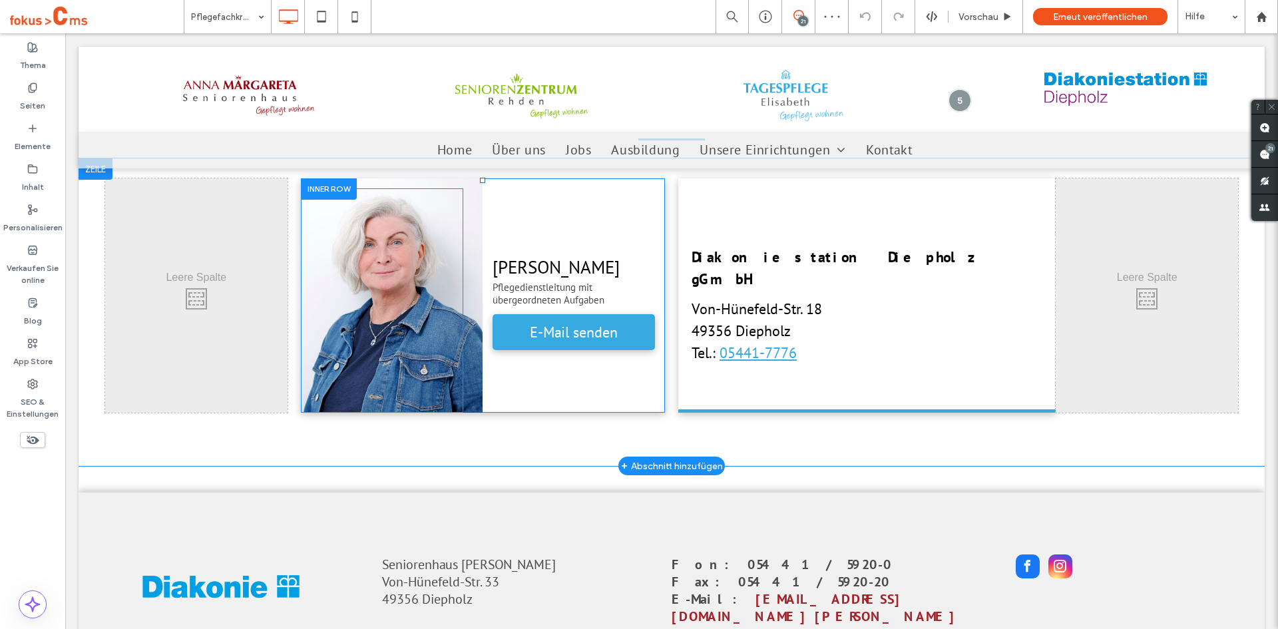
click at [403, 290] on div at bounding box center [382, 300] width 162 height 224
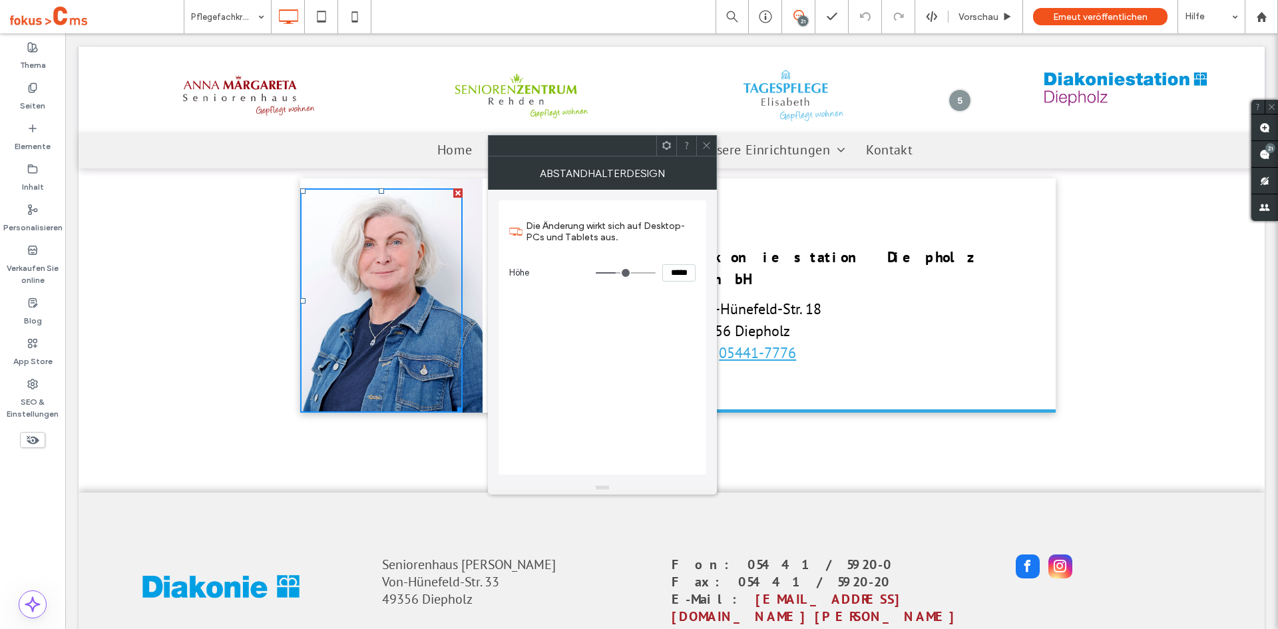
click at [466, 236] on div "Click To Paste" at bounding box center [391, 295] width 182 height 234
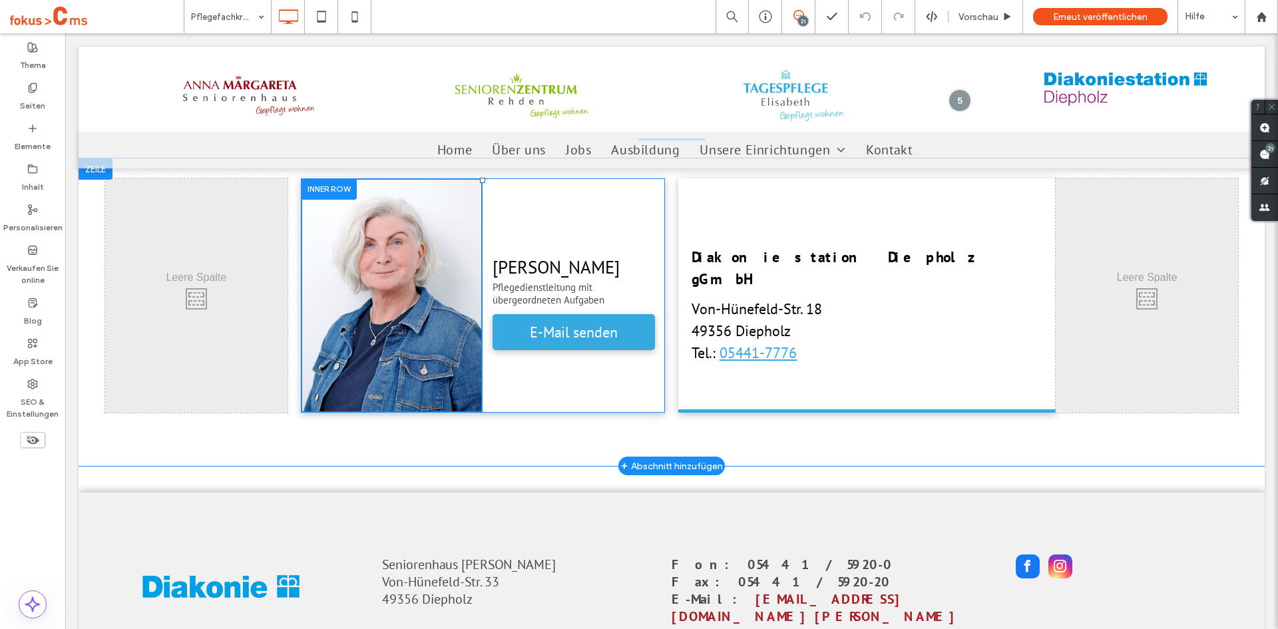
click at [471, 215] on div "Click To Paste" at bounding box center [392, 295] width 182 height 234
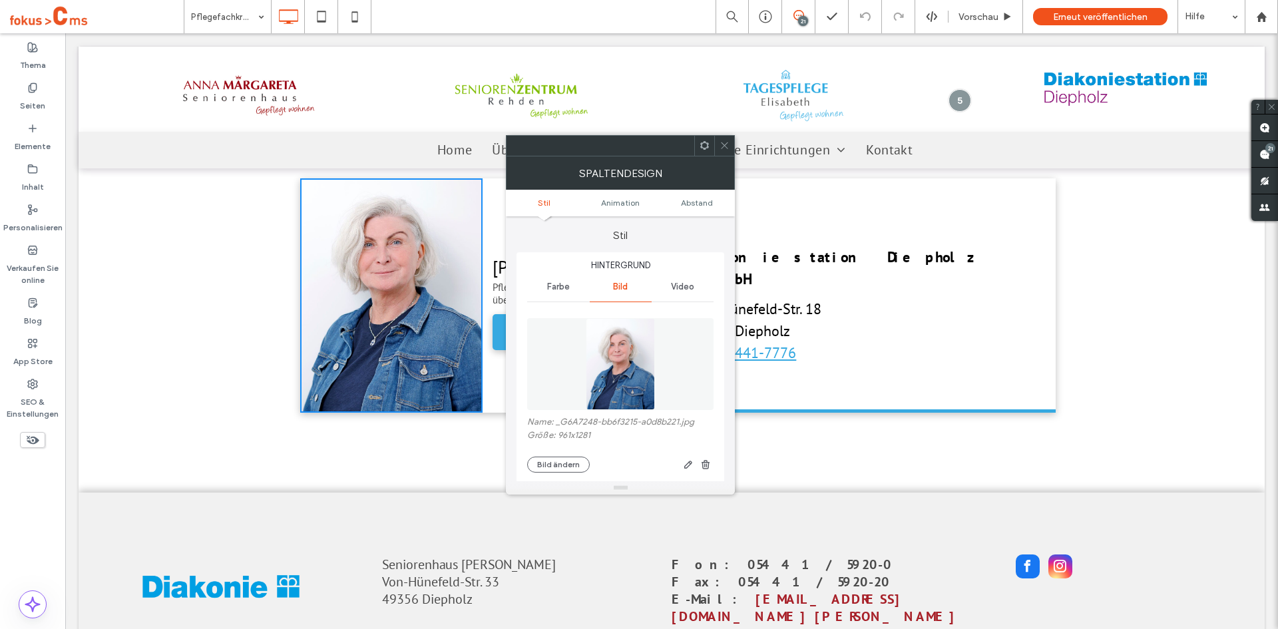
click at [606, 329] on img at bounding box center [620, 364] width 69 height 92
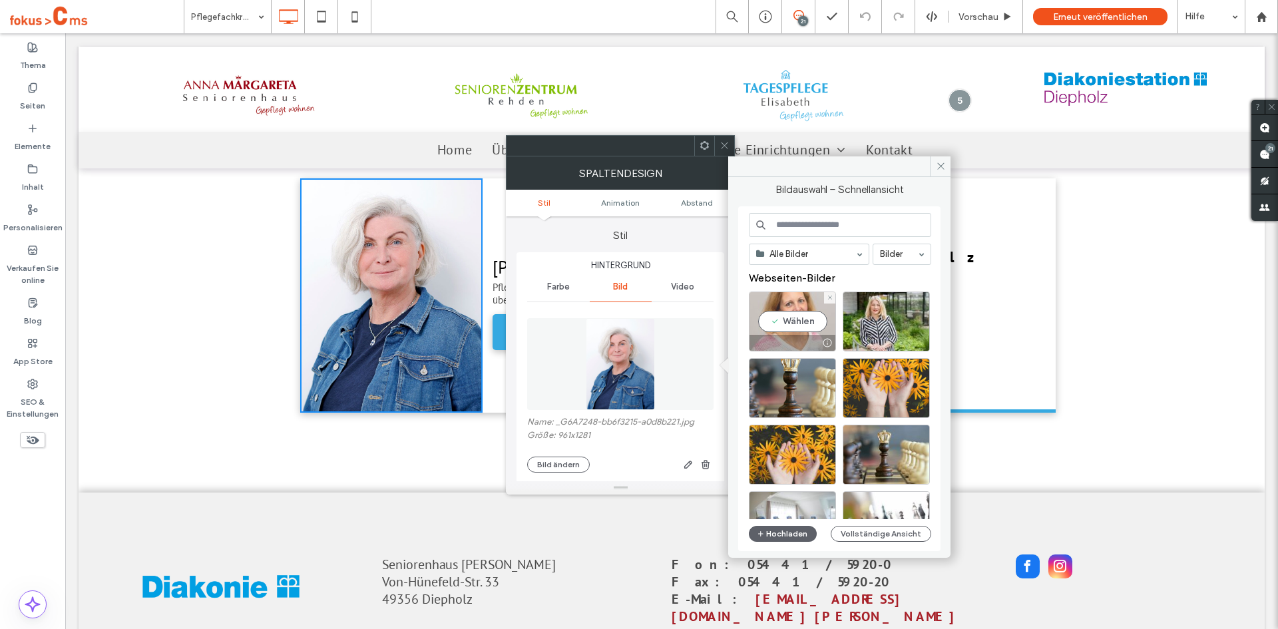
click at [796, 319] on div "Wählen" at bounding box center [792, 322] width 87 height 60
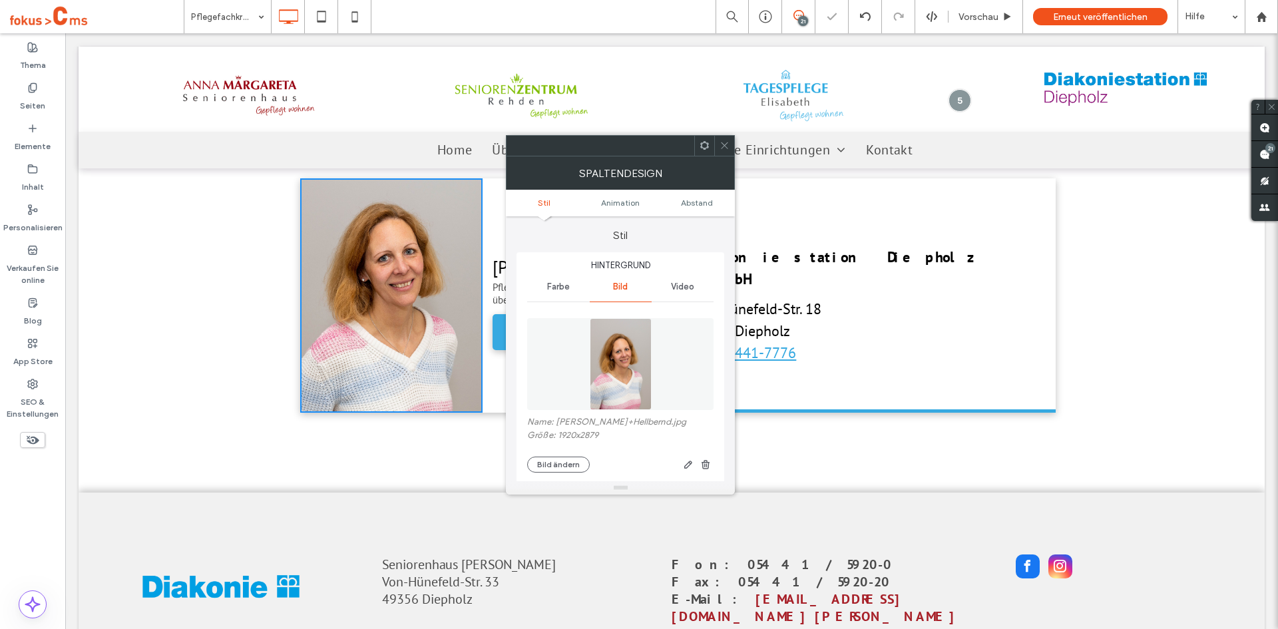
click at [723, 146] on icon at bounding box center [725, 145] width 10 height 10
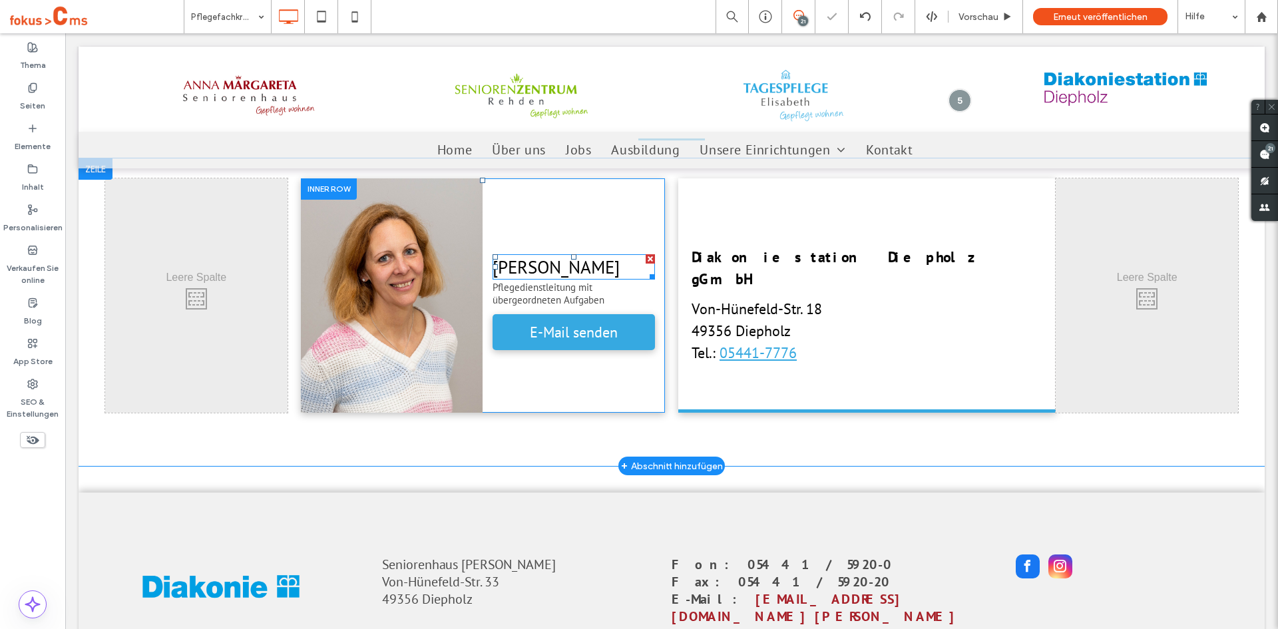
click at [569, 264] on span "[PERSON_NAME]" at bounding box center [556, 267] width 127 height 23
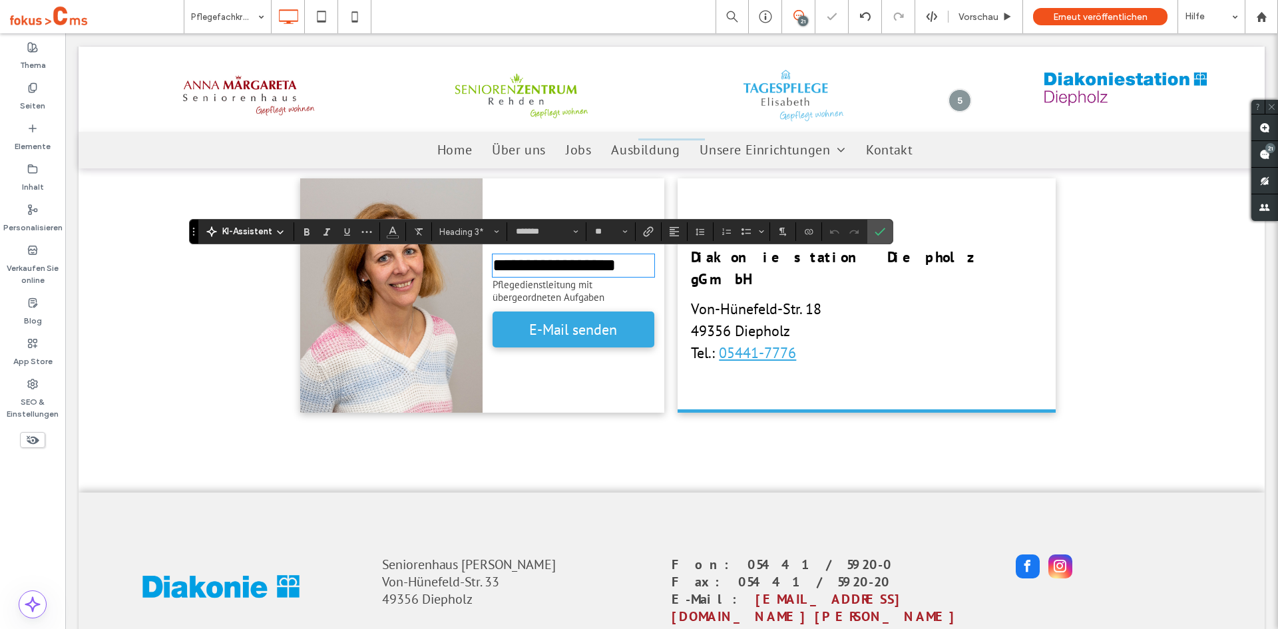
click at [545, 264] on span "**********" at bounding box center [554, 265] width 123 height 18
drag, startPoint x: 523, startPoint y: 266, endPoint x: 599, endPoint y: 268, distance: 75.3
click at [600, 268] on span "**********" at bounding box center [554, 265] width 123 height 18
click at [559, 269] on span "**********" at bounding box center [554, 265] width 123 height 18
drag, startPoint x: 532, startPoint y: 268, endPoint x: 648, endPoint y: 274, distance: 116.0
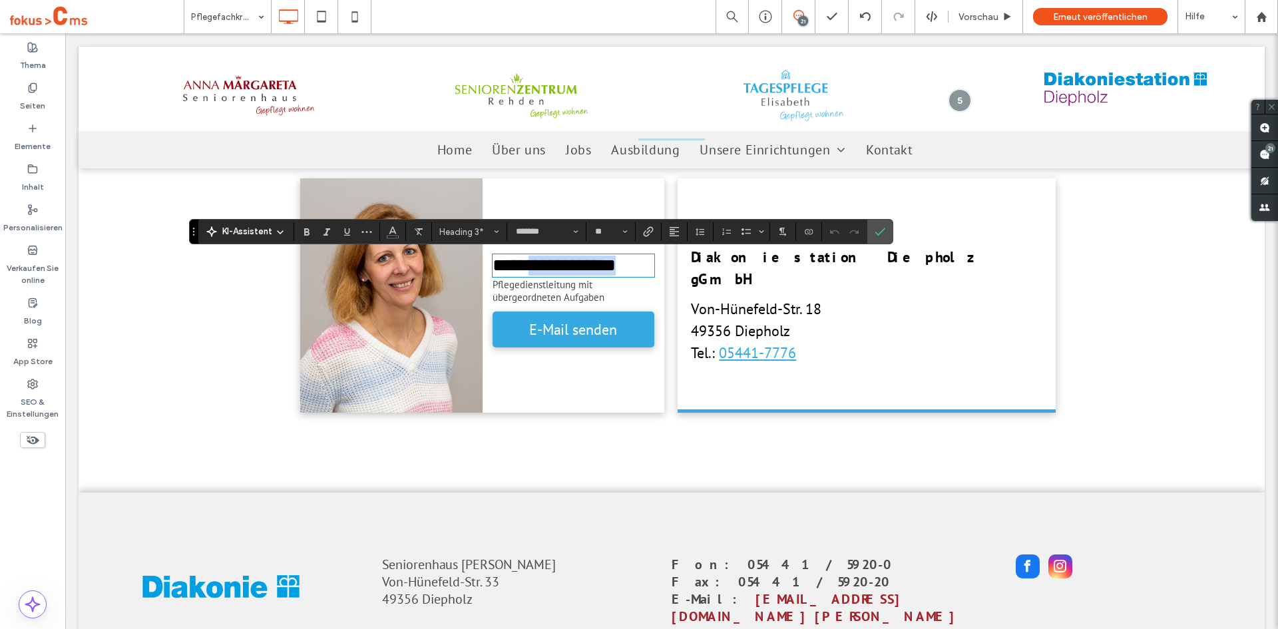
click at [648, 274] on h3 "**********" at bounding box center [574, 266] width 162 height 20
type input "**"
click at [600, 304] on p "Pflegedienstleitung mit übergeordneten Aufgaben" at bounding box center [574, 290] width 162 height 25
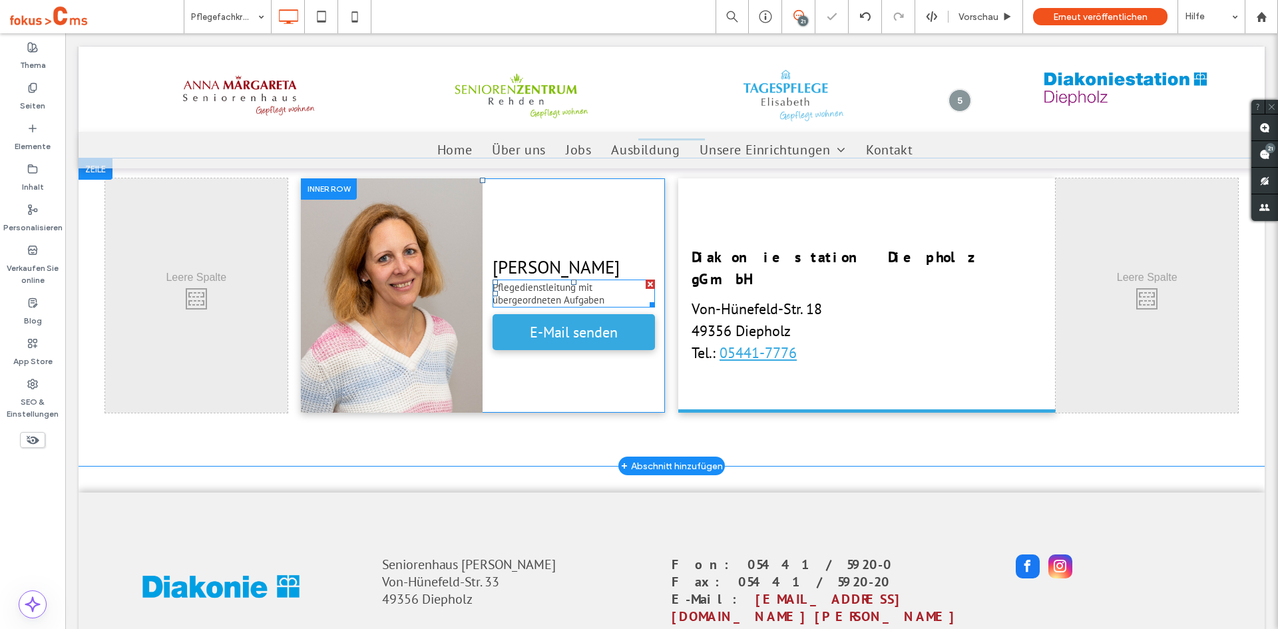
click at [592, 306] on span "Pflegedienstleitung mit übergeordneten Aufgaben" at bounding box center [549, 293] width 112 height 25
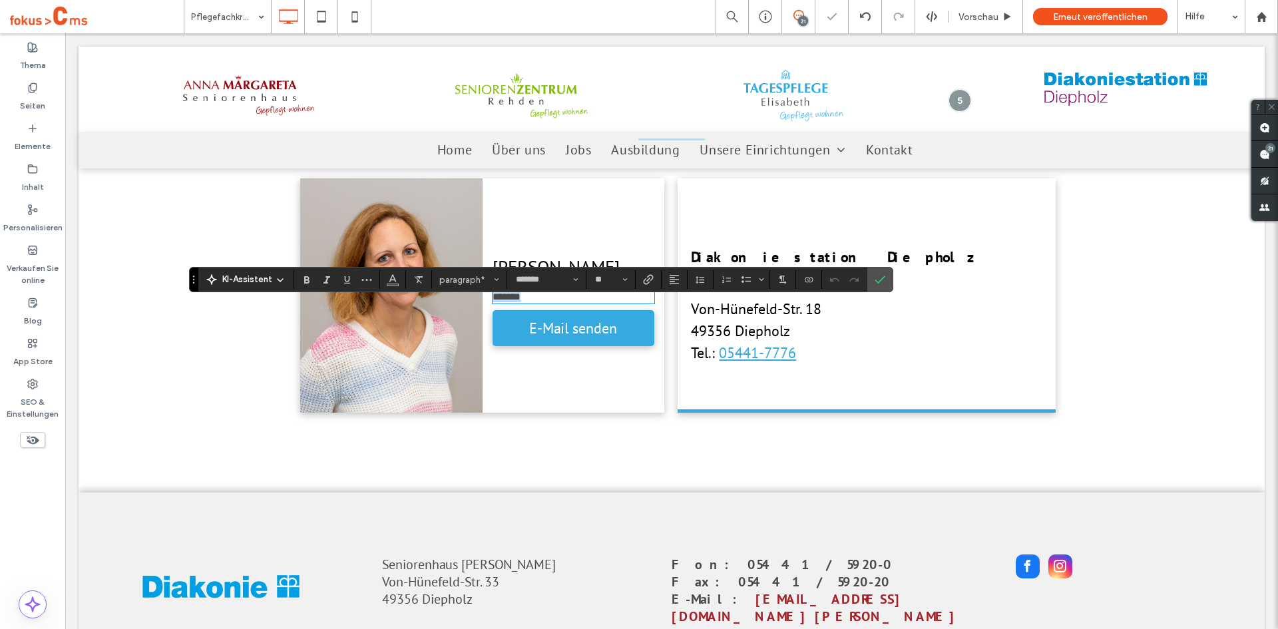
click at [581, 302] on span "**********" at bounding box center [573, 291] width 160 height 21
drag, startPoint x: 577, startPoint y: 310, endPoint x: 616, endPoint y: 318, distance: 39.3
click at [616, 302] on p "**********" at bounding box center [574, 291] width 162 height 21
click at [876, 273] on span "Bestätigen" at bounding box center [878, 280] width 6 height 24
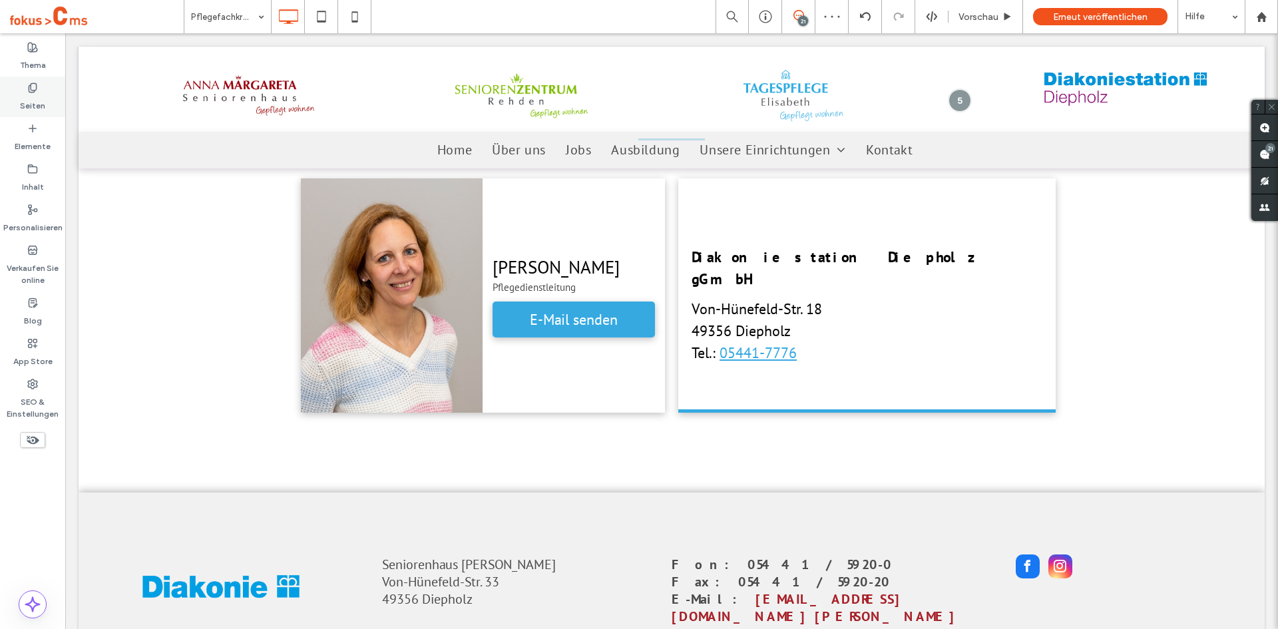
click at [20, 91] on div "Seiten" at bounding box center [32, 97] width 65 height 41
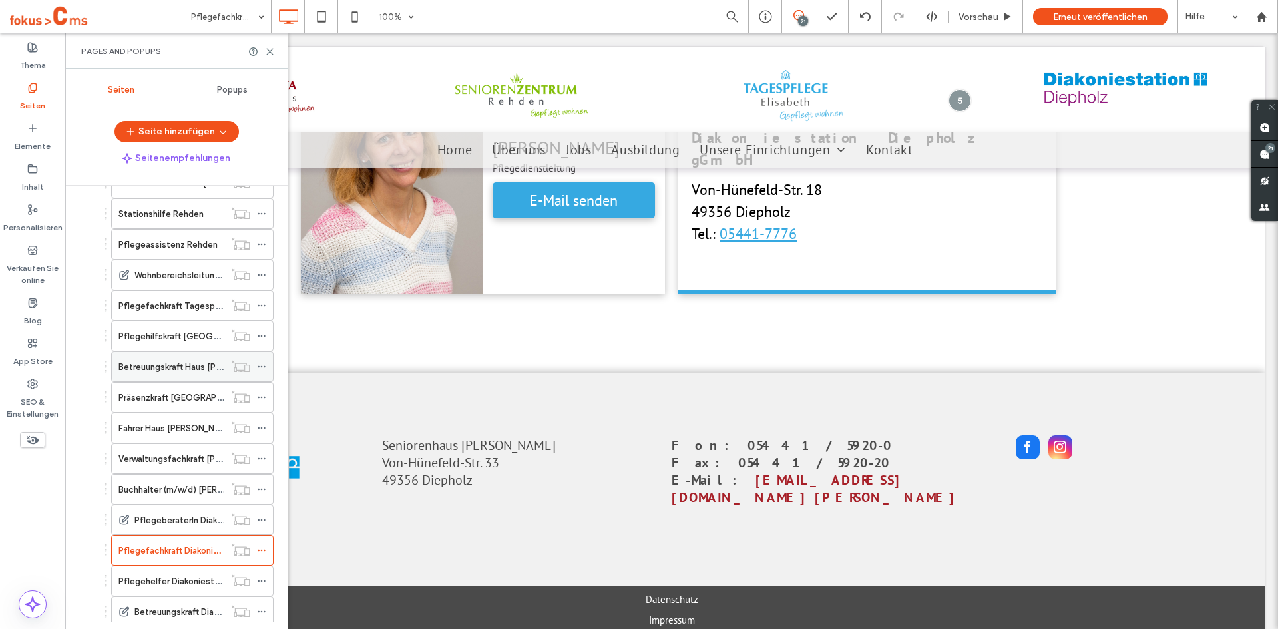
scroll to position [732, 0]
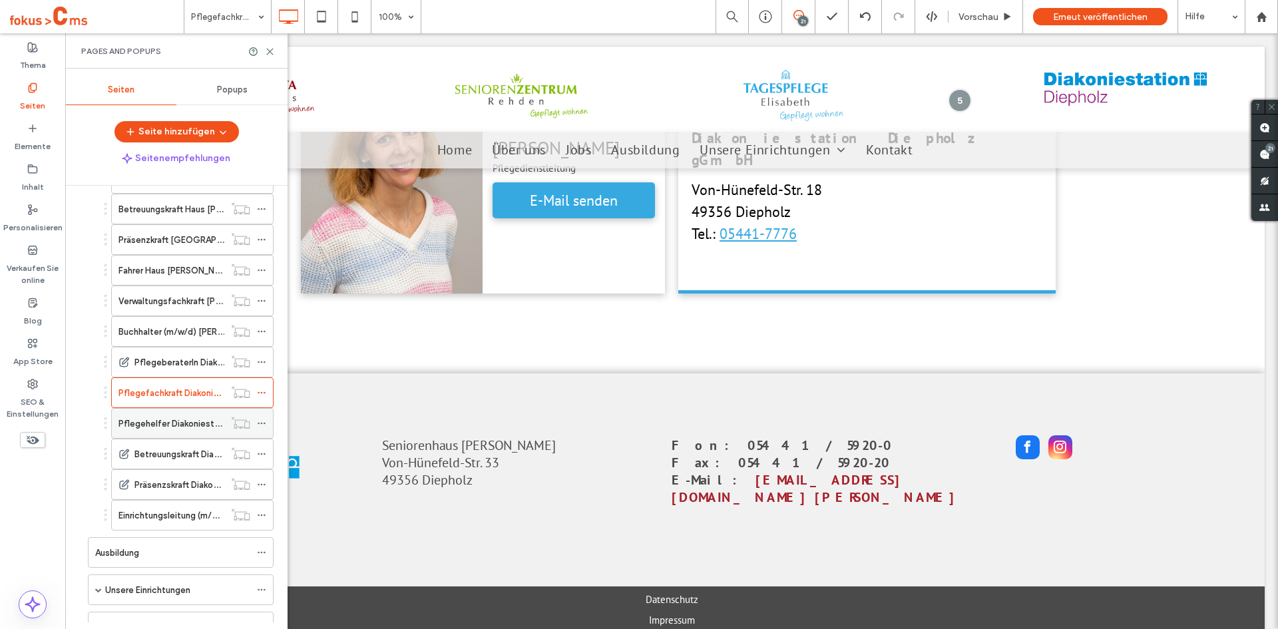
click at [196, 429] on label "Pflegehelfer Diakoniestation Diepholz" at bounding box center [196, 423] width 154 height 23
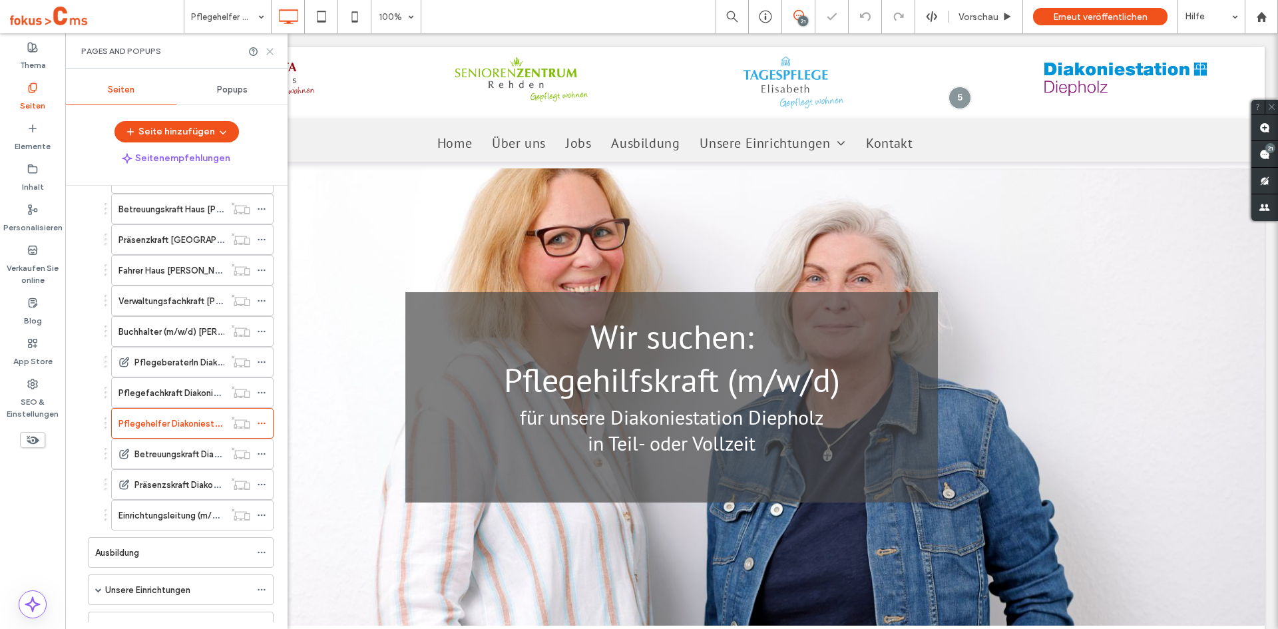
click at [271, 54] on icon at bounding box center [270, 52] width 10 height 10
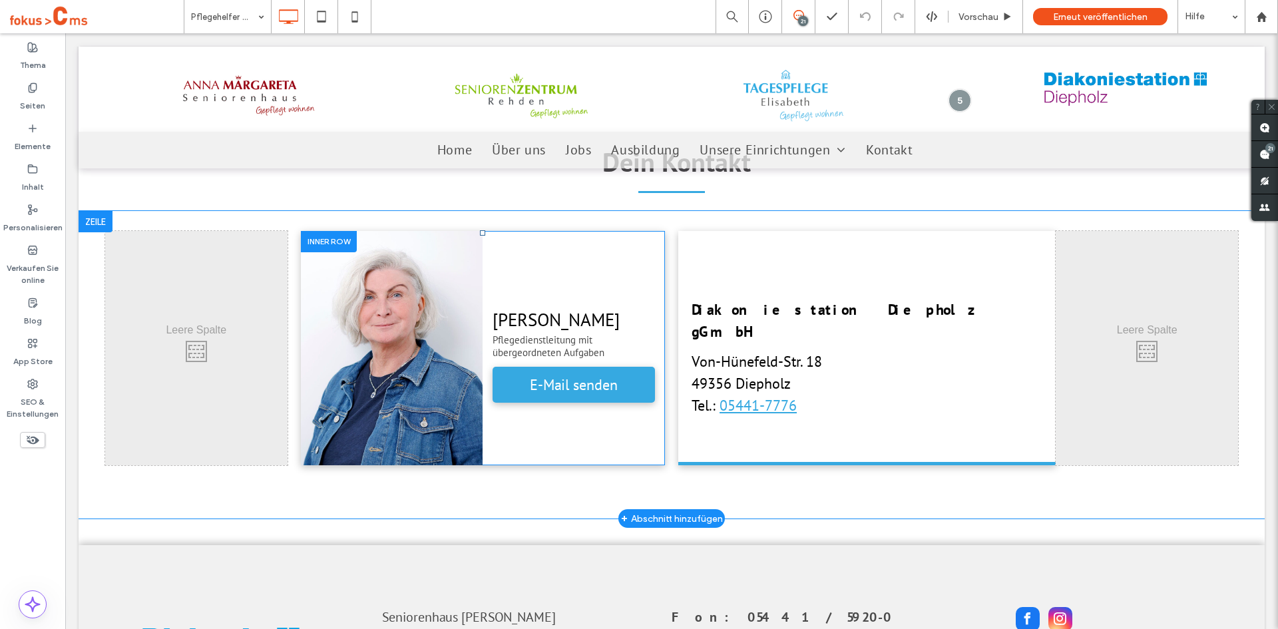
scroll to position [3529, 0]
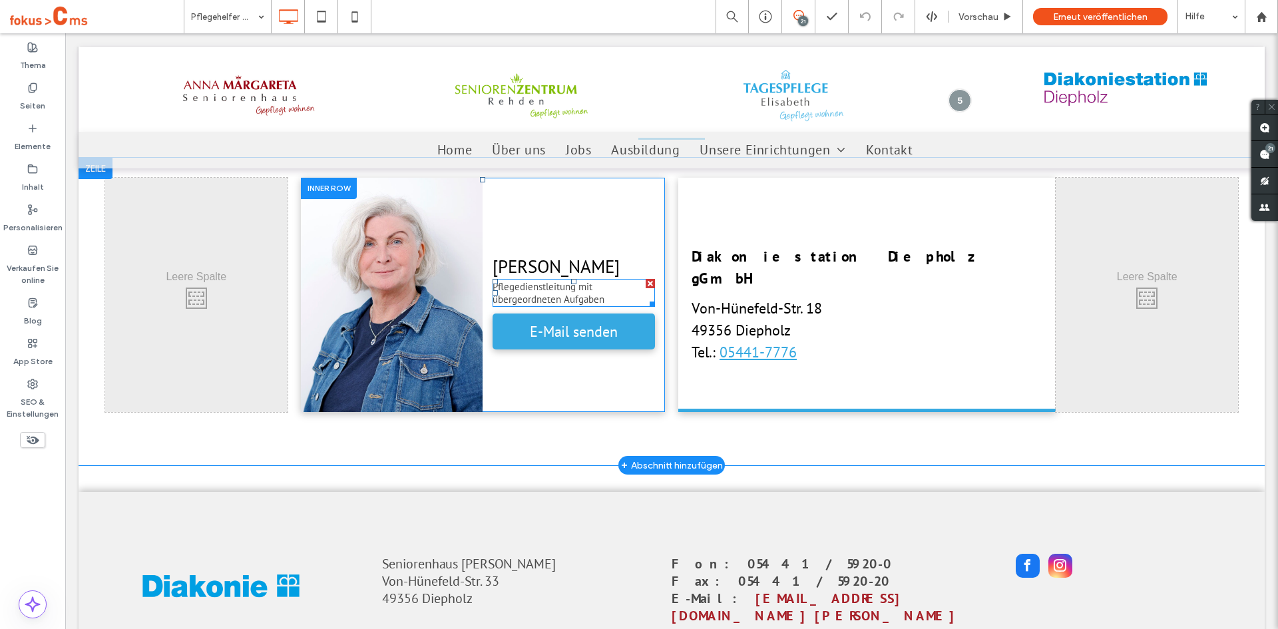
click at [533, 280] on span "Pflegedienstleitung mit übergeordneten Aufgaben" at bounding box center [549, 292] width 112 height 25
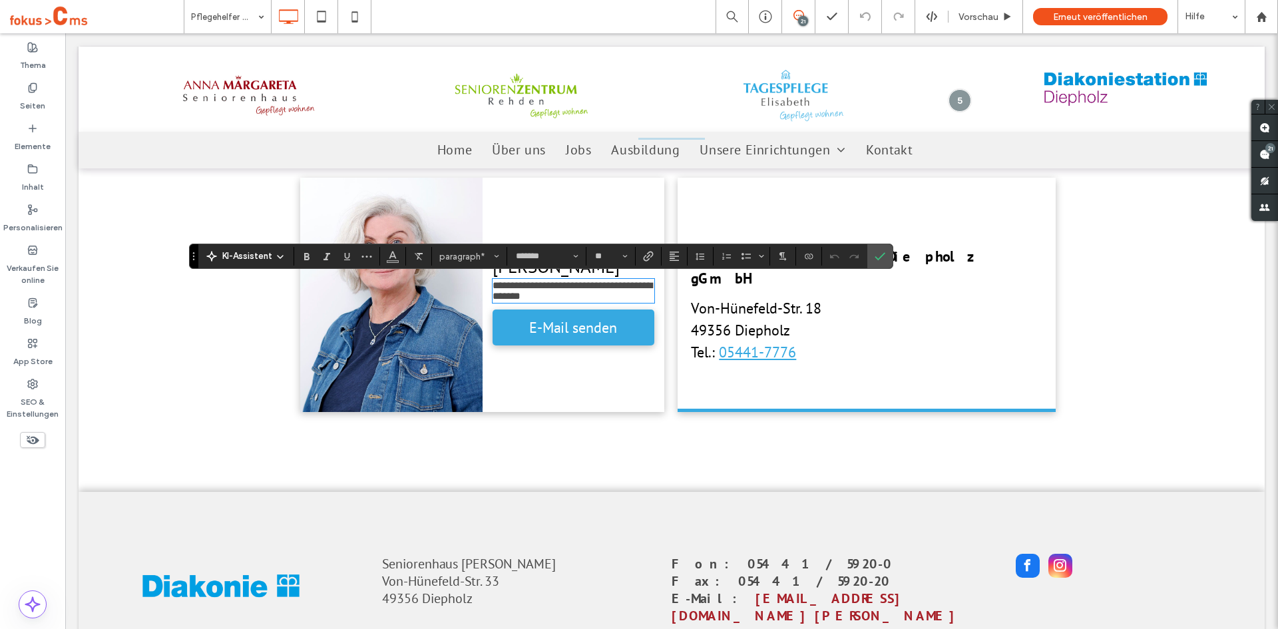
click at [537, 284] on span "**********" at bounding box center [573, 290] width 160 height 21
drag, startPoint x: 575, startPoint y: 284, endPoint x: 620, endPoint y: 300, distance: 47.4
click at [620, 300] on p "**********" at bounding box center [574, 290] width 162 height 21
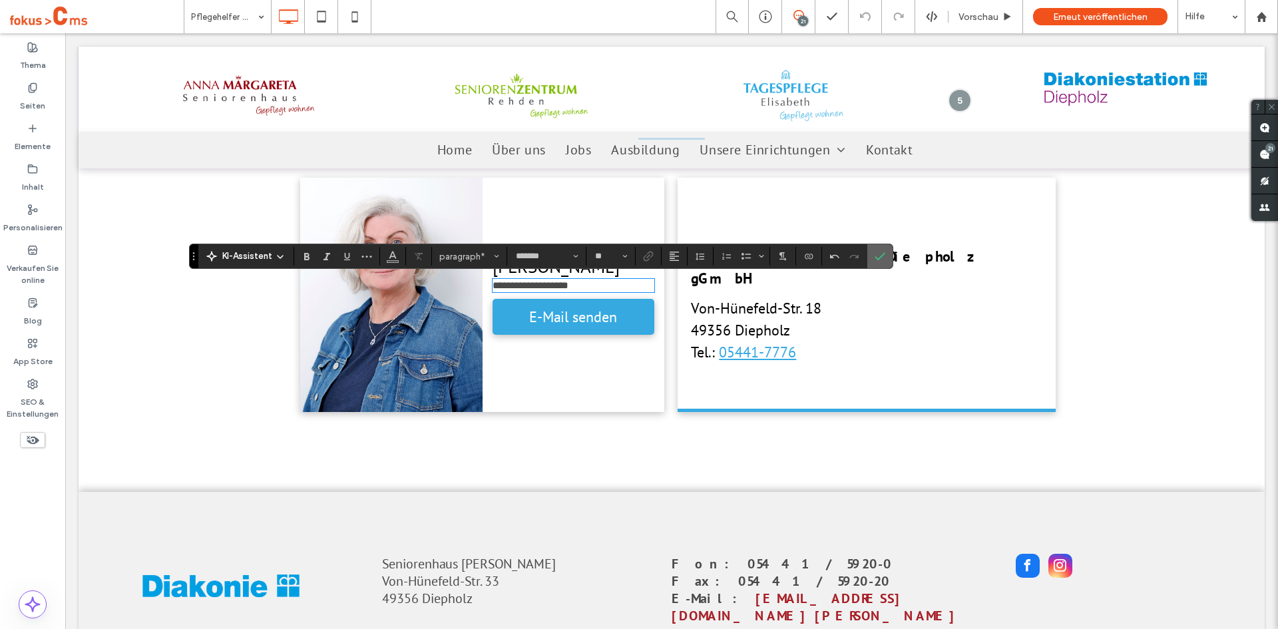
drag, startPoint x: 885, startPoint y: 256, endPoint x: 545, endPoint y: 234, distance: 341.0
click at [885, 256] on icon "Bestätigen" at bounding box center [880, 256] width 11 height 11
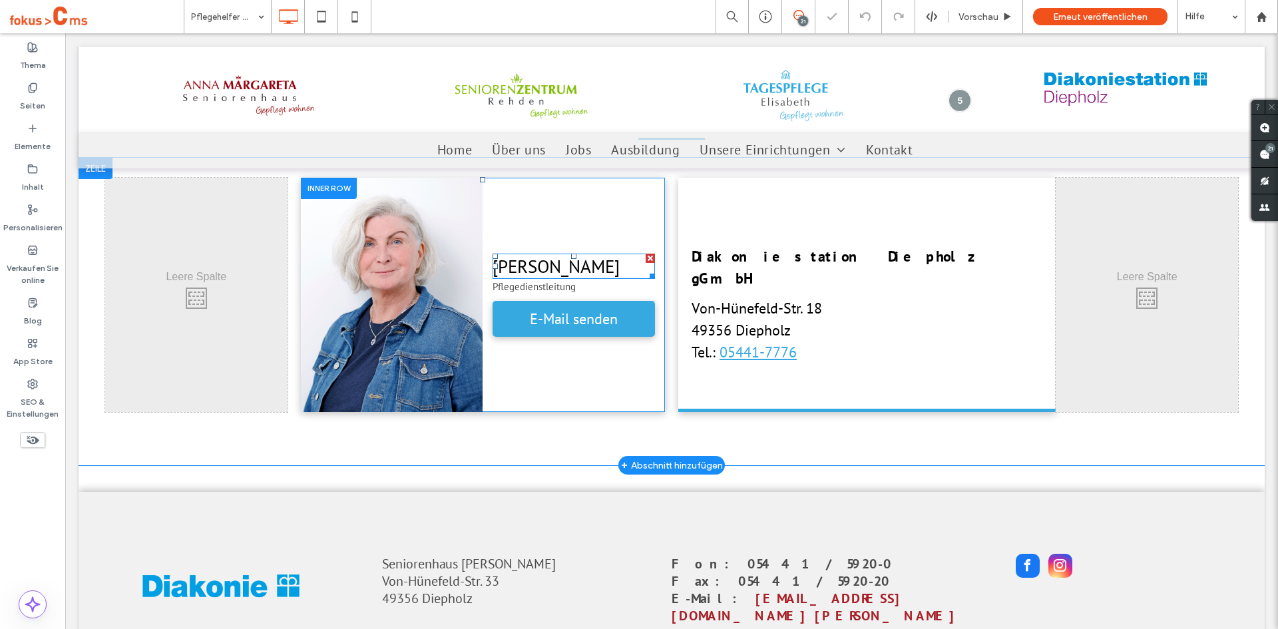
click at [563, 257] on span "[PERSON_NAME]" at bounding box center [556, 266] width 127 height 23
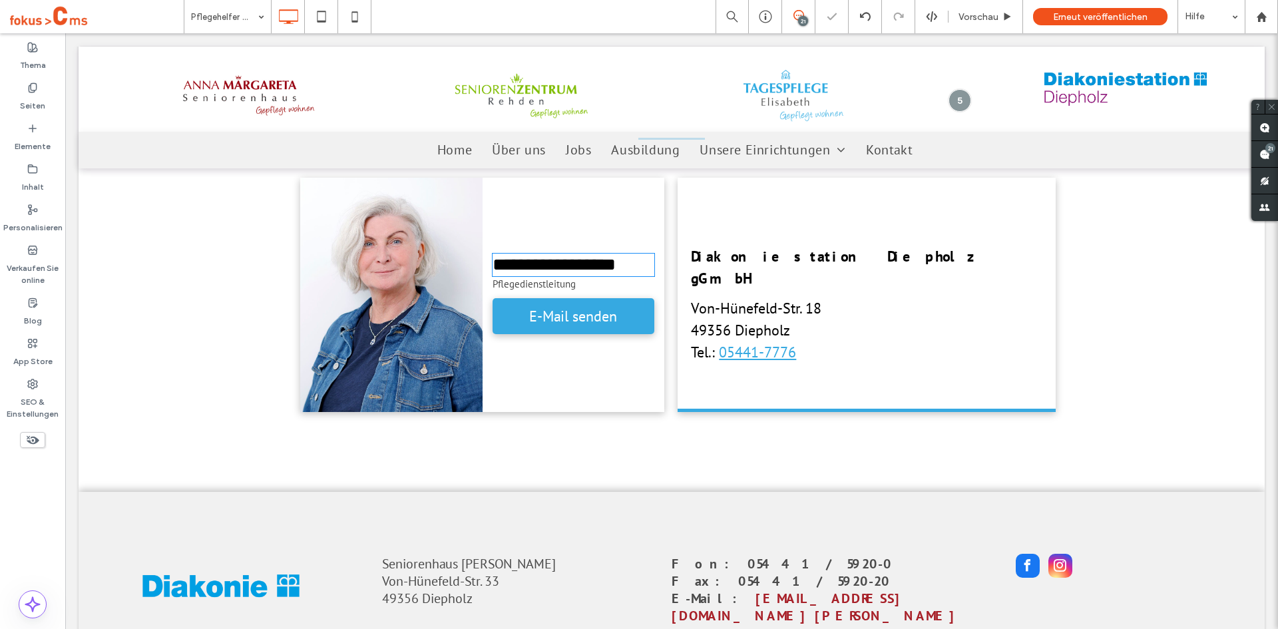
type input "*******"
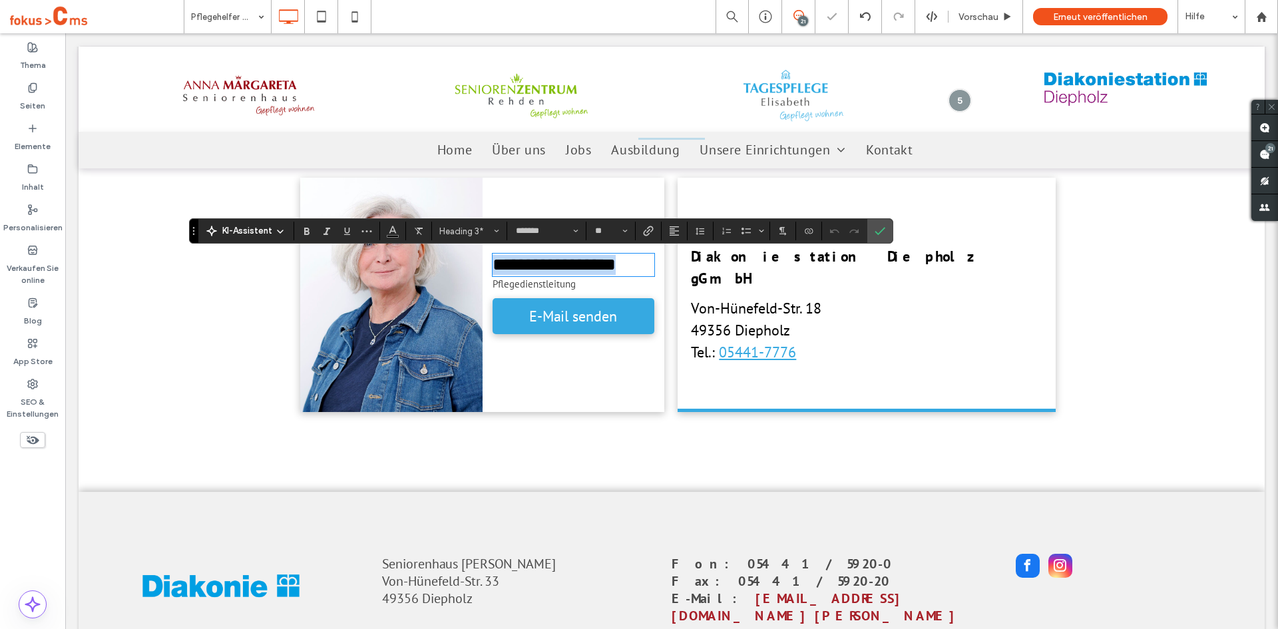
click at [536, 265] on span "**********" at bounding box center [554, 265] width 123 height 18
click at [528, 267] on span "**********" at bounding box center [554, 265] width 123 height 18
drag, startPoint x: 528, startPoint y: 267, endPoint x: 653, endPoint y: 275, distance: 125.4
click at [653, 275] on div "**********" at bounding box center [574, 295] width 182 height 234
type input "**"
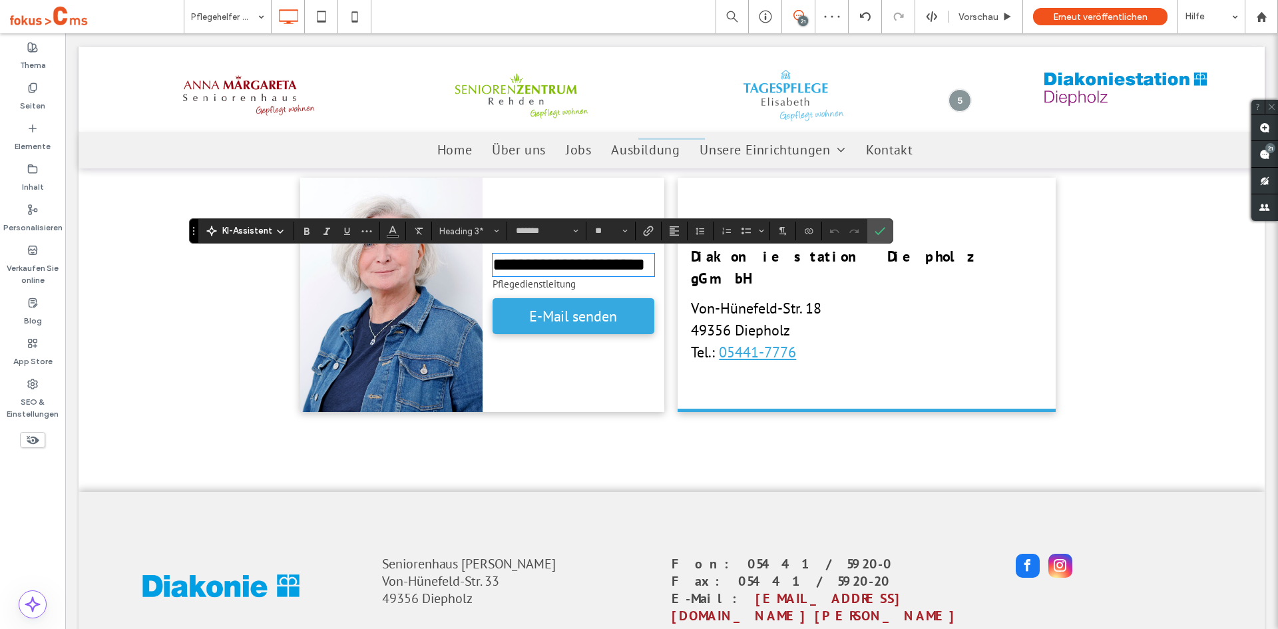
scroll to position [0, 0]
click at [881, 229] on icon "Bestätigen" at bounding box center [880, 231] width 11 height 11
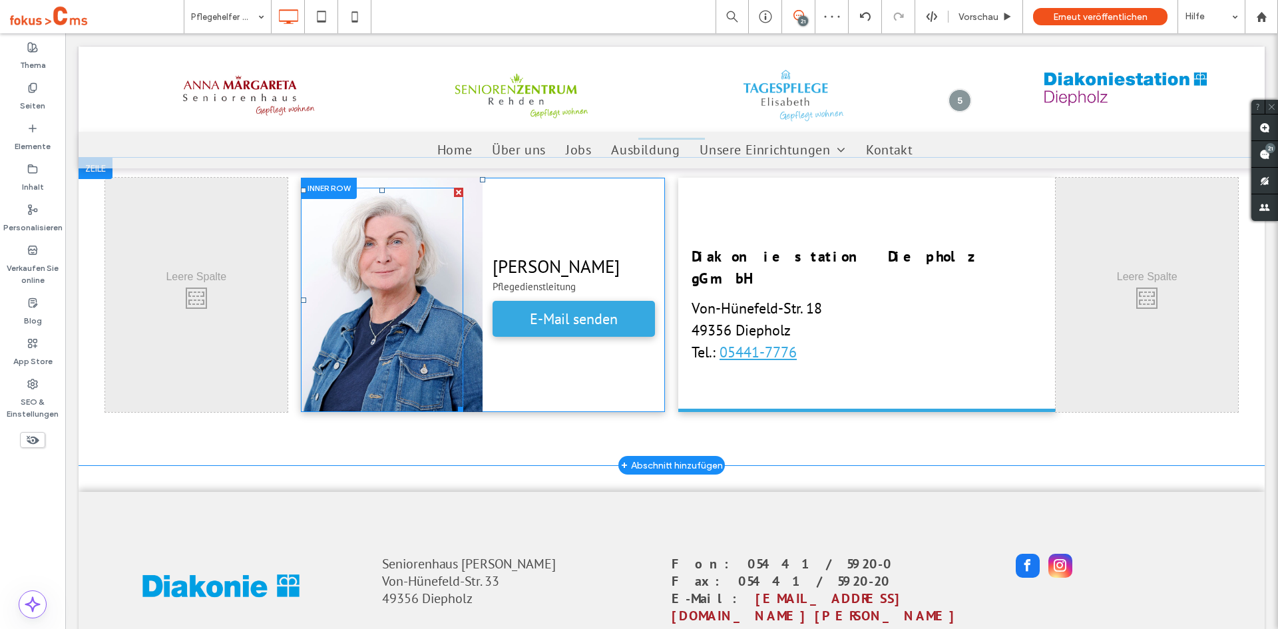
click at [401, 306] on div at bounding box center [382, 300] width 162 height 224
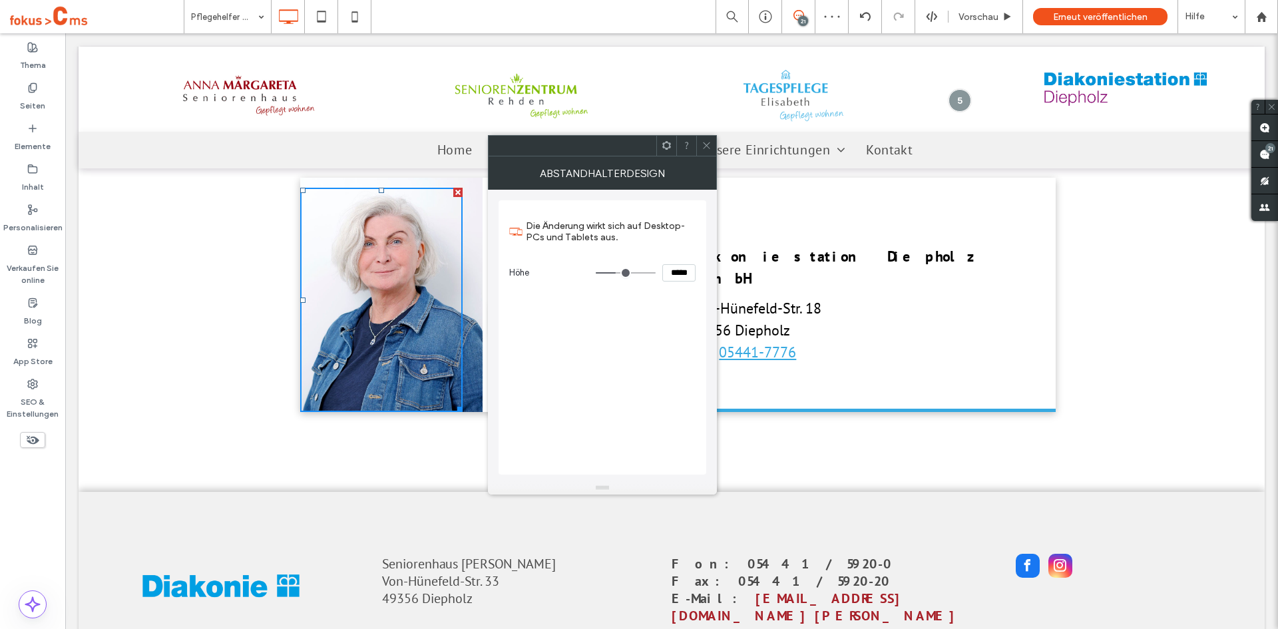
click at [472, 289] on div "Click To Paste" at bounding box center [391, 295] width 182 height 234
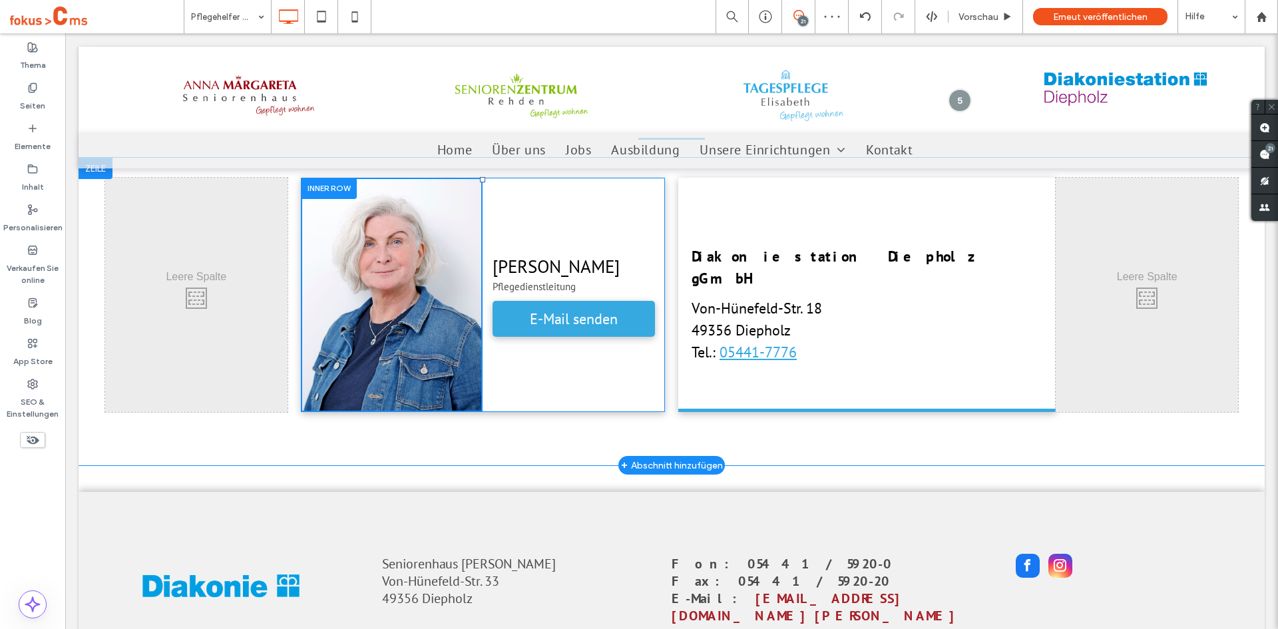
click at [464, 250] on div "Click To Paste" at bounding box center [392, 295] width 182 height 234
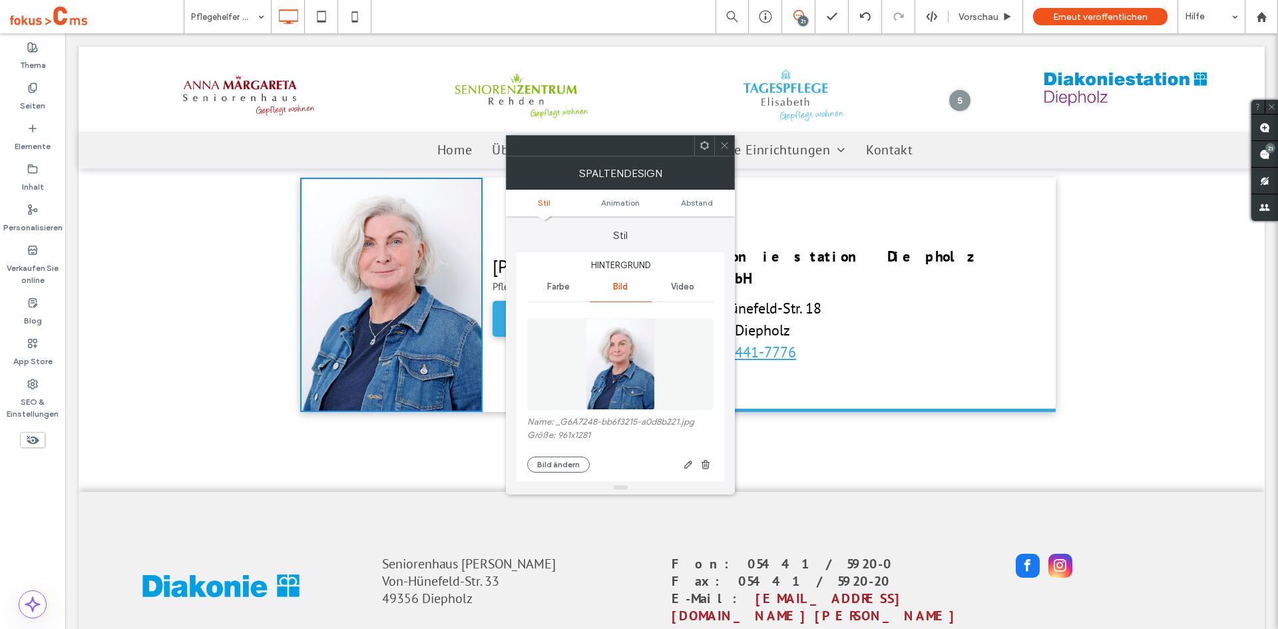
click at [617, 373] on img at bounding box center [620, 364] width 69 height 92
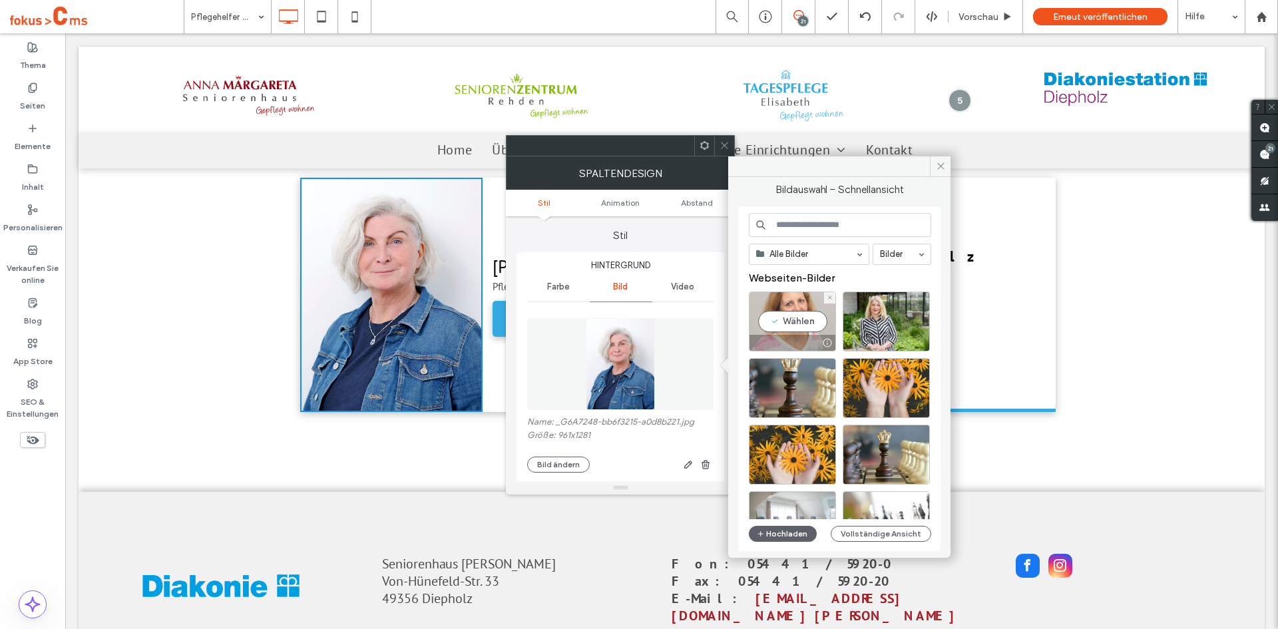
click at [782, 314] on div "Wählen" at bounding box center [792, 322] width 87 height 60
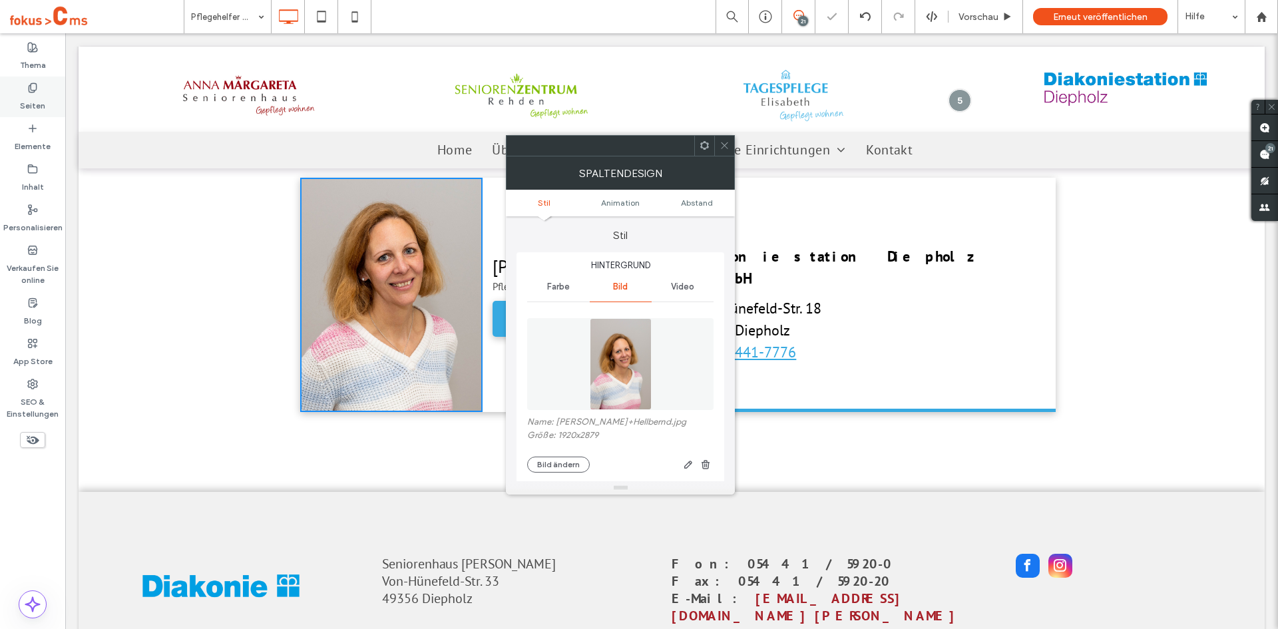
drag, startPoint x: 28, startPoint y: 100, endPoint x: 75, endPoint y: 279, distance: 185.1
click at [28, 100] on label "Seiten" at bounding box center [32, 102] width 25 height 19
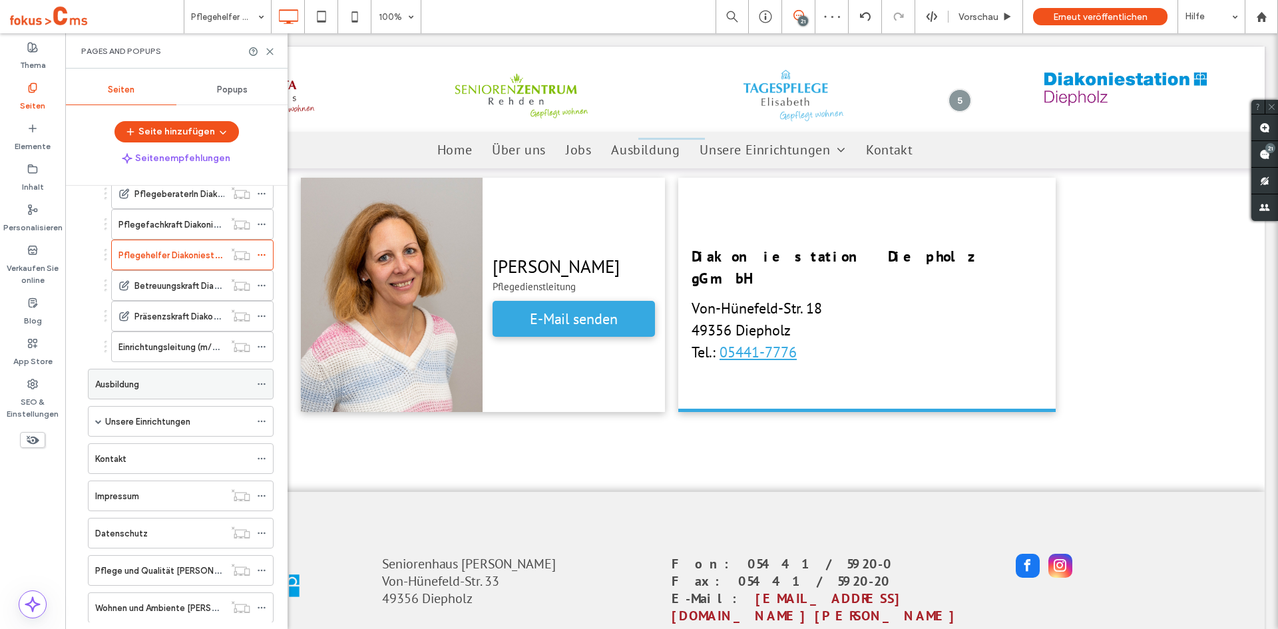
scroll to position [932, 0]
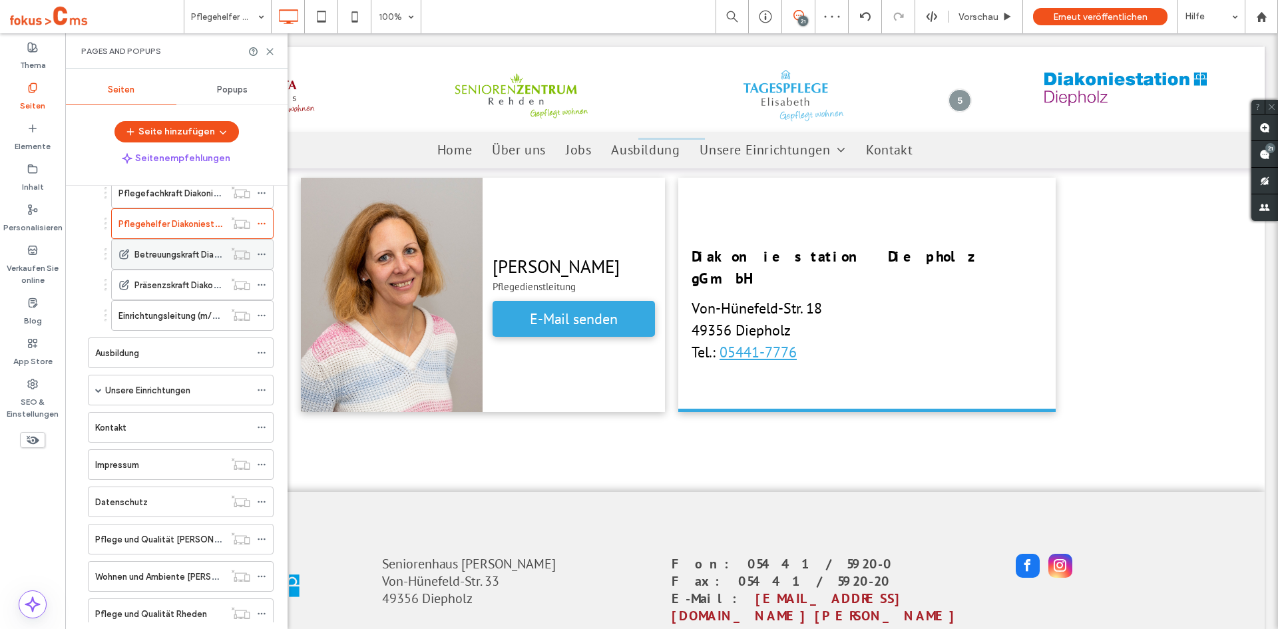
click at [177, 258] on label "Betreuungskraft Diakoniestation Diepholz" at bounding box center [217, 254] width 167 height 23
click at [270, 53] on icon at bounding box center [270, 52] width 10 height 10
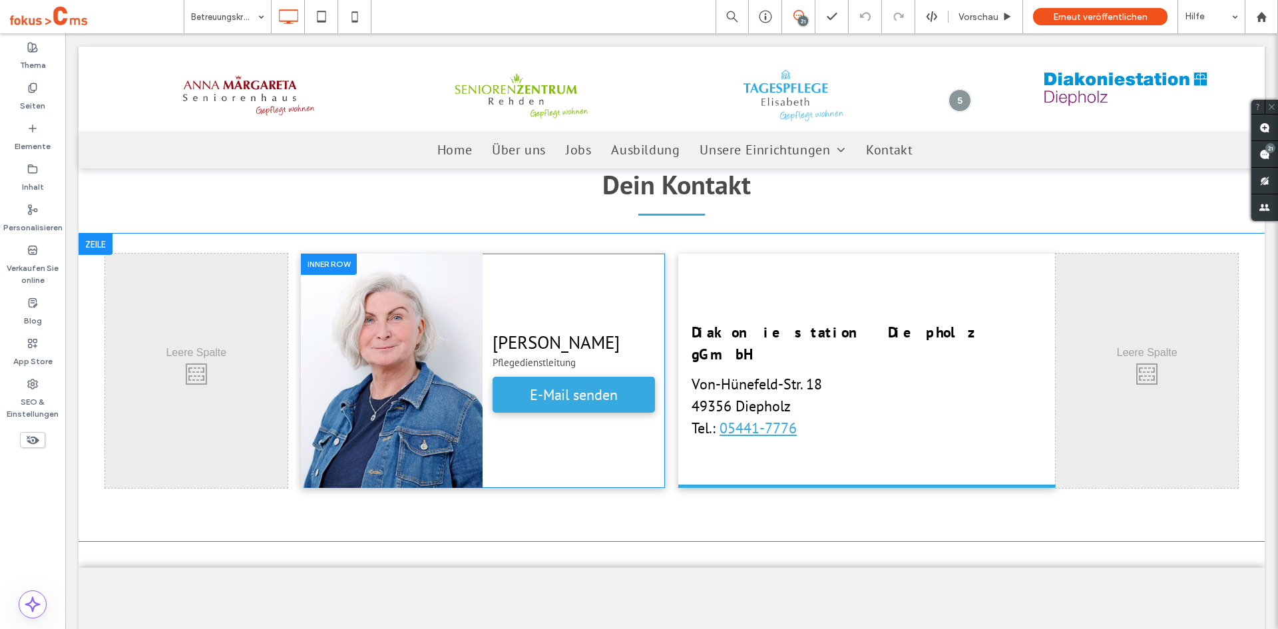
scroll to position [3529, 0]
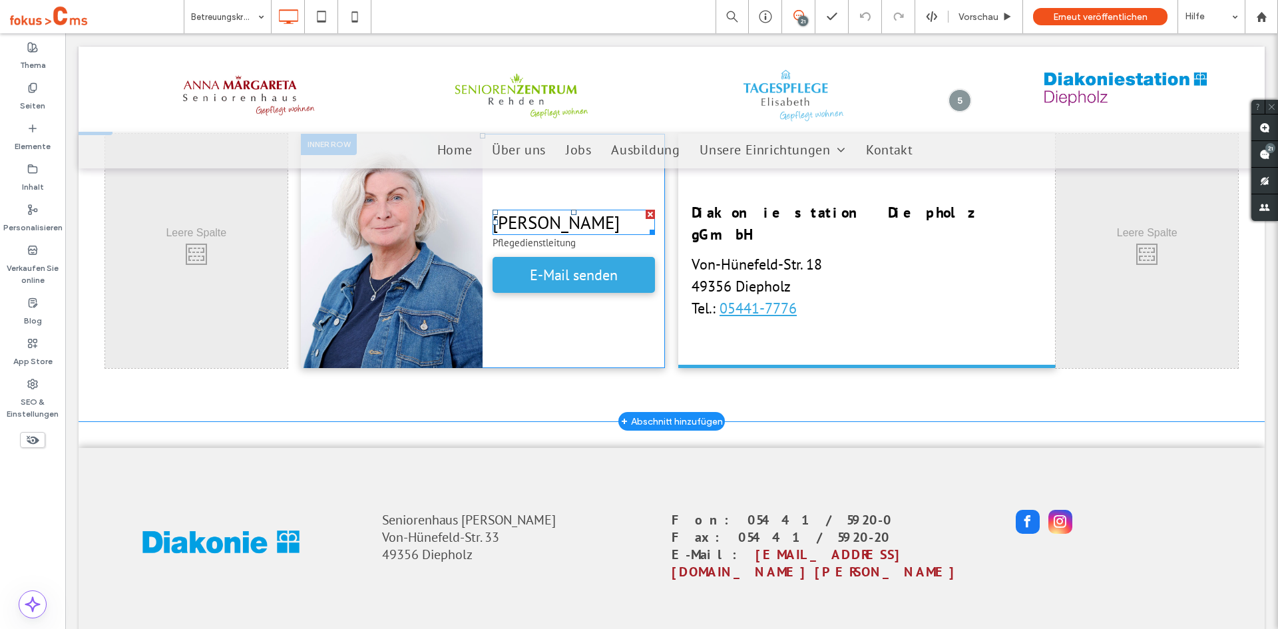
click at [532, 222] on span "[PERSON_NAME]" at bounding box center [556, 222] width 127 height 23
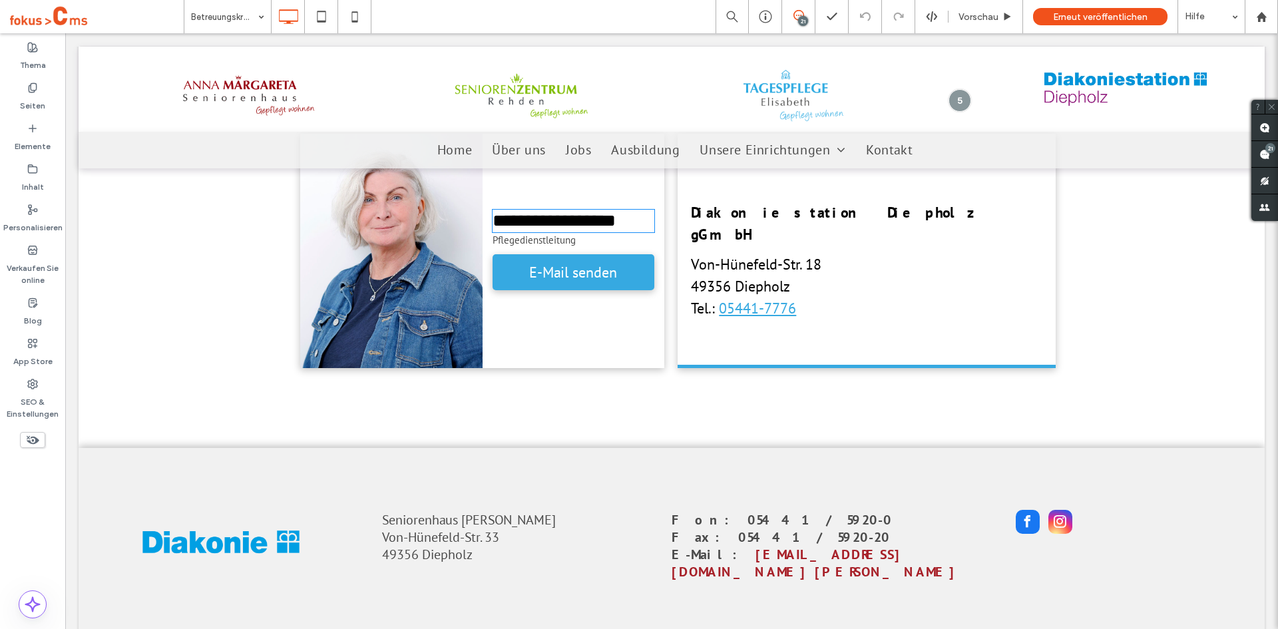
type input "*******"
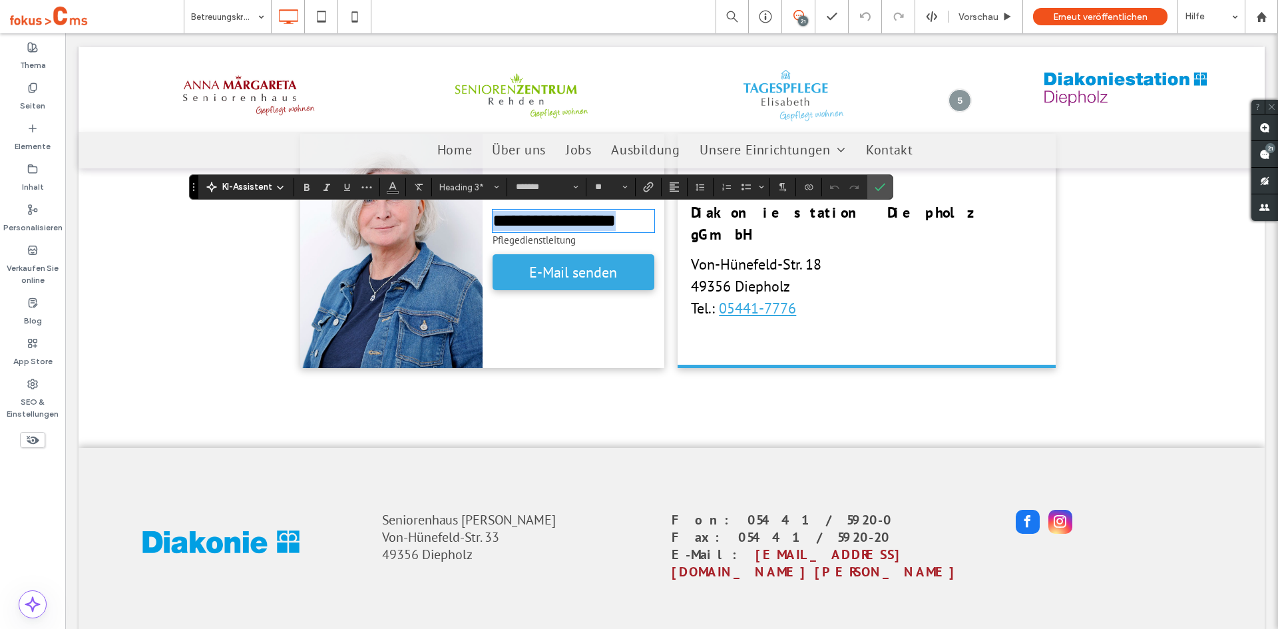
click at [530, 222] on span "**********" at bounding box center [554, 221] width 123 height 18
drag, startPoint x: 532, startPoint y: 222, endPoint x: 659, endPoint y: 222, distance: 127.2
click at [659, 222] on div "**********" at bounding box center [574, 251] width 182 height 234
paste div
type input "**"
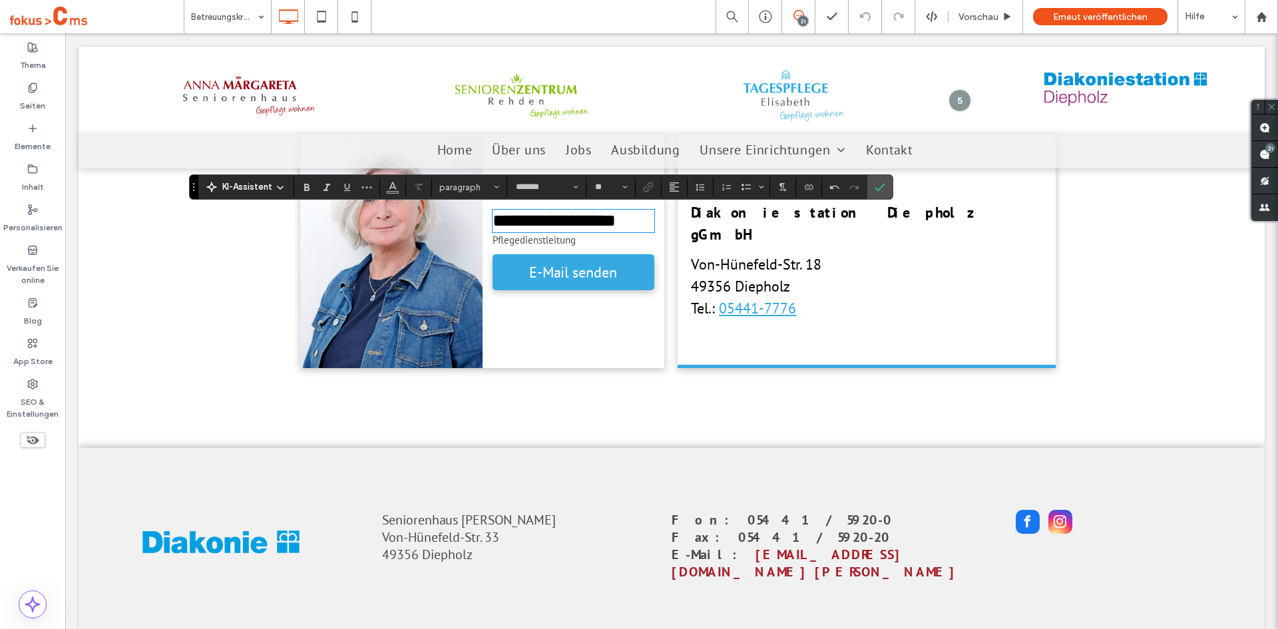
scroll to position [0, 0]
click at [882, 186] on icon "Bestätigen" at bounding box center [880, 187] width 11 height 11
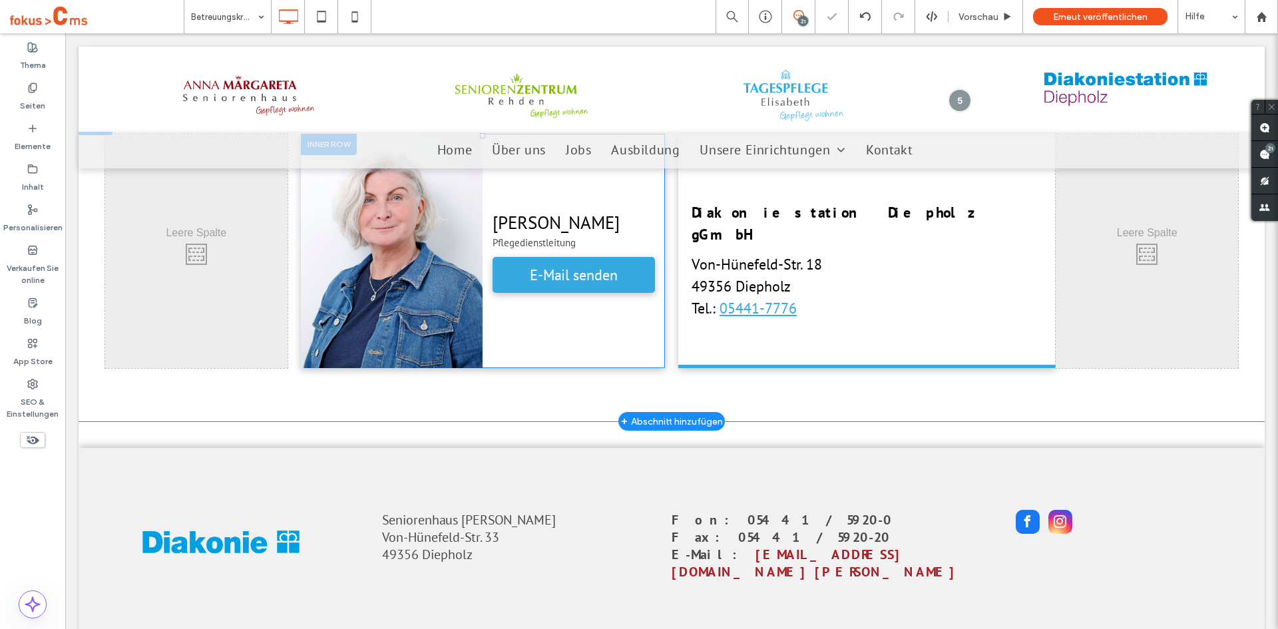
click at [464, 228] on div "Click To Paste" at bounding box center [392, 251] width 182 height 234
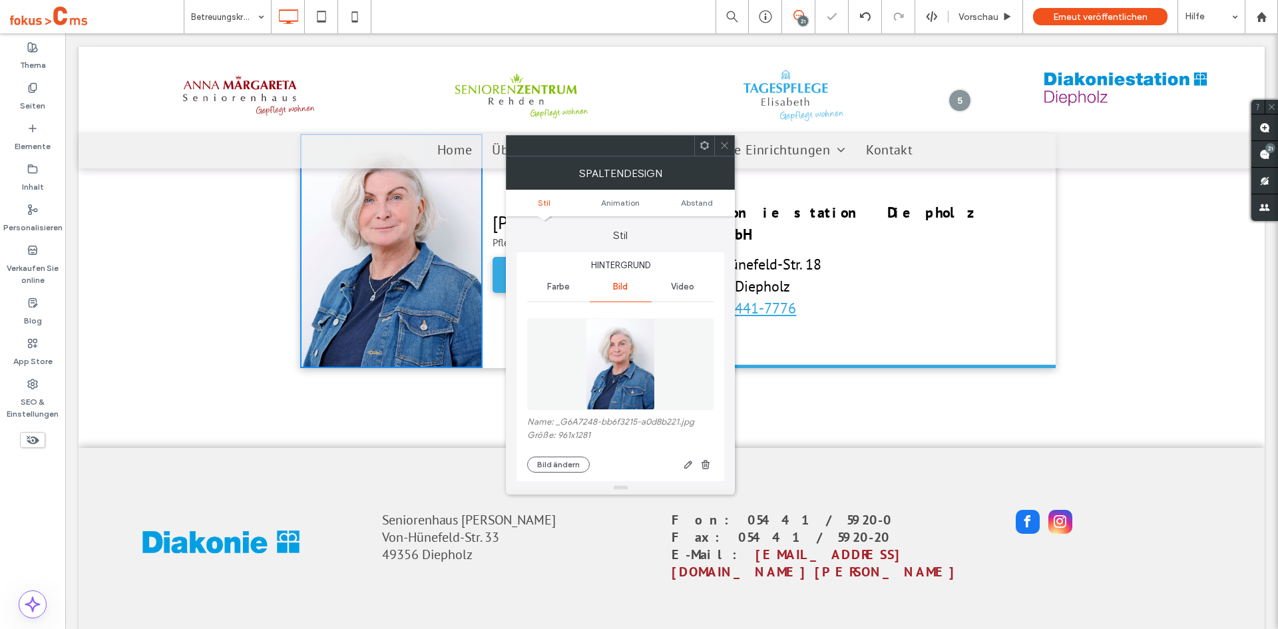
click at [629, 366] on img at bounding box center [620, 364] width 69 height 92
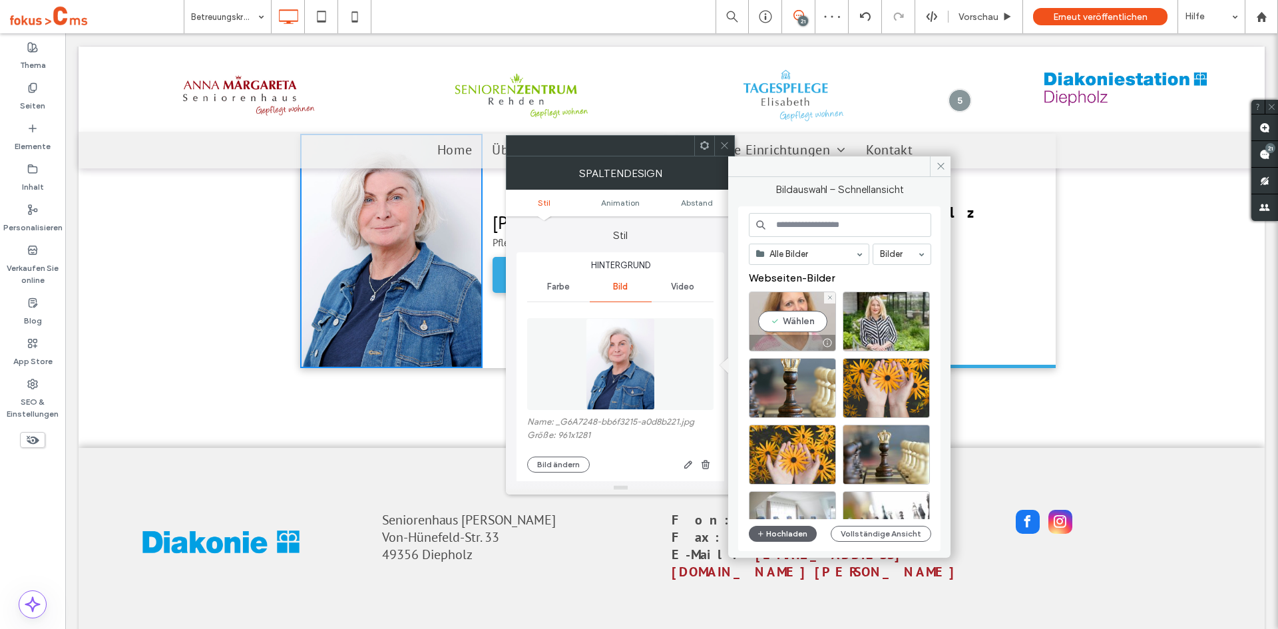
click at [781, 320] on div "Wählen" at bounding box center [792, 322] width 87 height 60
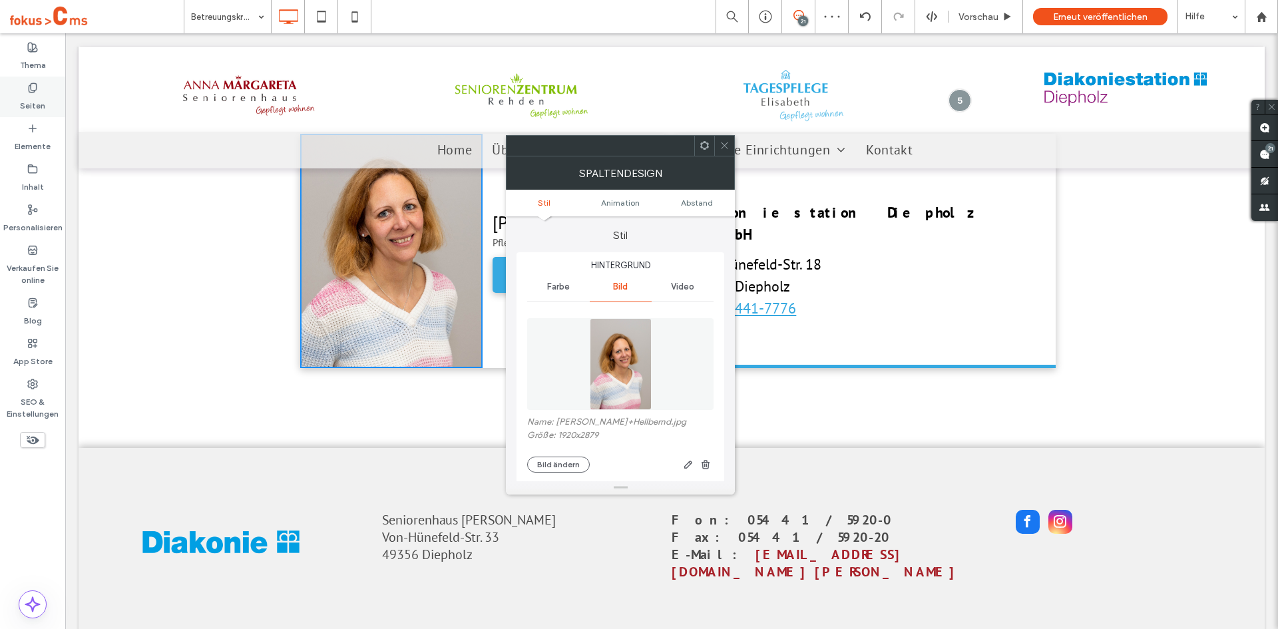
drag, startPoint x: 40, startPoint y: 95, endPoint x: 65, endPoint y: 275, distance: 182.2
click at [40, 95] on label "Seiten" at bounding box center [32, 102] width 25 height 19
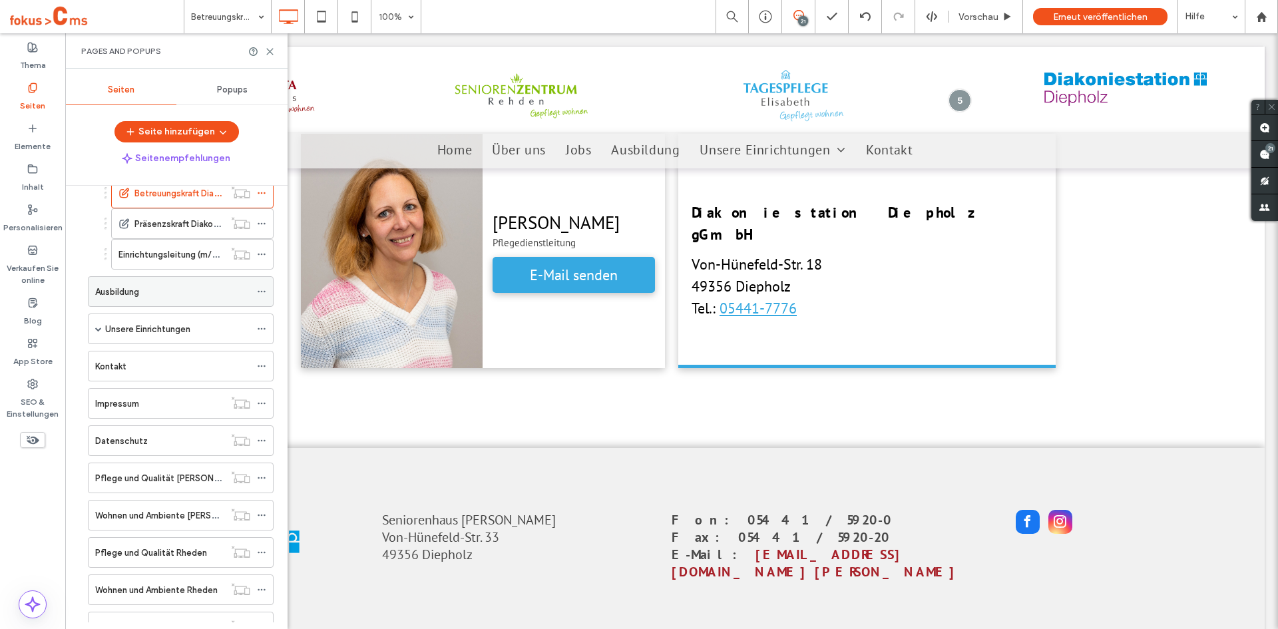
scroll to position [980, 0]
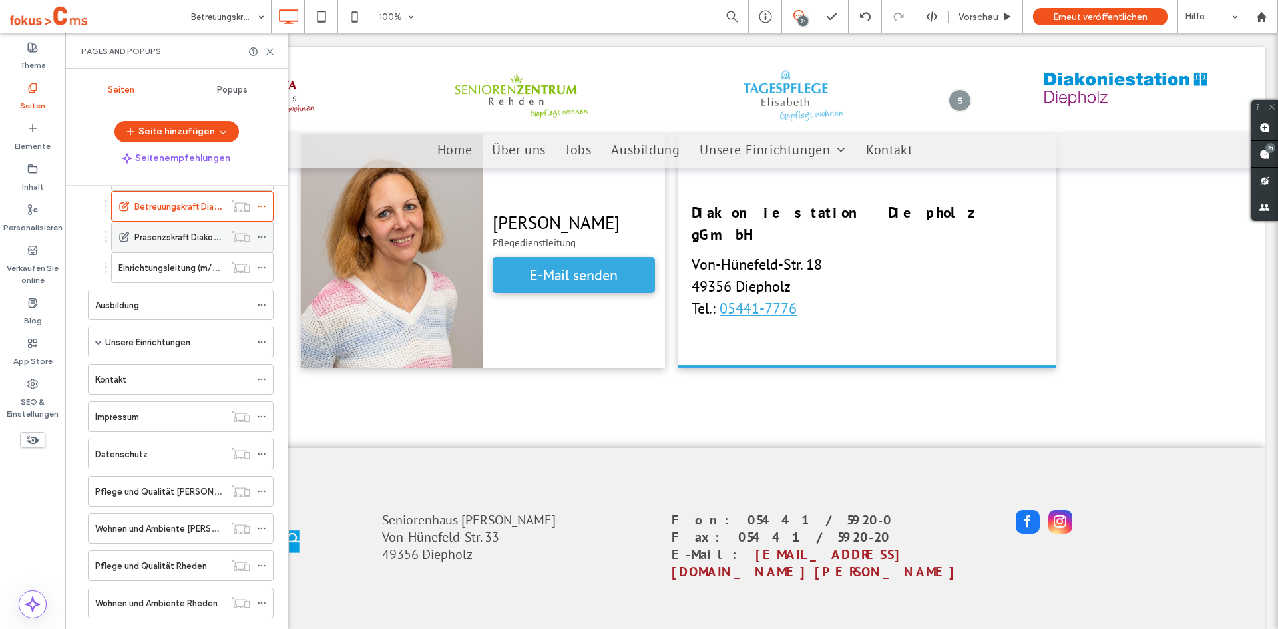
click at [182, 242] on label "Präsenzskraft Diakoniestation Diepholz" at bounding box center [212, 237] width 157 height 23
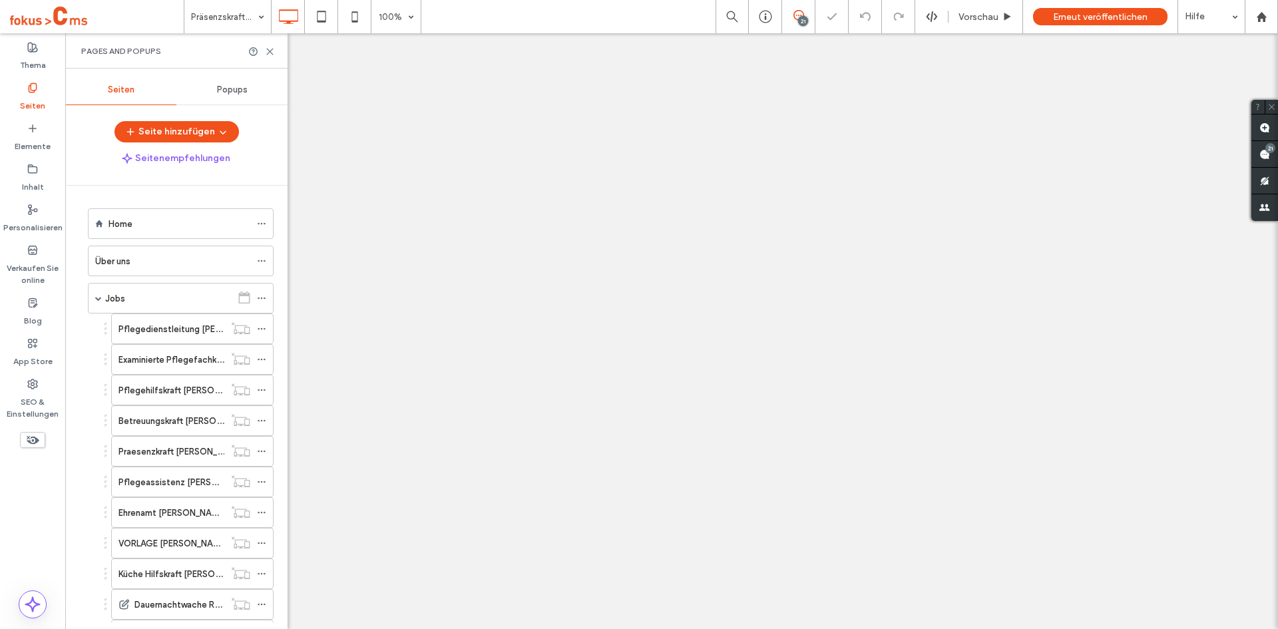
click at [268, 52] on icon at bounding box center [270, 52] width 10 height 10
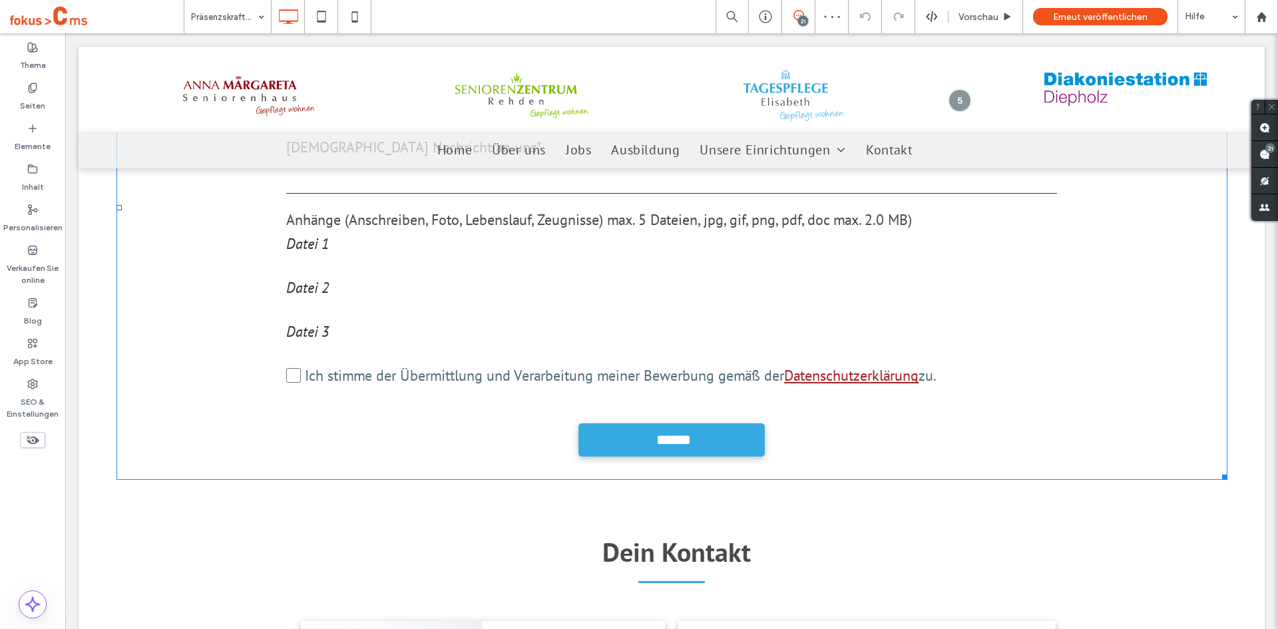
scroll to position [3329, 0]
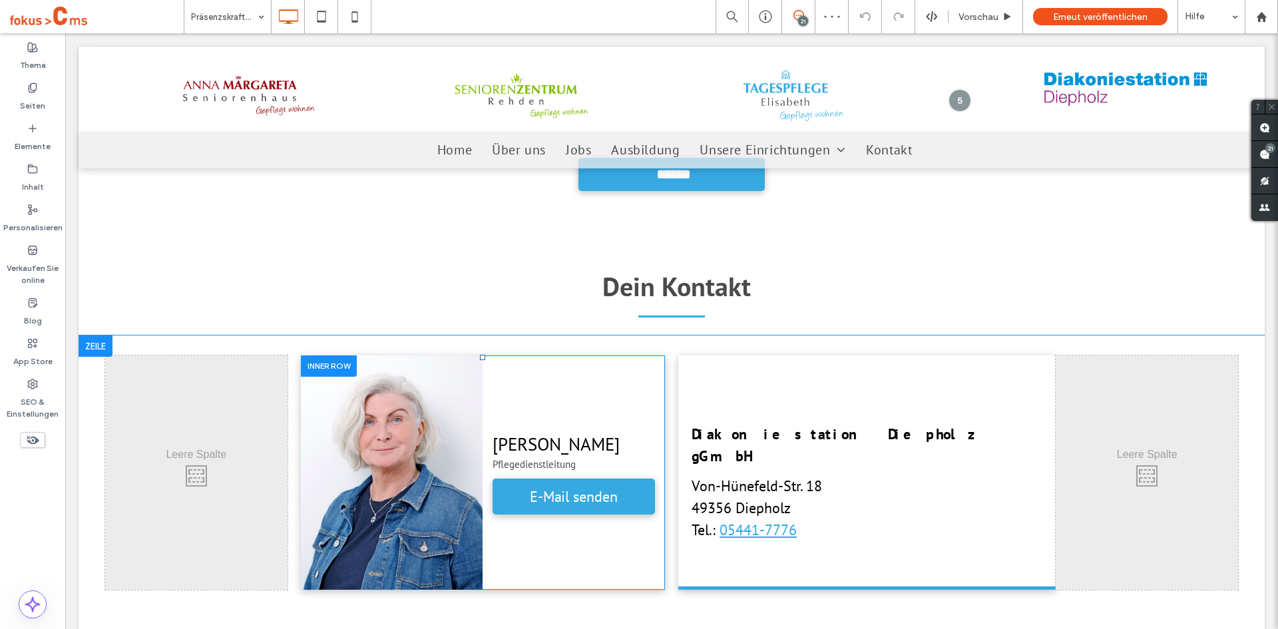
click at [471, 395] on div "Click To Paste" at bounding box center [392, 473] width 182 height 234
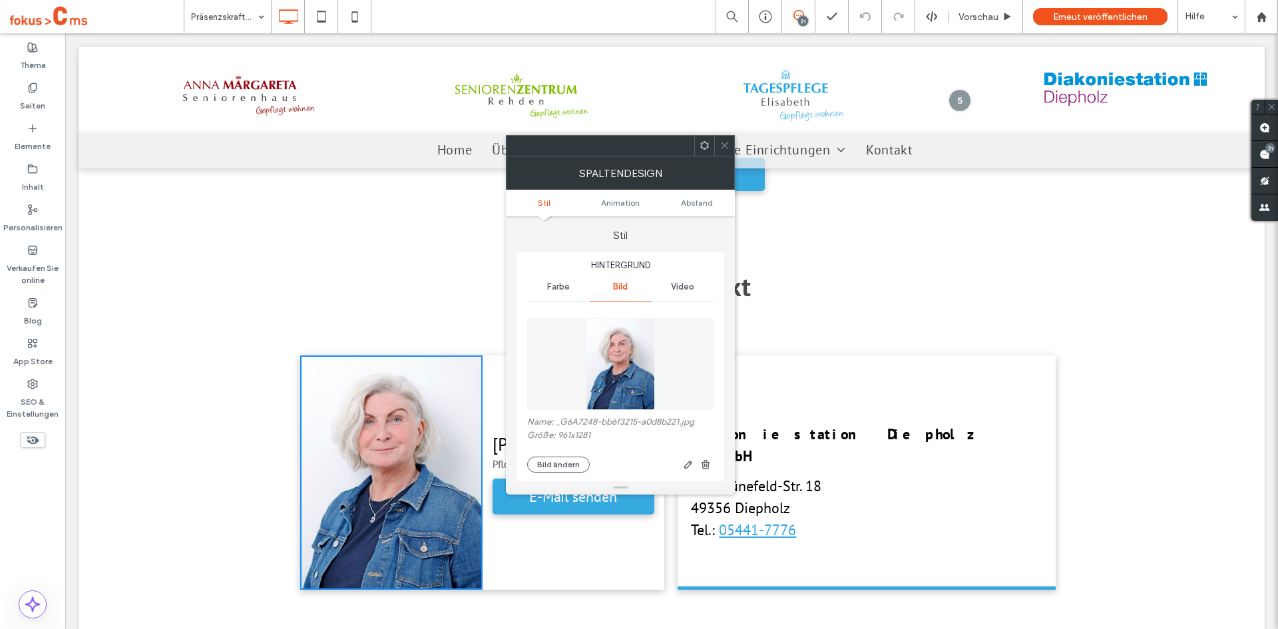
click at [624, 360] on img at bounding box center [620, 364] width 69 height 92
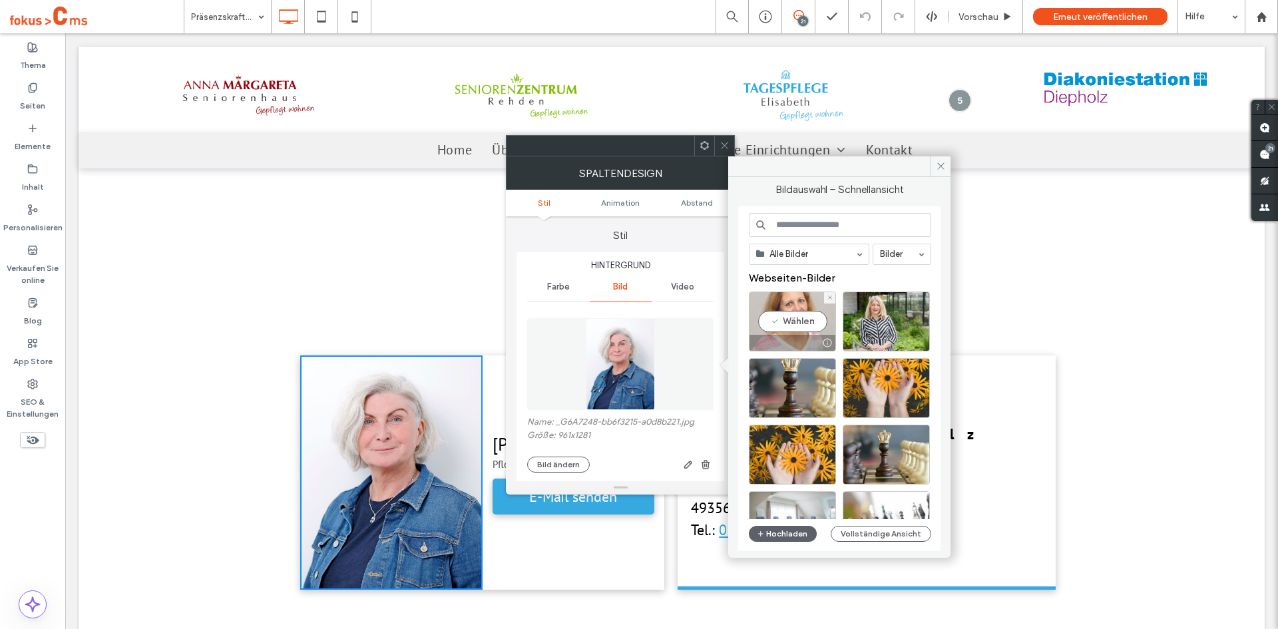
click at [808, 320] on div "Wählen" at bounding box center [792, 322] width 87 height 60
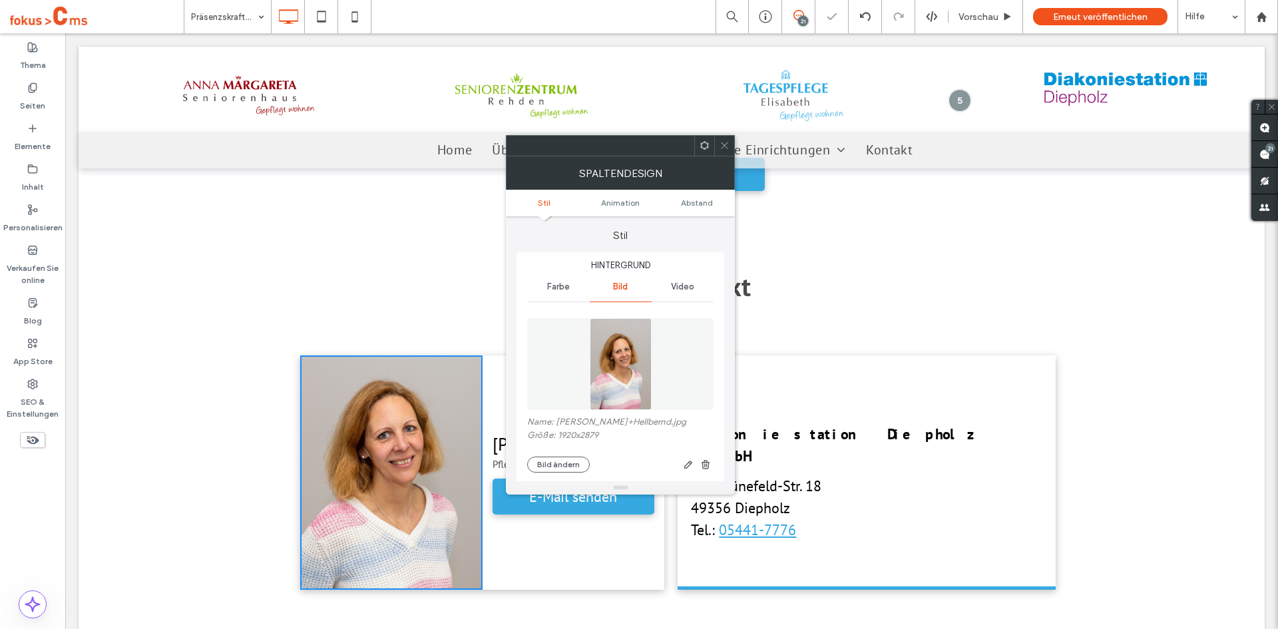
click at [721, 146] on icon at bounding box center [725, 145] width 10 height 10
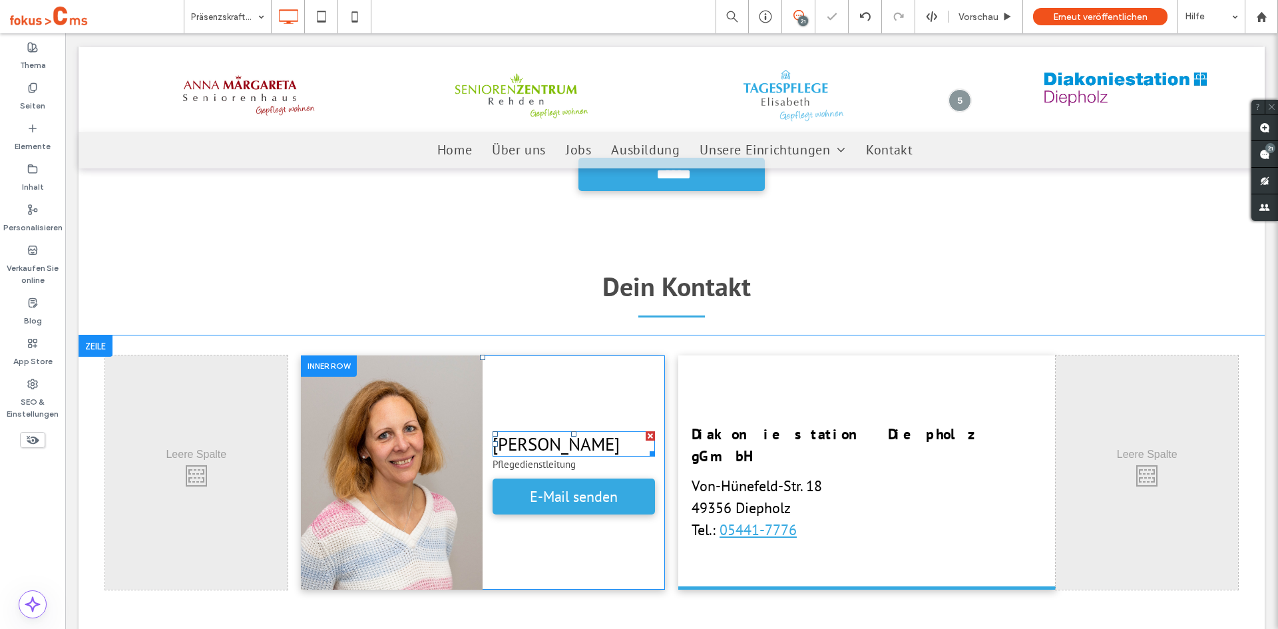
click at [538, 445] on span "[PERSON_NAME]" at bounding box center [556, 444] width 127 height 23
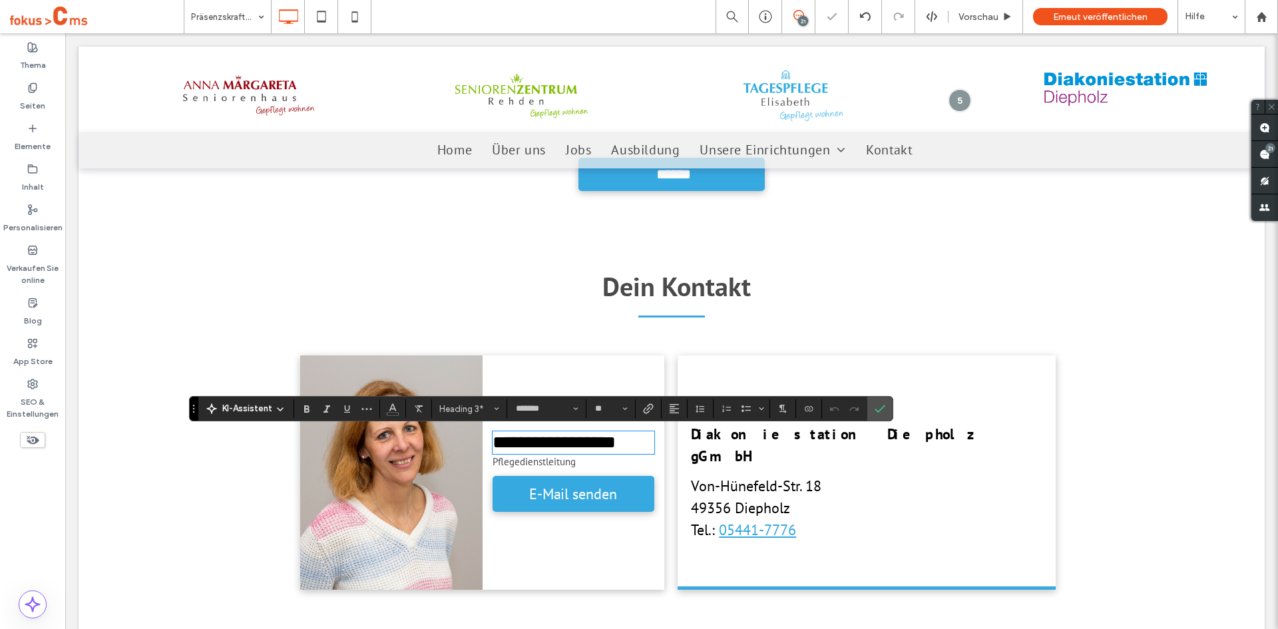
click at [535, 445] on span "**********" at bounding box center [554, 442] width 123 height 18
drag, startPoint x: 529, startPoint y: 443, endPoint x: 652, endPoint y: 442, distance: 122.5
click at [652, 442] on div "**********" at bounding box center [574, 473] width 182 height 234
type input "**"
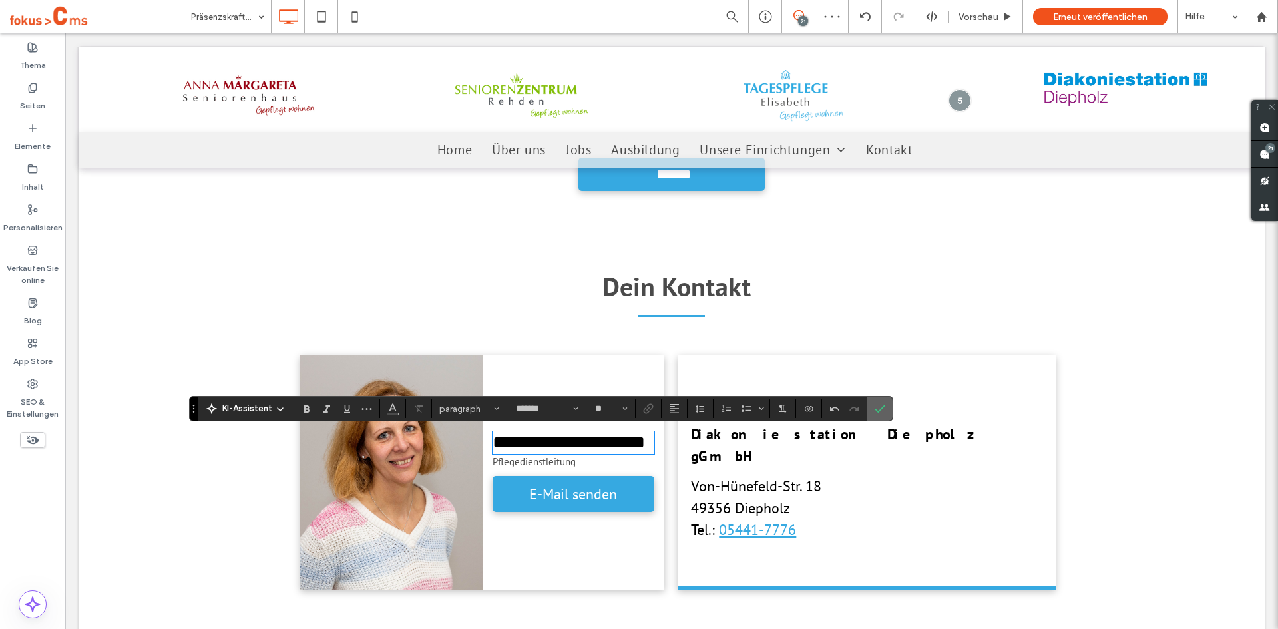
click at [878, 410] on icon "Bestätigen" at bounding box center [880, 408] width 11 height 11
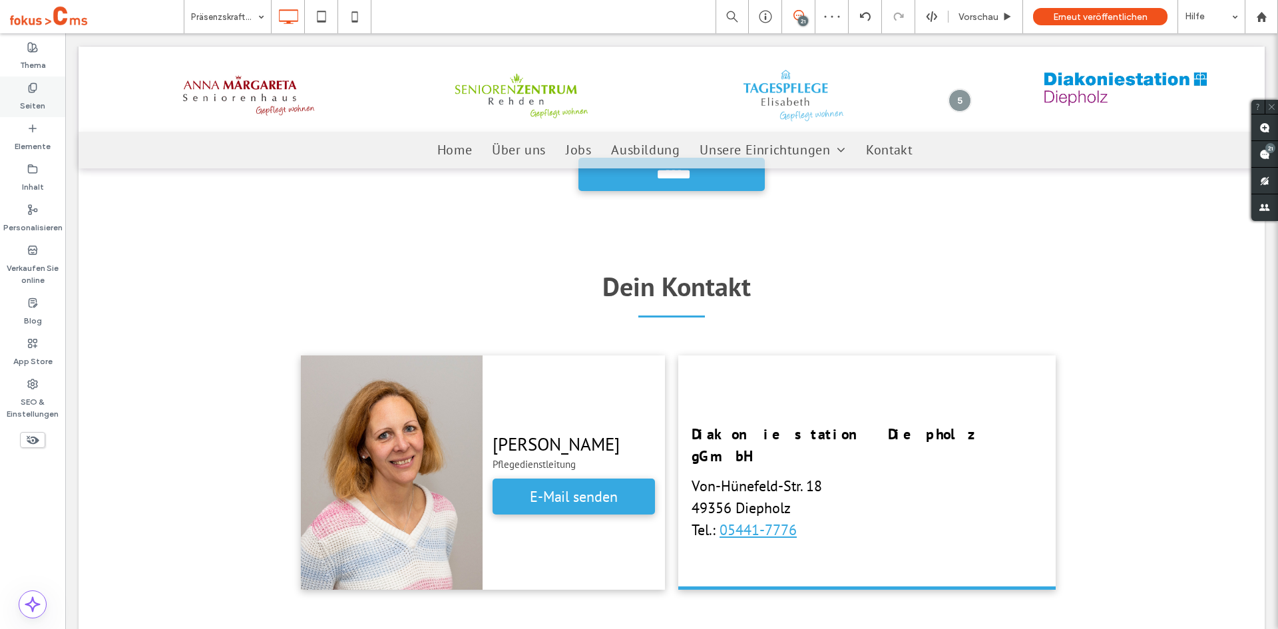
drag, startPoint x: 31, startPoint y: 96, endPoint x: 79, endPoint y: 273, distance: 183.6
click at [31, 96] on label "Seiten" at bounding box center [32, 102] width 25 height 19
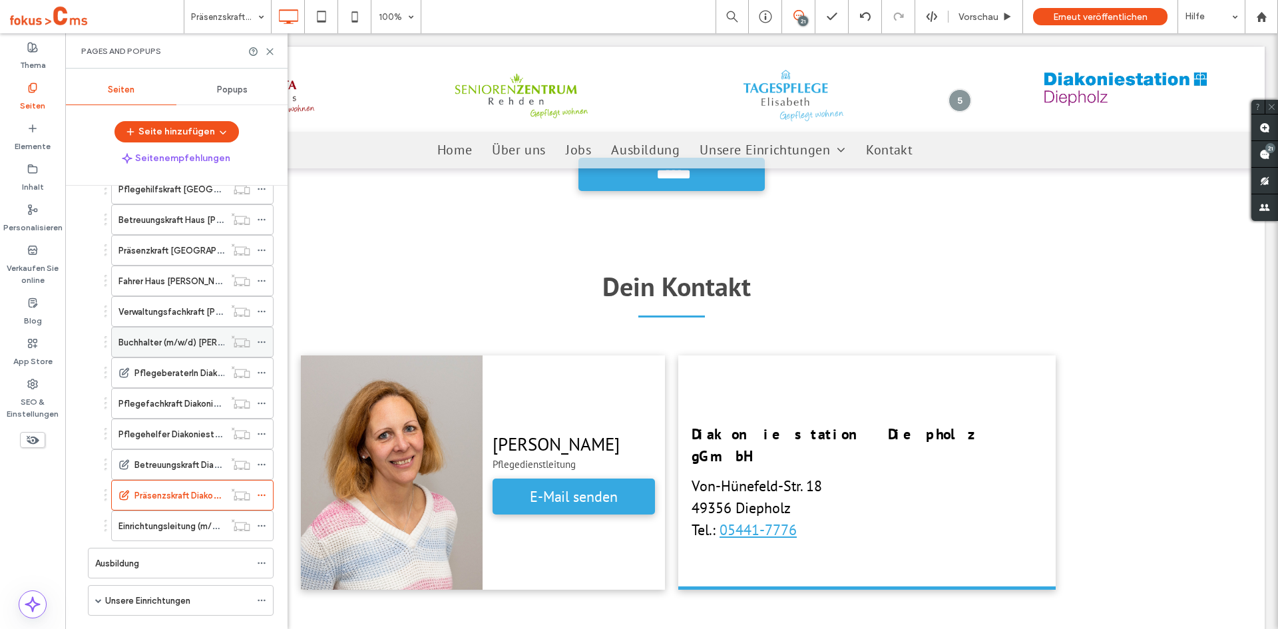
scroll to position [932, 0]
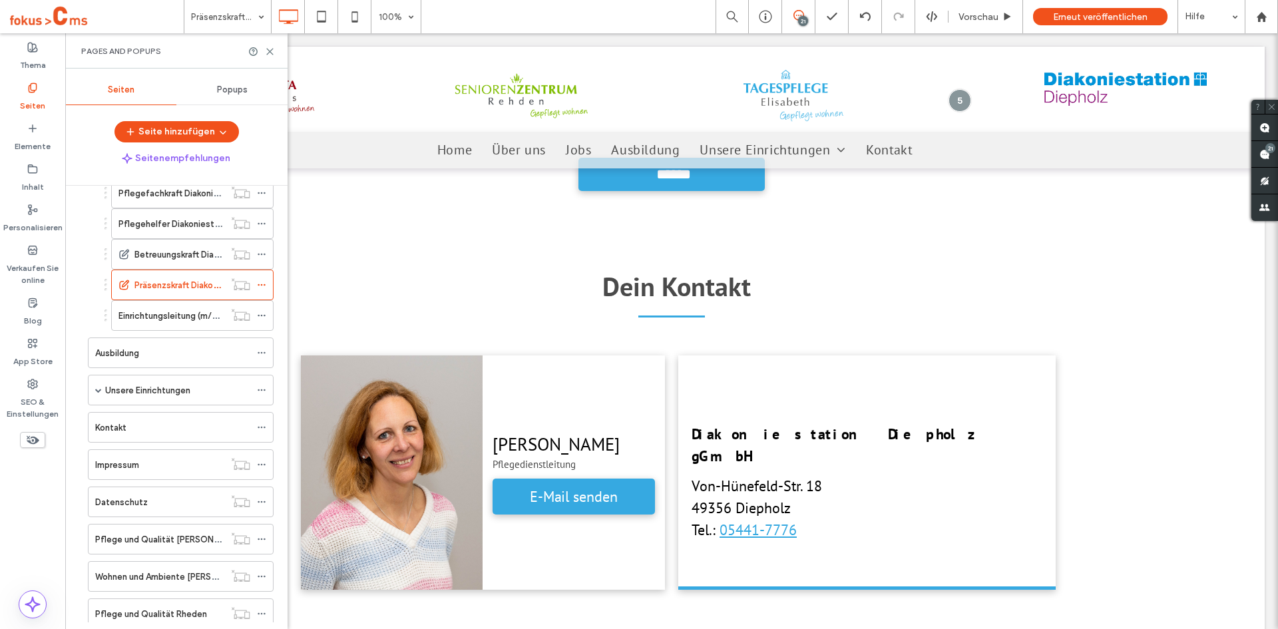
click at [172, 316] on label "Einrichtungsleitung (m/w/d)" at bounding box center [175, 315] width 112 height 23
click at [268, 52] on icon at bounding box center [270, 52] width 10 height 10
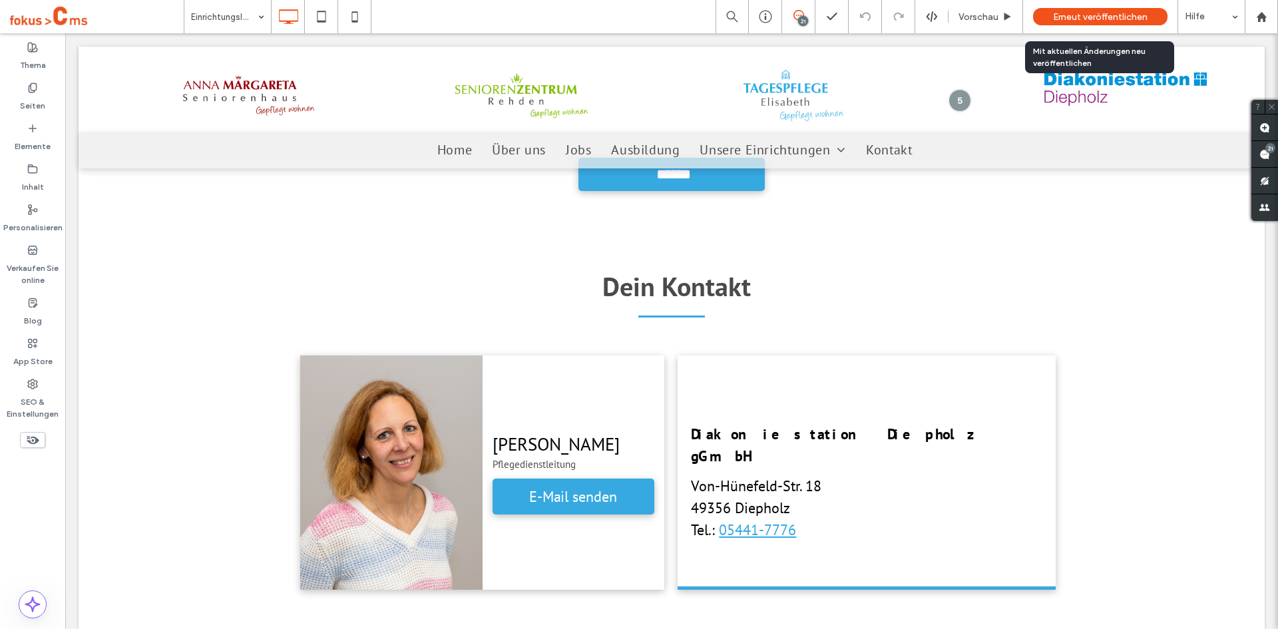
click at [1040, 21] on div "Erneut veröffentlichen" at bounding box center [1100, 16] width 134 height 17
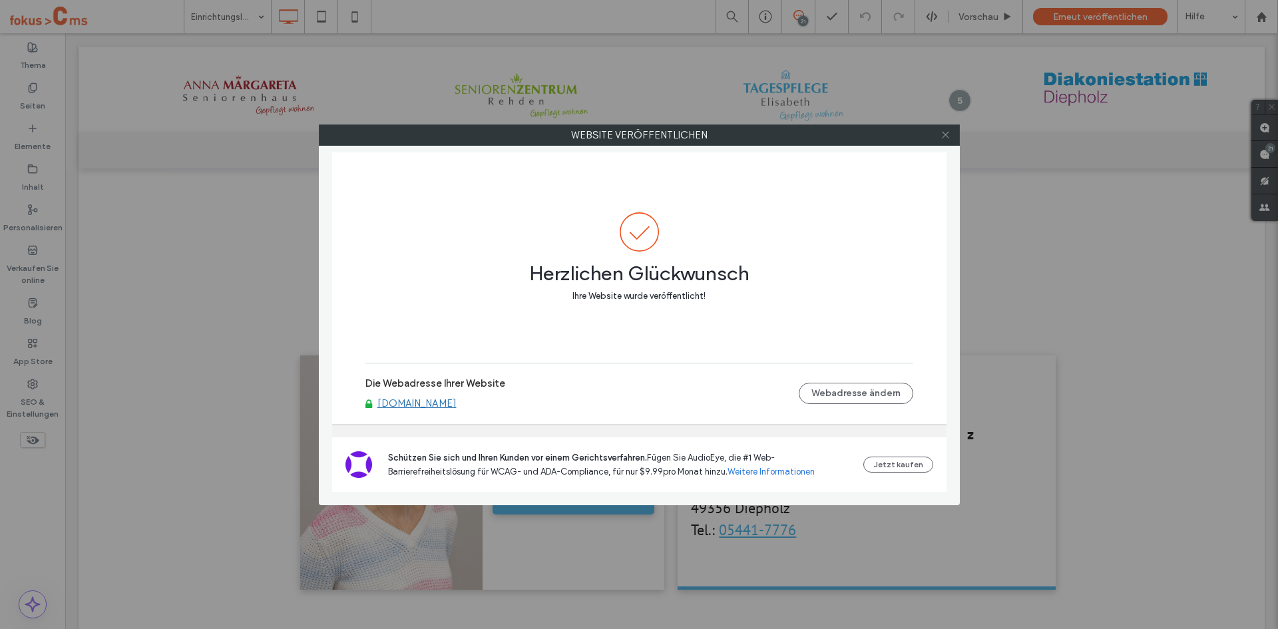
click at [947, 138] on icon at bounding box center [946, 135] width 10 height 10
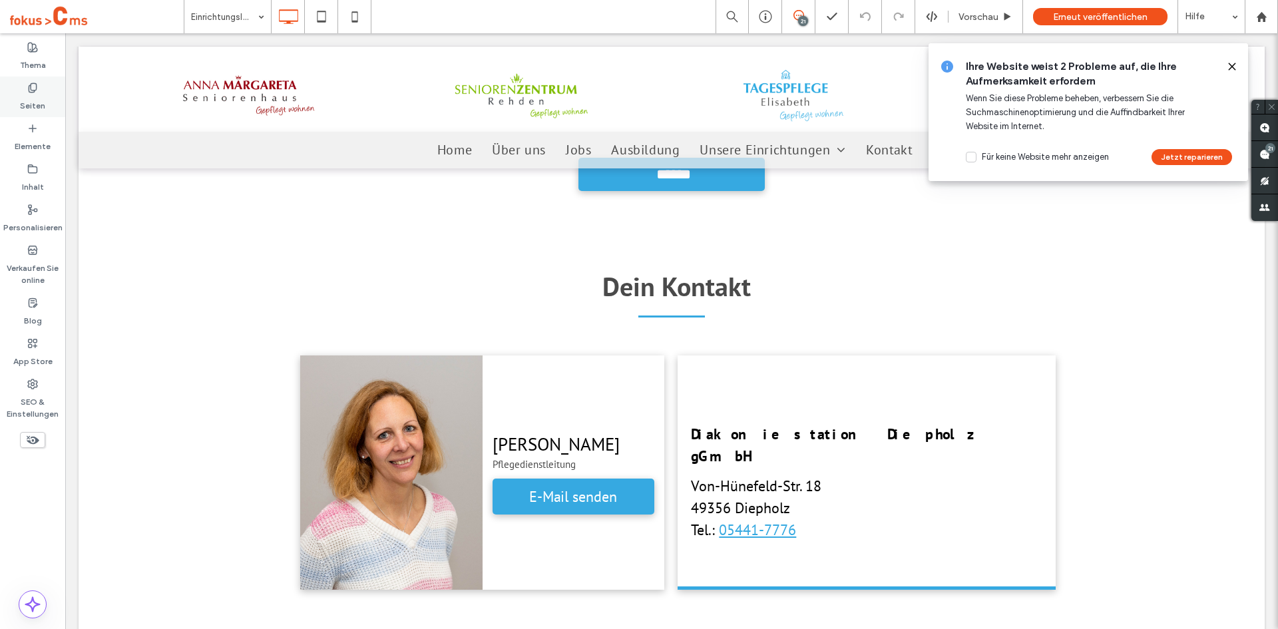
click at [42, 105] on label "Seiten" at bounding box center [32, 102] width 25 height 19
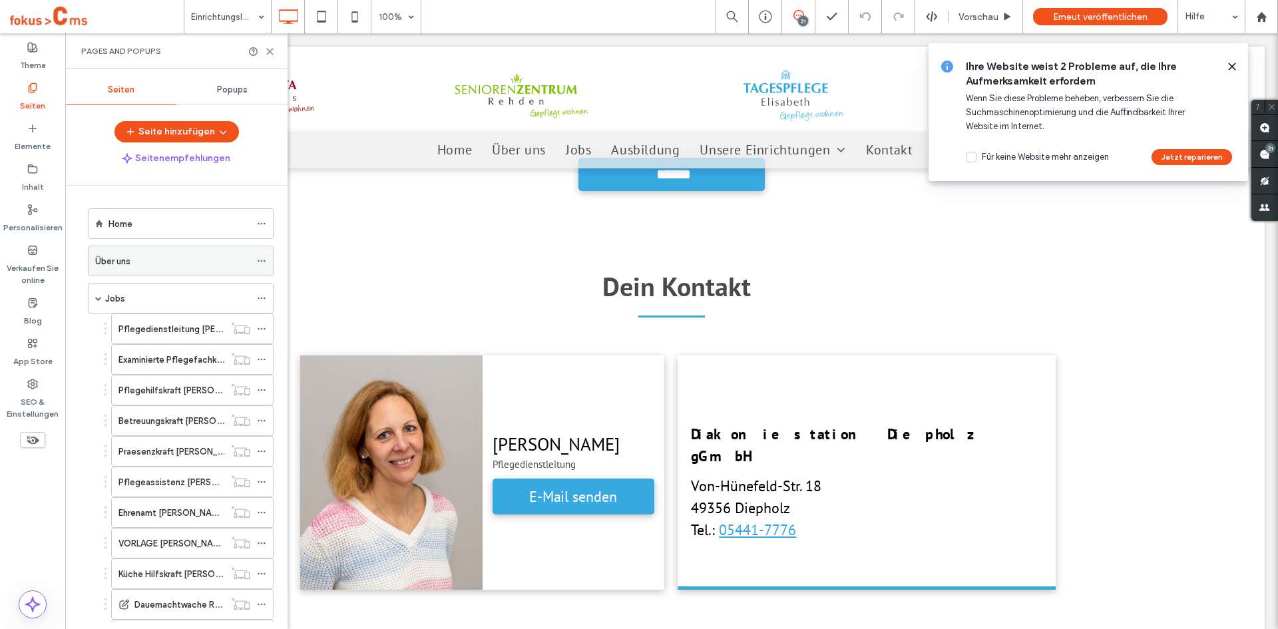
click at [117, 258] on label "Über uns" at bounding box center [112, 261] width 35 height 23
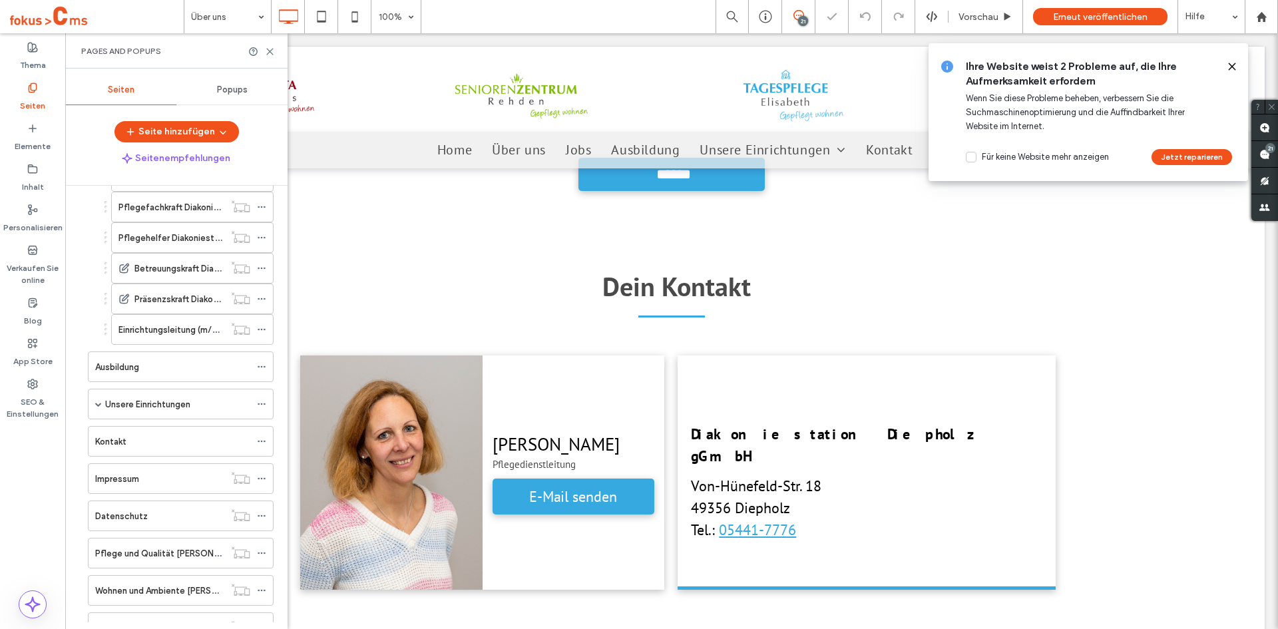
scroll to position [913, 0]
click at [182, 356] on ol "Home Über uns Jobs Pflegedienstleitung [PERSON_NAME] Pflegefachkraft [PERSON_NA…" at bounding box center [172, 8] width 202 height 1427
click at [180, 371] on div "Ausbildung" at bounding box center [172, 372] width 155 height 14
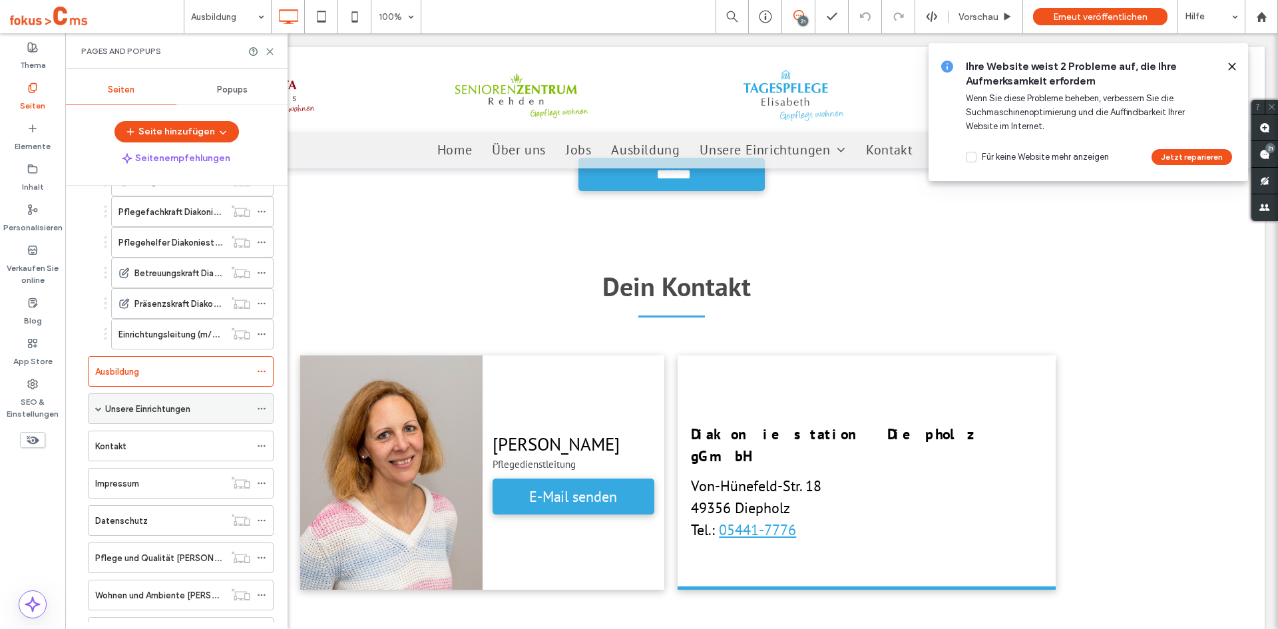
click at [97, 411] on span at bounding box center [98, 408] width 7 height 7
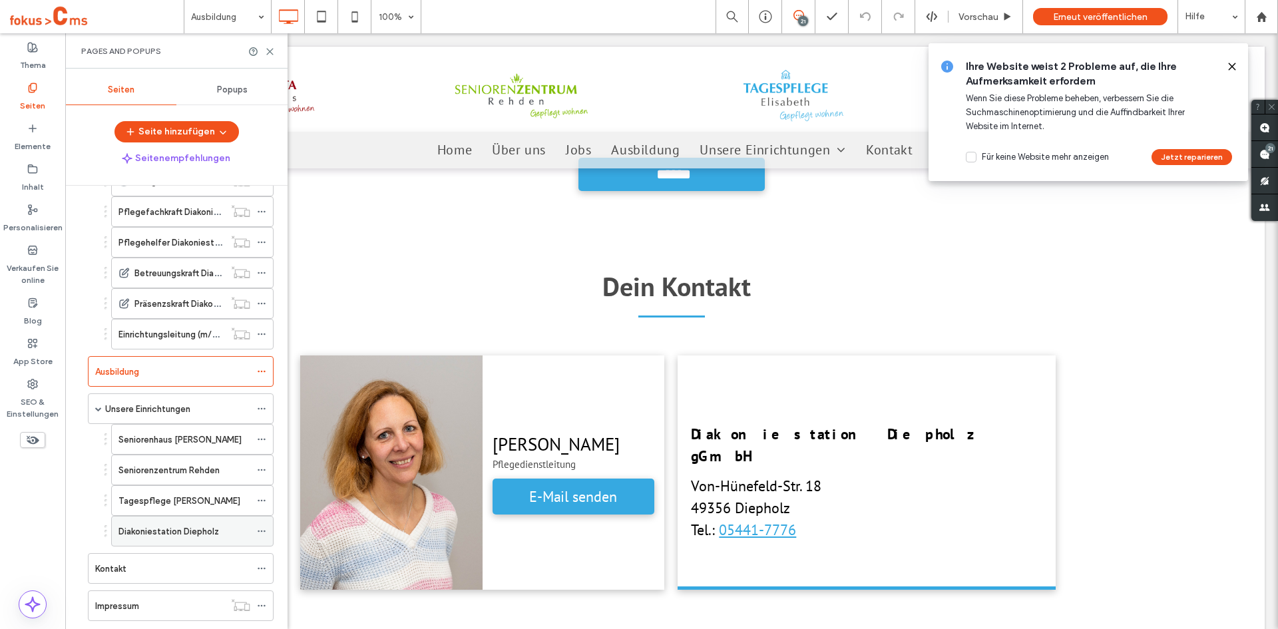
click at [179, 531] on label "Diakoniestation Diepholz" at bounding box center [169, 531] width 101 height 23
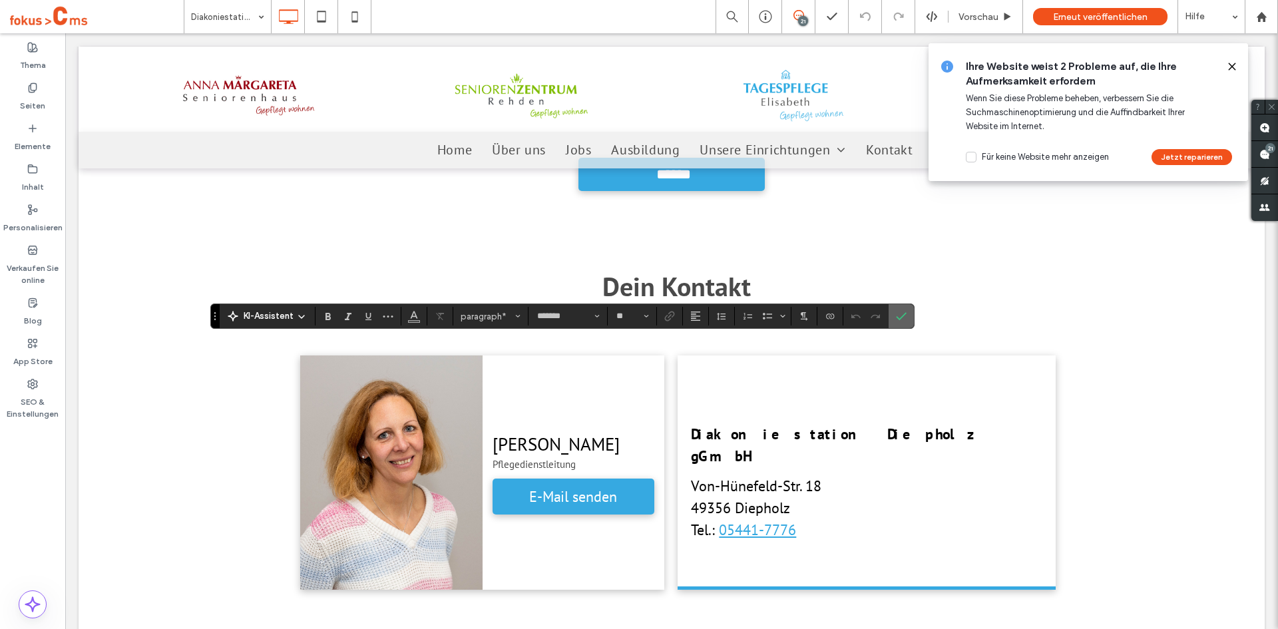
click at [905, 312] on icon "Bestätigen" at bounding box center [901, 316] width 11 height 11
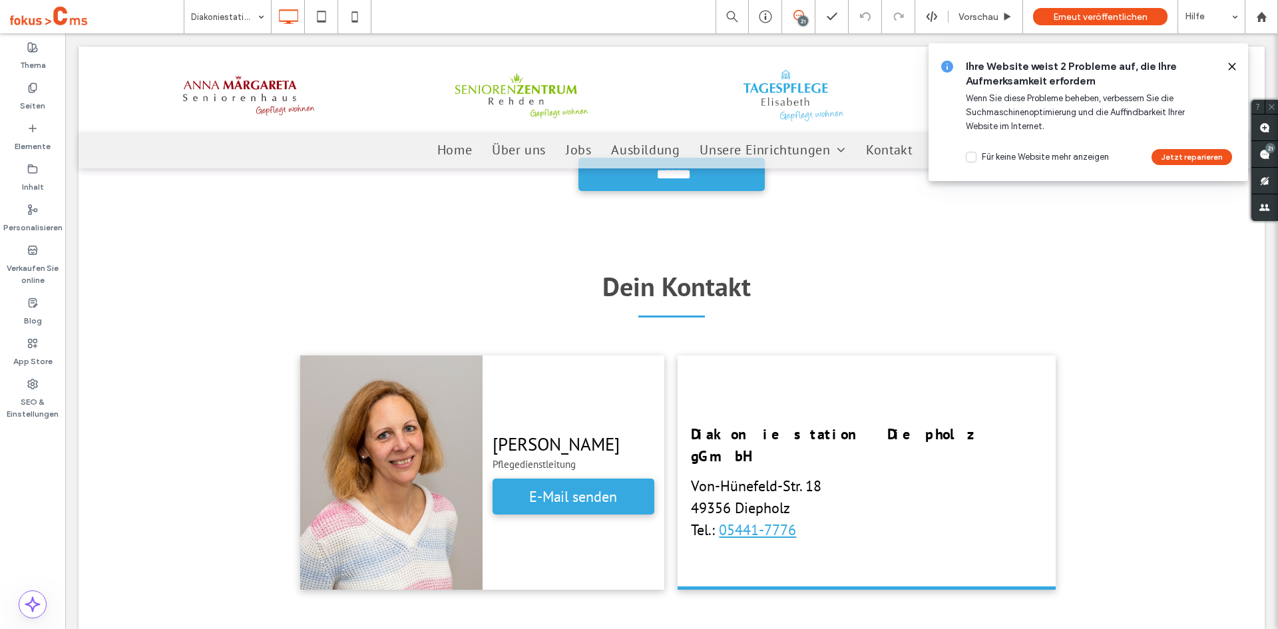
click at [806, 14] on span at bounding box center [798, 15] width 33 height 11
click at [802, 19] on div "21" at bounding box center [803, 21] width 10 height 10
click at [696, 250] on icon at bounding box center [698, 249] width 11 height 11
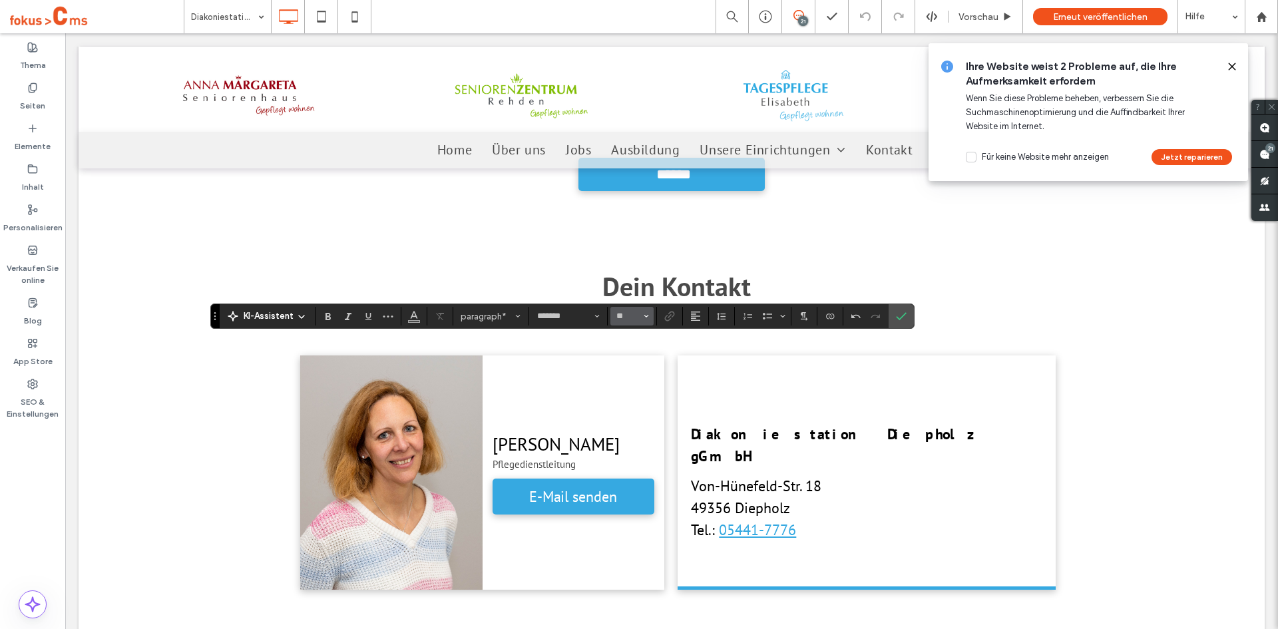
type input "**"
click at [905, 313] on icon "Bestätigen" at bounding box center [901, 316] width 11 height 11
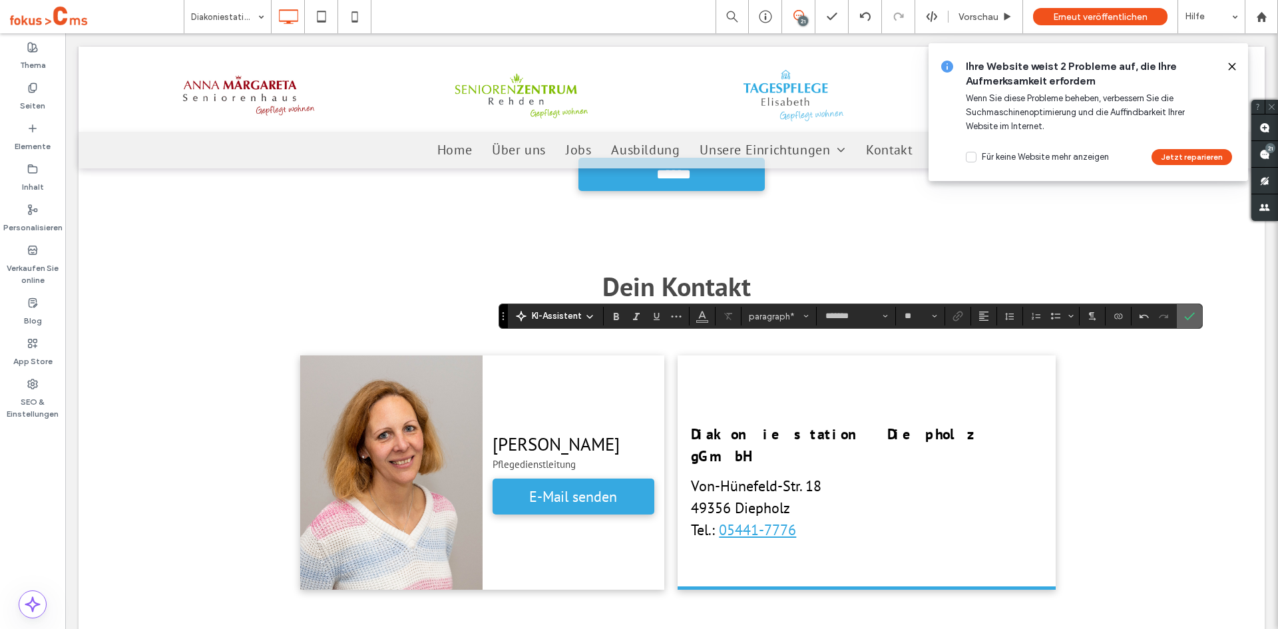
click at [1192, 317] on icon "Bestätigen" at bounding box center [1189, 316] width 11 height 11
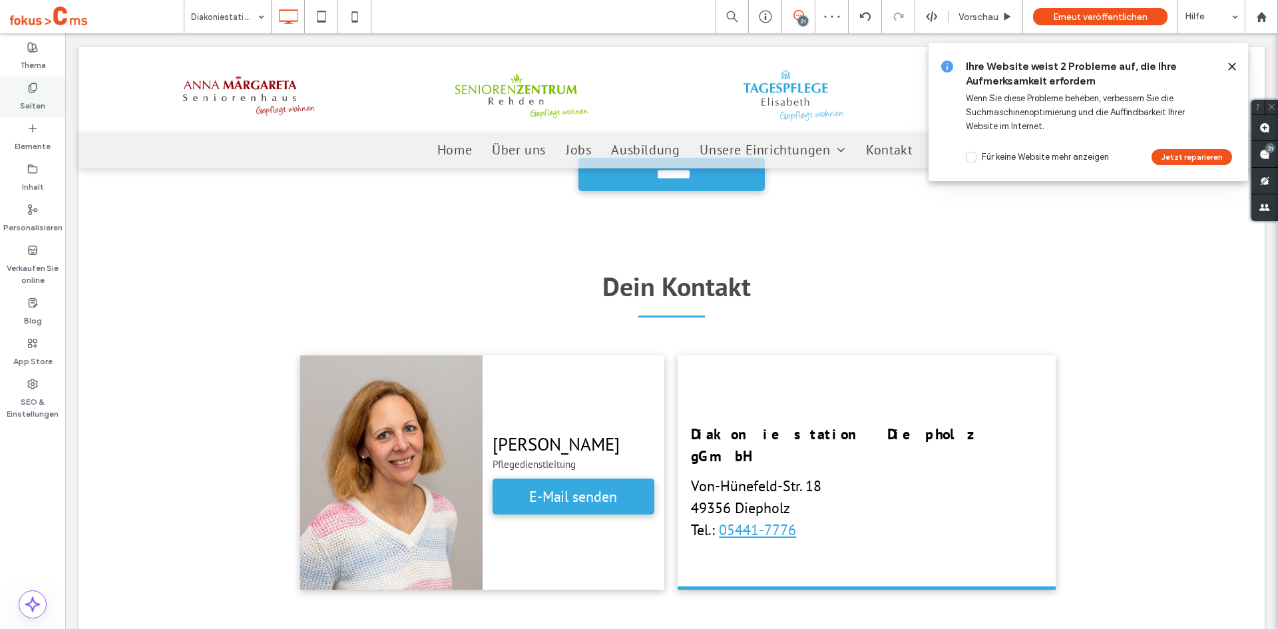
click at [33, 89] on icon at bounding box center [32, 88] width 11 height 11
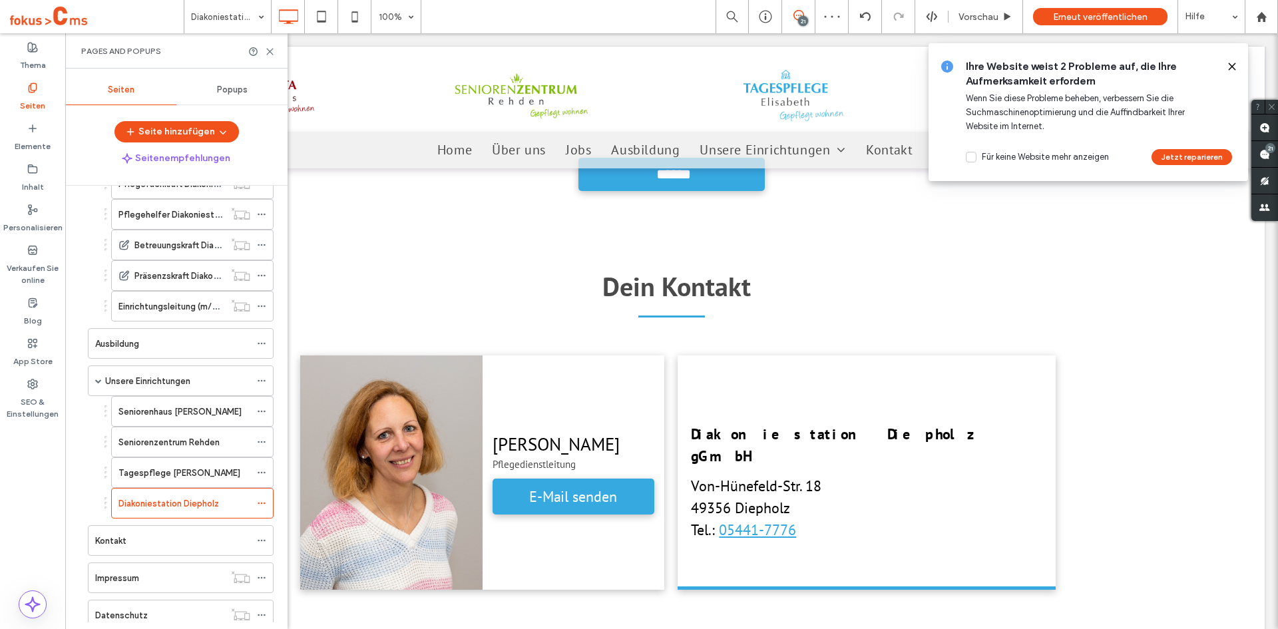
scroll to position [1132, 0]
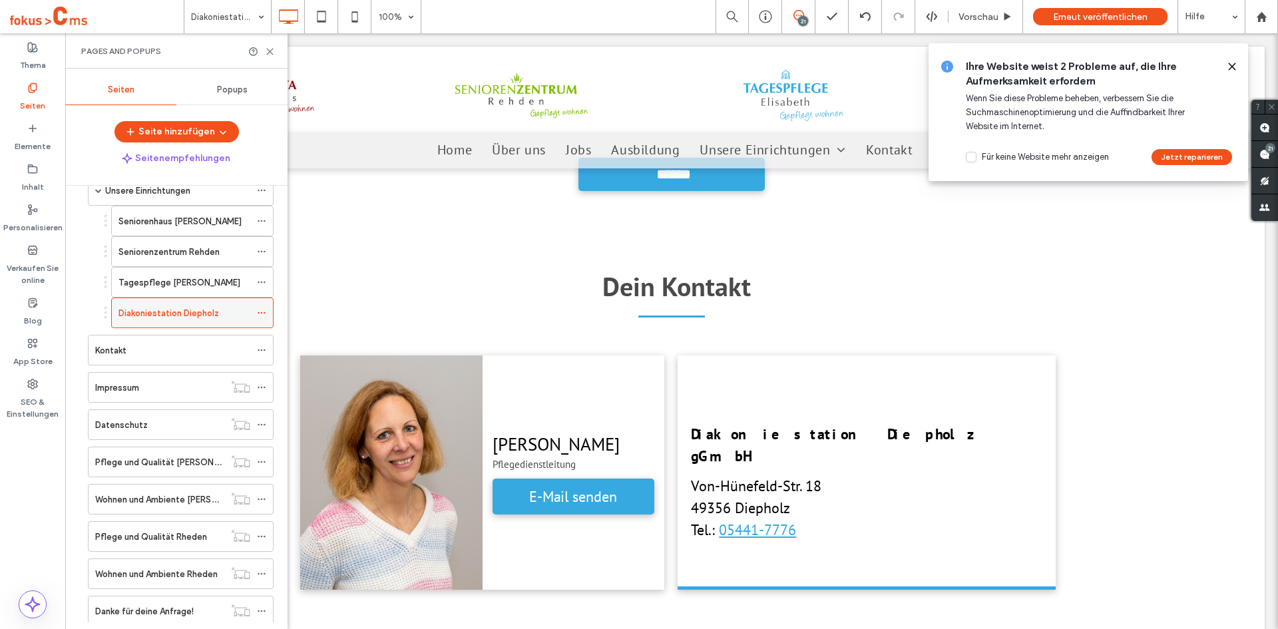
click at [262, 309] on span at bounding box center [261, 313] width 9 height 20
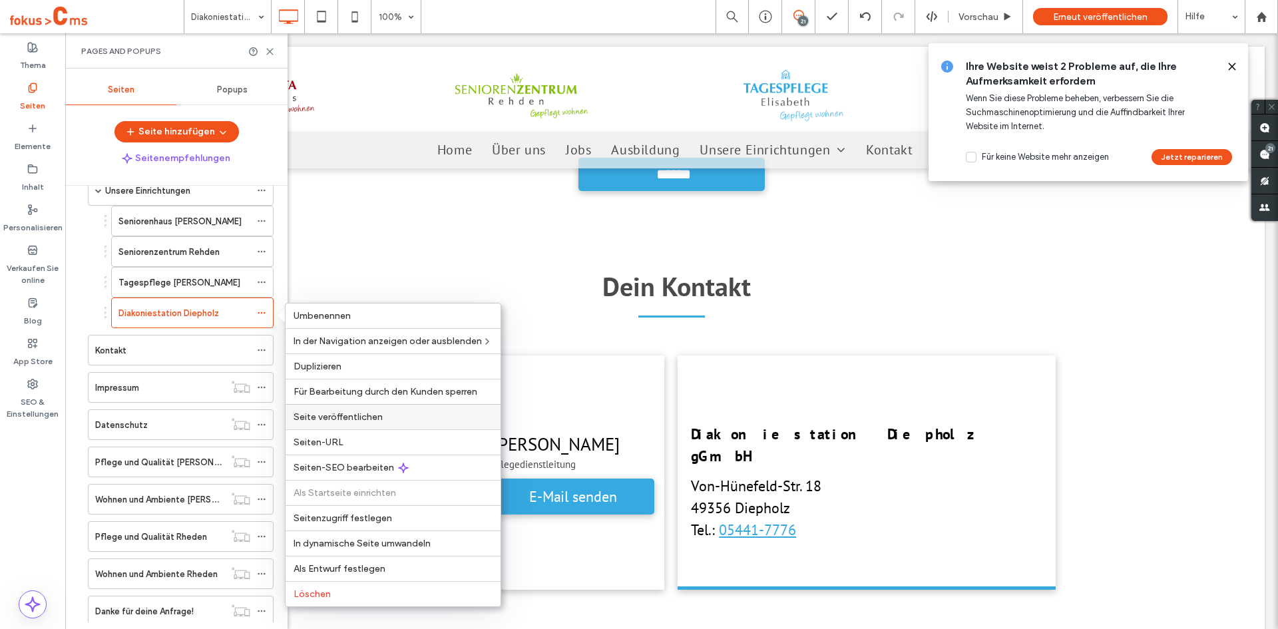
click at [340, 414] on span "Seite veröffentlichen" at bounding box center [338, 416] width 89 height 11
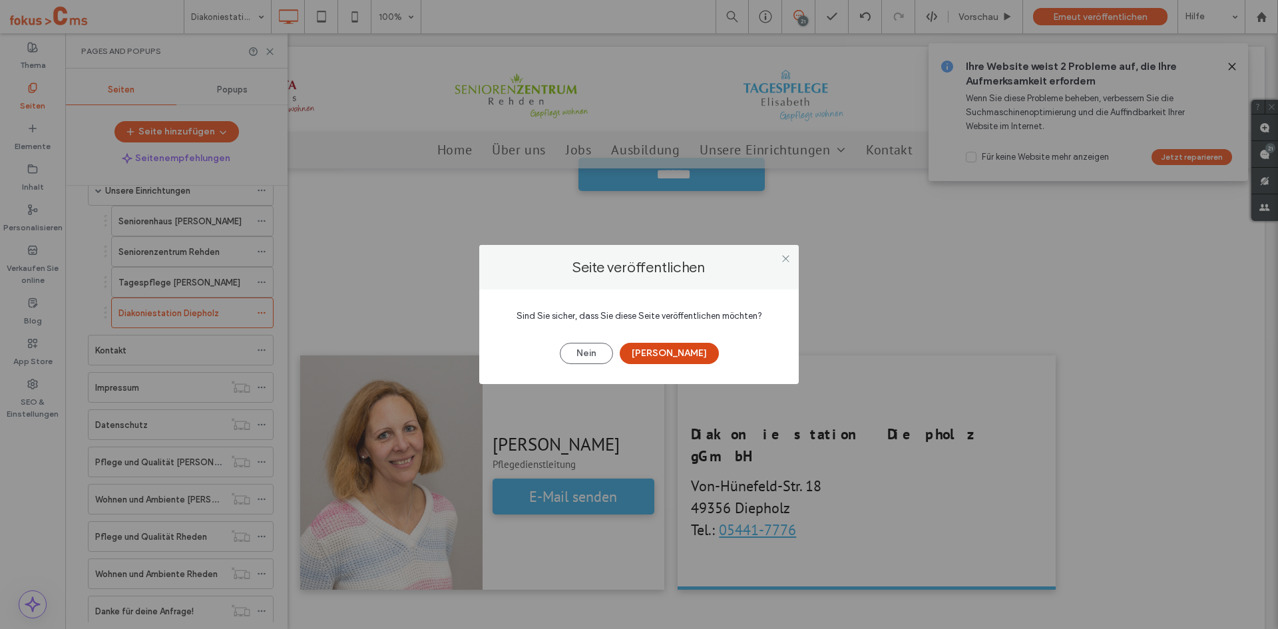
click at [679, 354] on button "[PERSON_NAME]" at bounding box center [669, 353] width 99 height 21
